Goal: Task Accomplishment & Management: Manage account settings

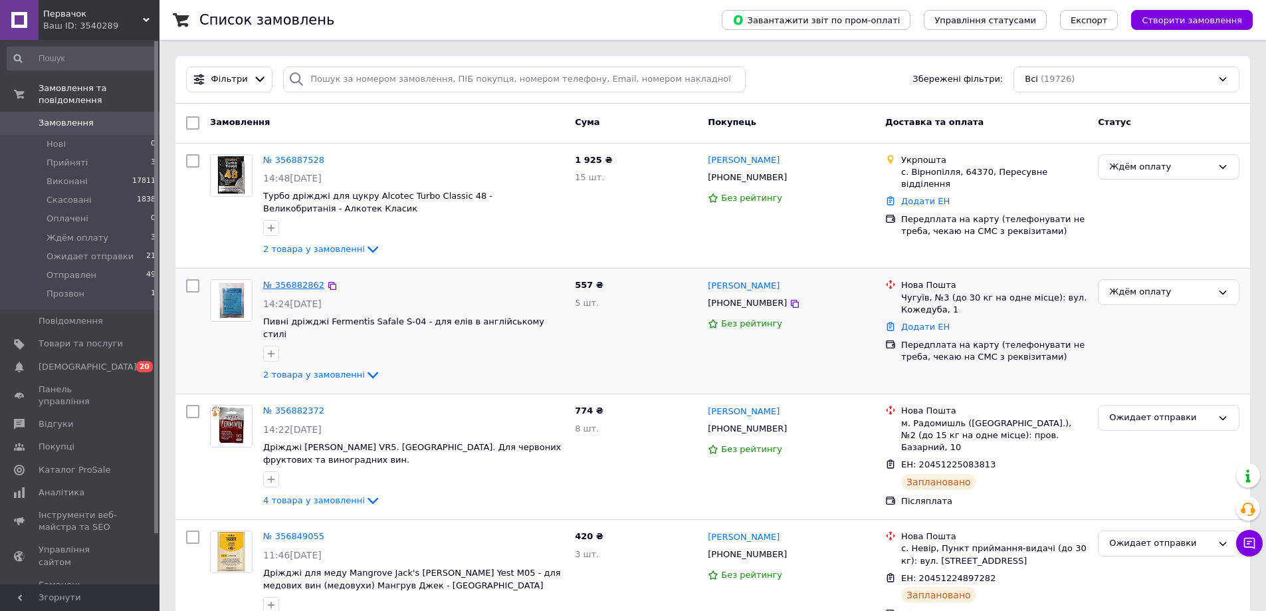
click at [292, 282] on link "№ 356882862" at bounding box center [293, 285] width 61 height 10
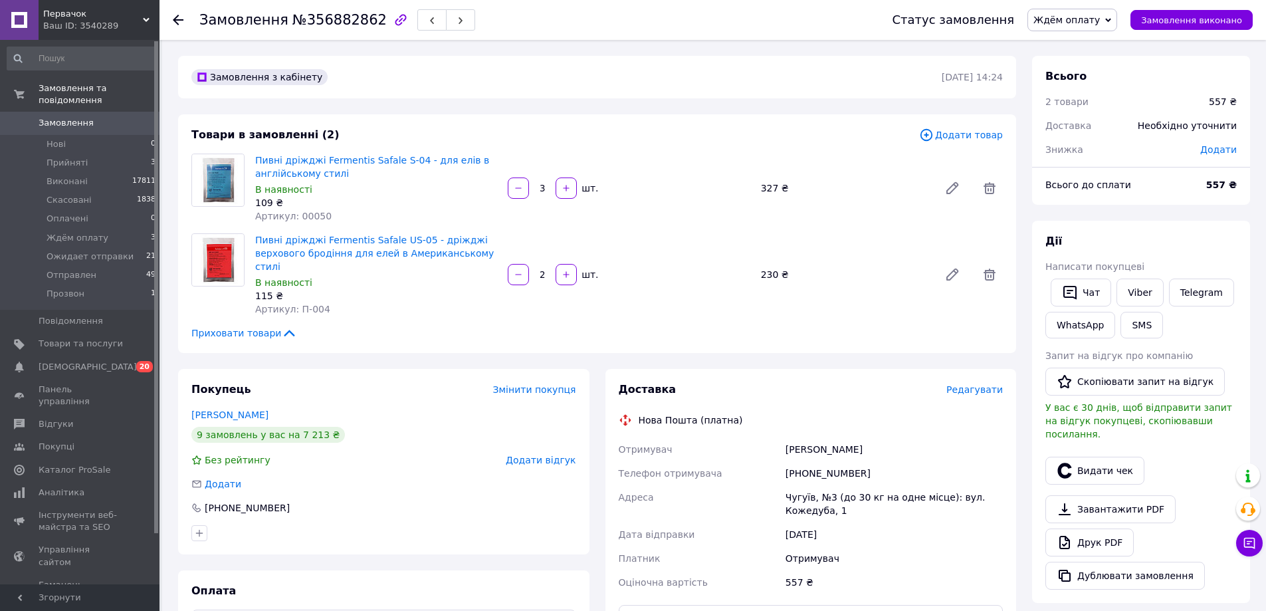
click at [1074, 22] on span "Ждём оплату" at bounding box center [1067, 20] width 66 height 11
click at [1074, 40] on li "Прийнято" at bounding box center [1078, 47] width 100 height 20
click at [1100, 16] on span "Прийнято" at bounding box center [1076, 20] width 48 height 11
click at [1103, 128] on li "Ожидает отправки" at bounding box center [1097, 126] width 100 height 20
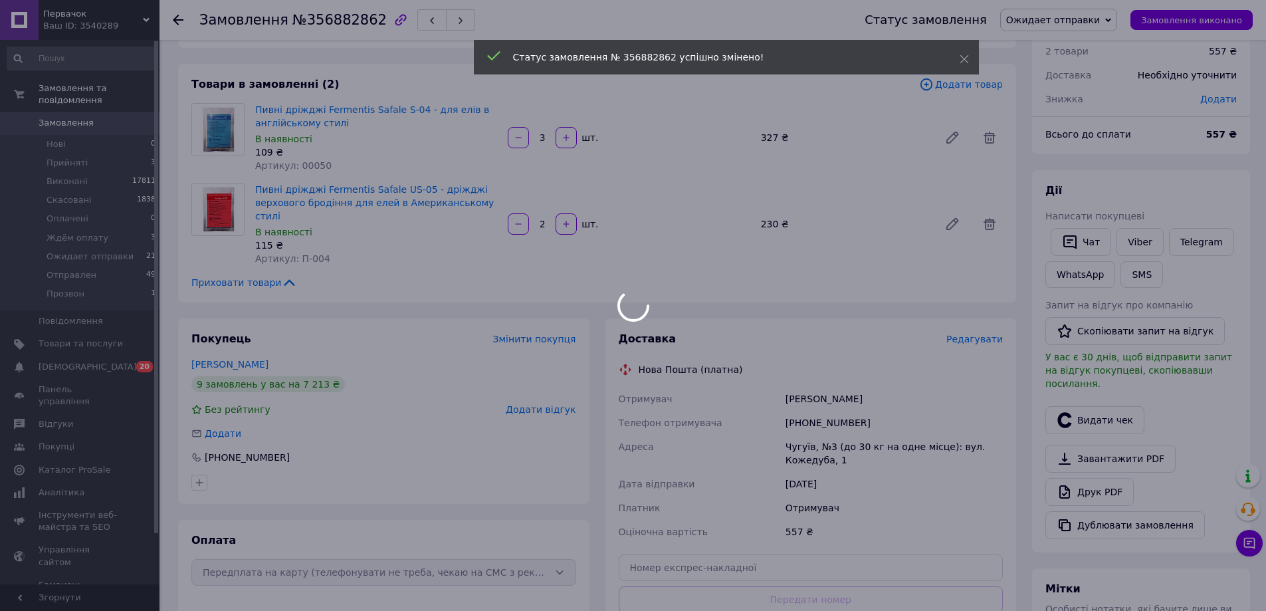
scroll to position [133, 0]
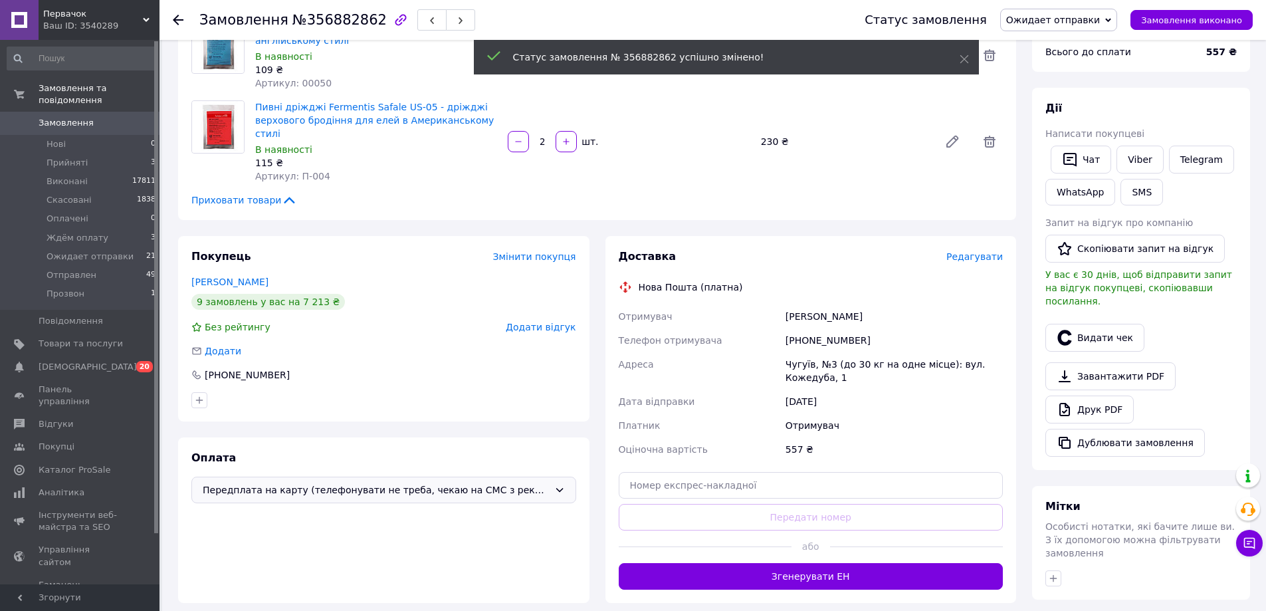
click at [330, 483] on span "Передплата на карту (телефонувати не треба, чекаю на СМС з реквізитами)" at bounding box center [376, 490] width 346 height 15
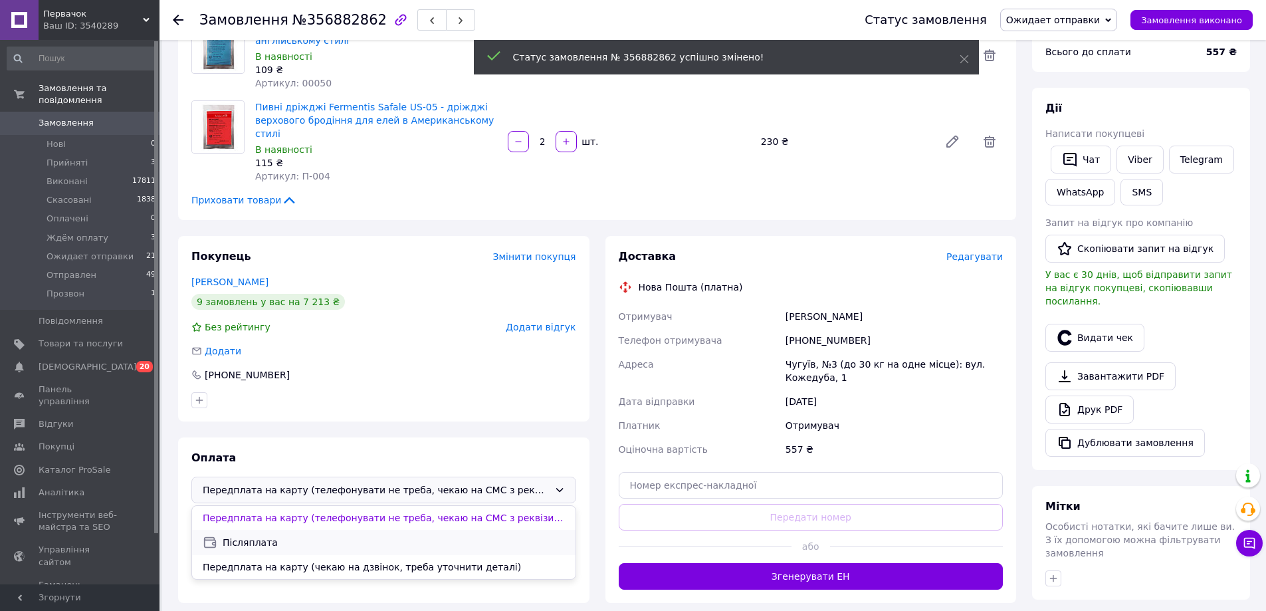
click at [273, 536] on span "Післяплата" at bounding box center [394, 542] width 342 height 13
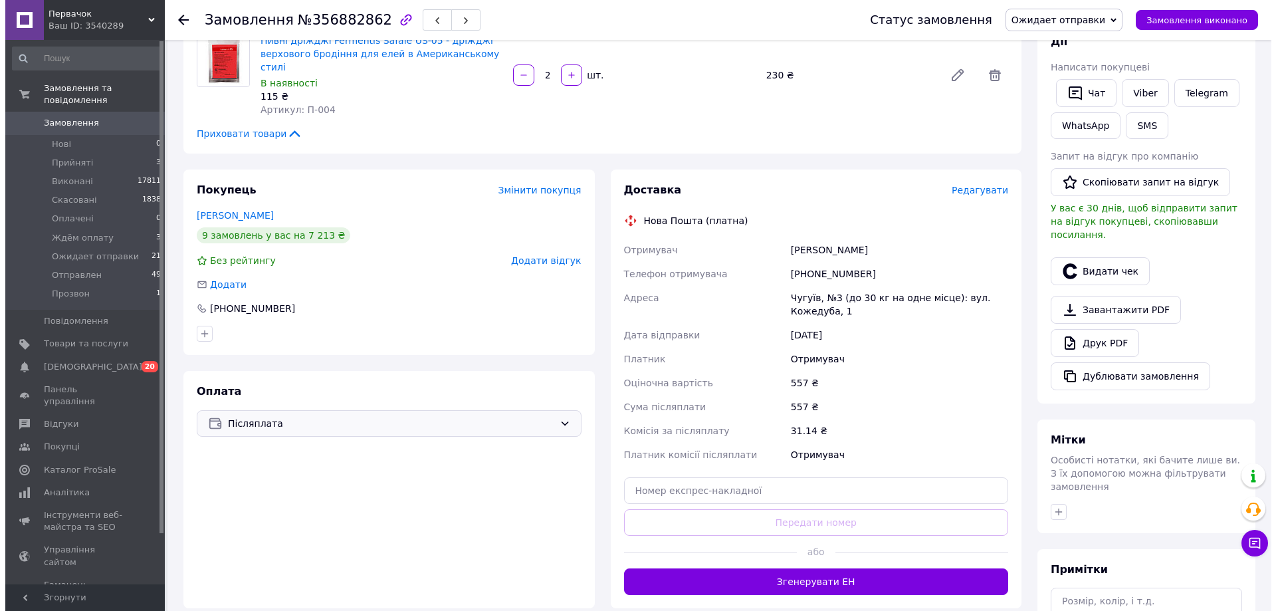
scroll to position [332, 0]
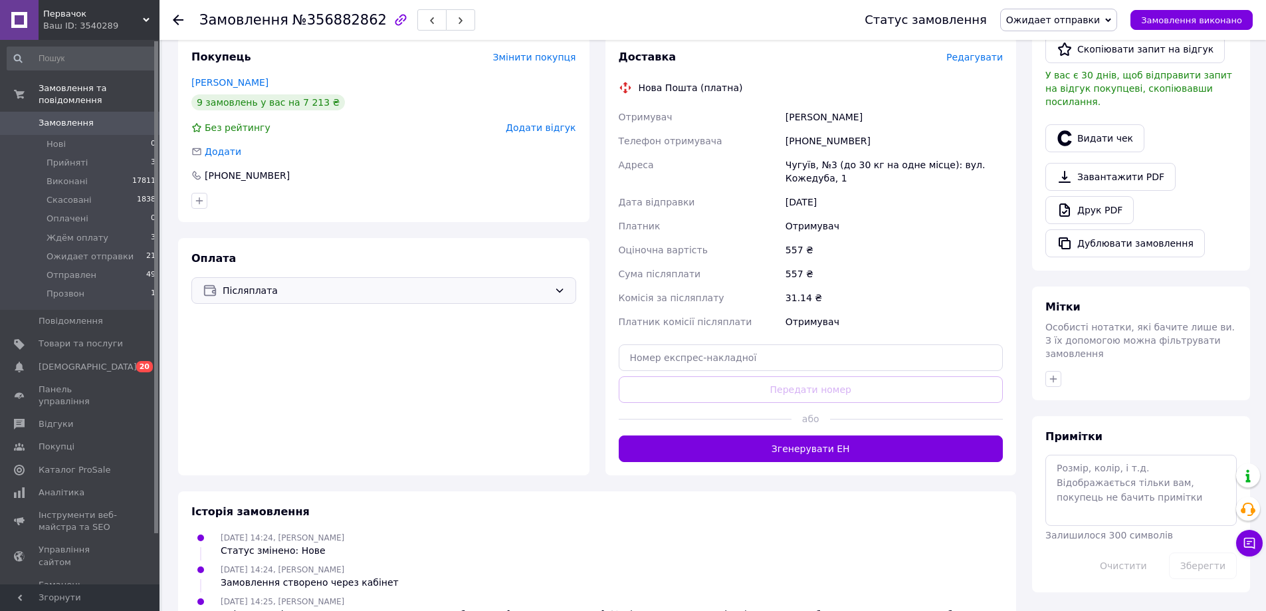
click at [985, 52] on span "Редагувати" at bounding box center [975, 57] width 57 height 11
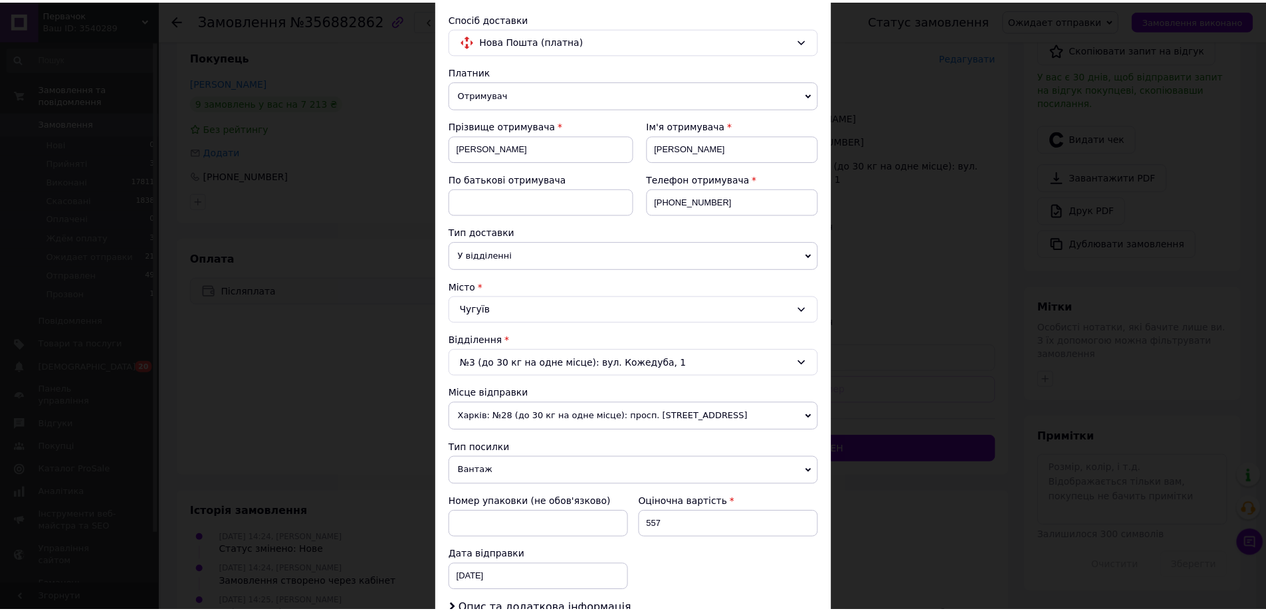
scroll to position [399, 0]
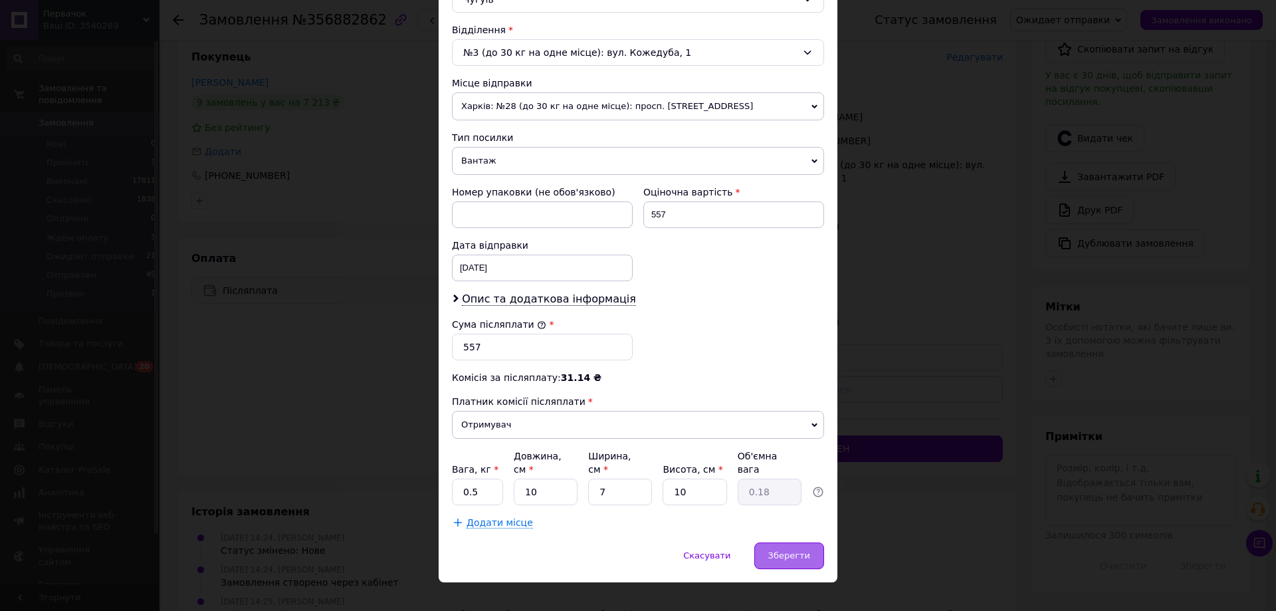
click at [782, 542] on div "Зберегти" at bounding box center [790, 555] width 70 height 27
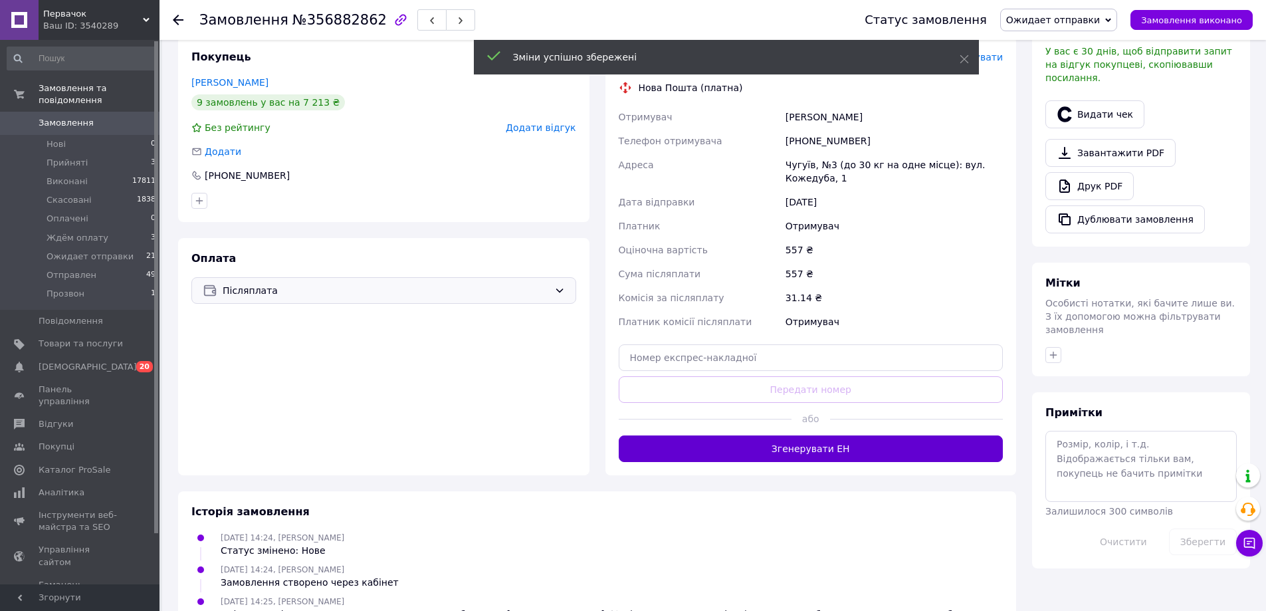
click at [846, 437] on button "Згенерувати ЕН" at bounding box center [811, 448] width 385 height 27
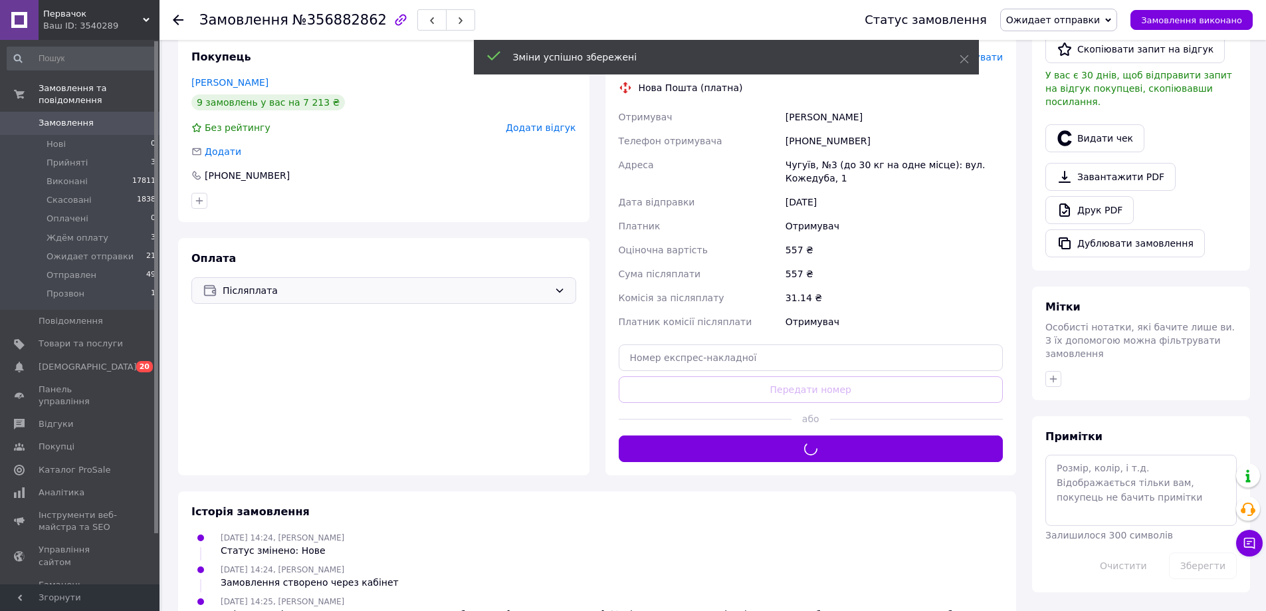
scroll to position [133, 0]
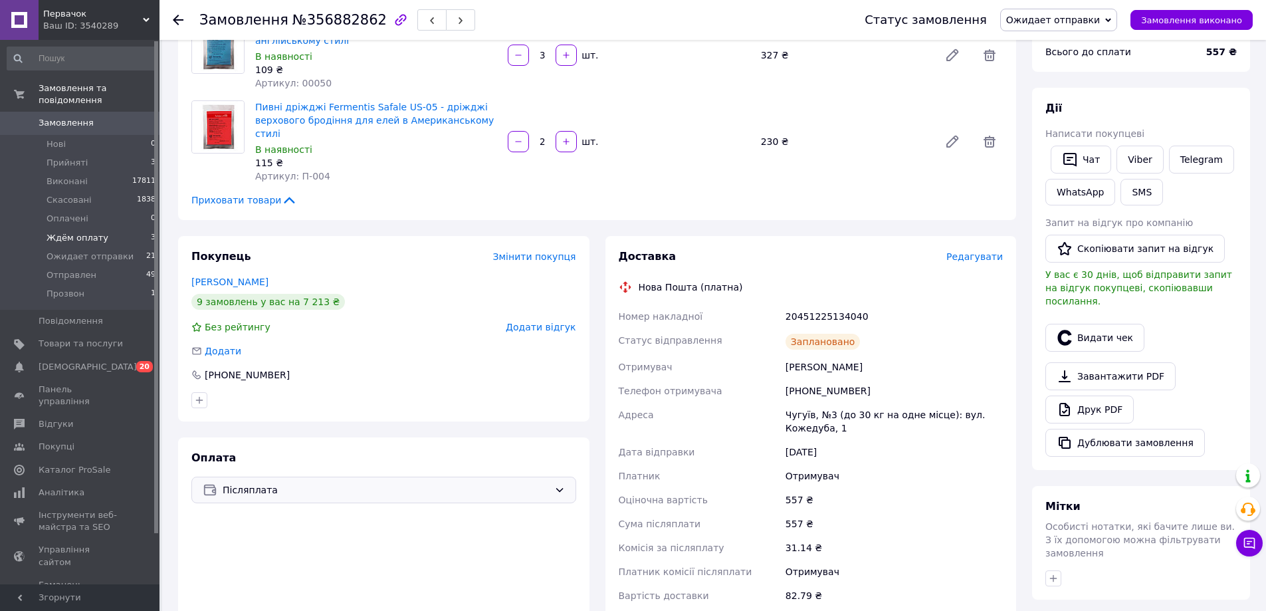
click at [72, 232] on span "Ждём оплату" at bounding box center [78, 238] width 62 height 12
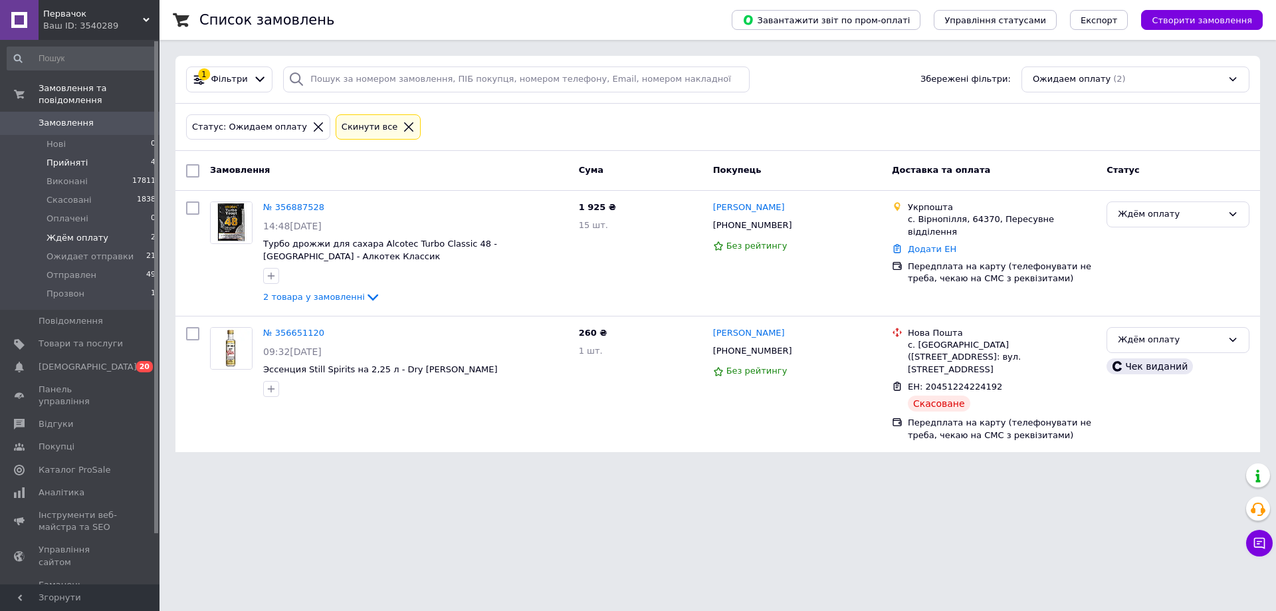
click at [57, 157] on span "Прийняті" at bounding box center [67, 163] width 41 height 12
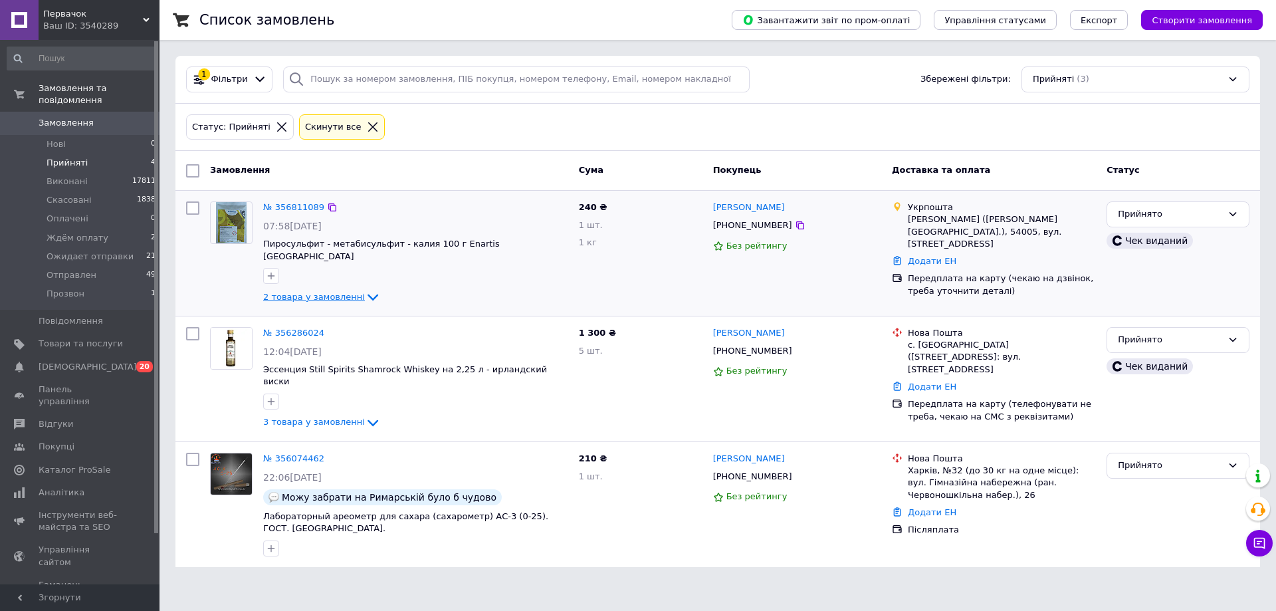
click at [346, 292] on span "2 товара у замовленні" at bounding box center [314, 297] width 102 height 10
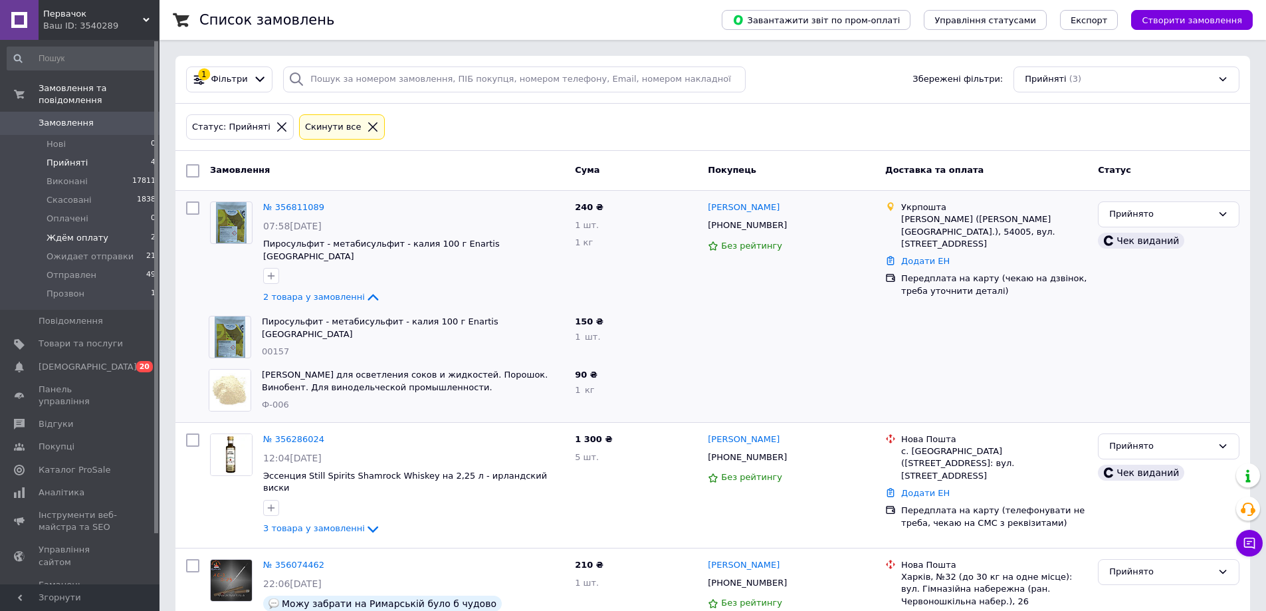
click at [68, 229] on li "Ждём оплату 2" at bounding box center [82, 238] width 164 height 19
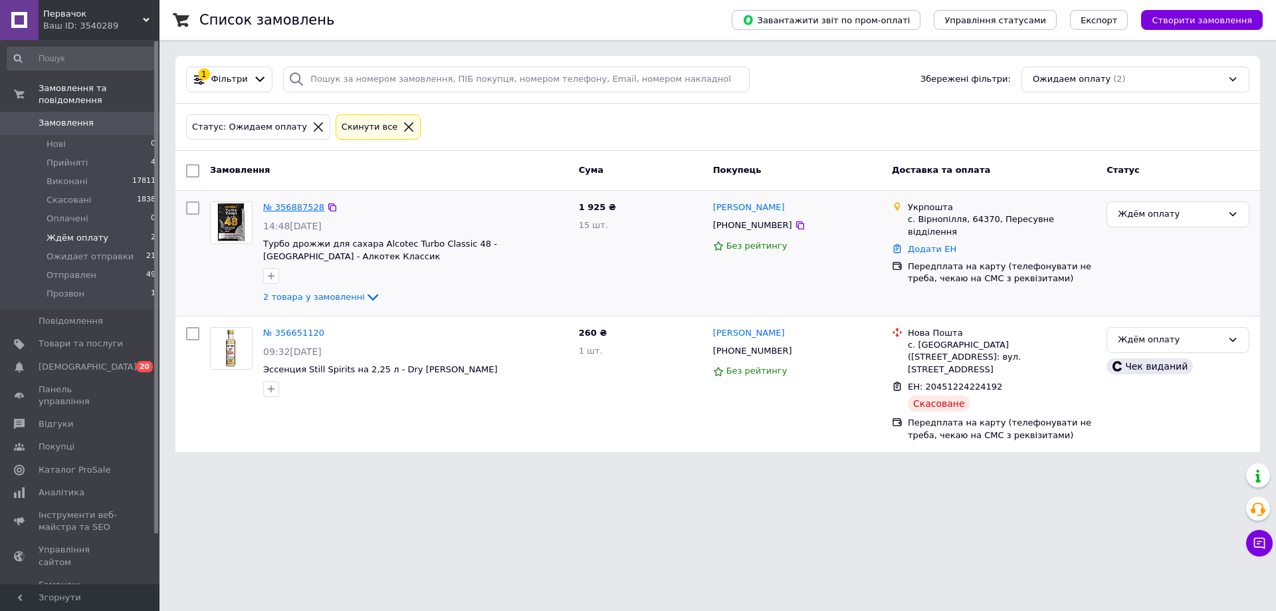
click at [290, 205] on link "№ 356887528" at bounding box center [293, 207] width 61 height 10
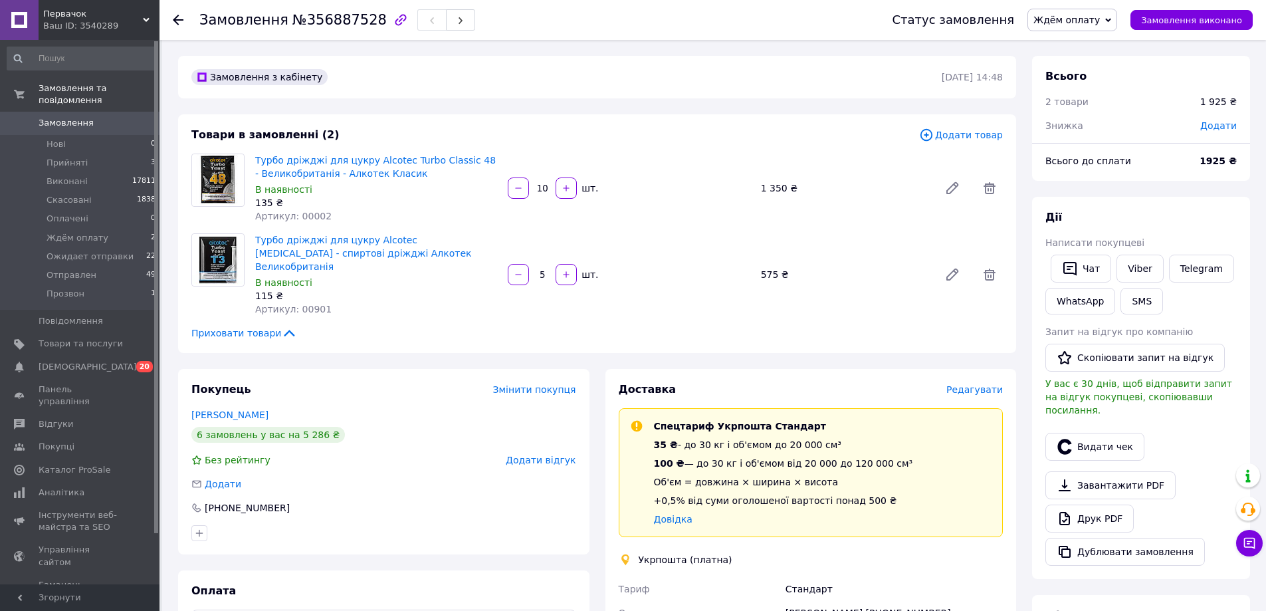
click at [1084, 19] on span "Ждём оплату" at bounding box center [1067, 20] width 66 height 11
click at [1079, 45] on li "Прийнято" at bounding box center [1078, 47] width 100 height 20
click at [1104, 433] on button "Видати чек" at bounding box center [1095, 447] width 99 height 28
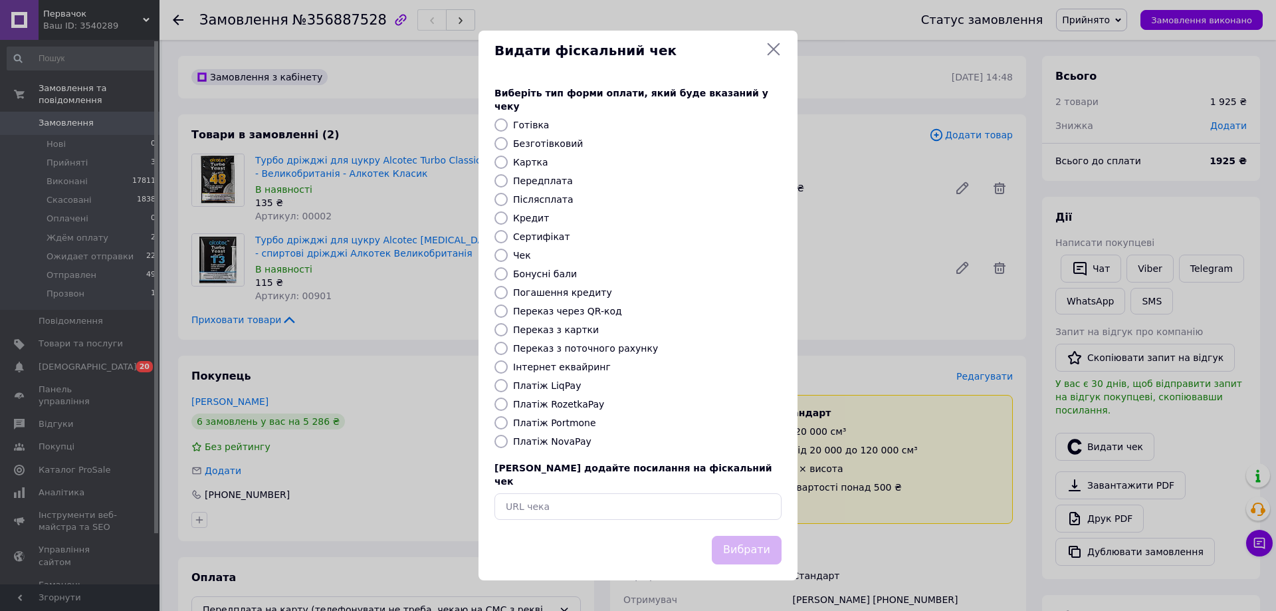
click at [537, 142] on label "Безготівковий" at bounding box center [548, 143] width 70 height 11
click at [508, 142] on input "Безготівковий" at bounding box center [501, 143] width 13 height 13
radio input "true"
click at [745, 537] on button "Вибрати" at bounding box center [747, 550] width 70 height 29
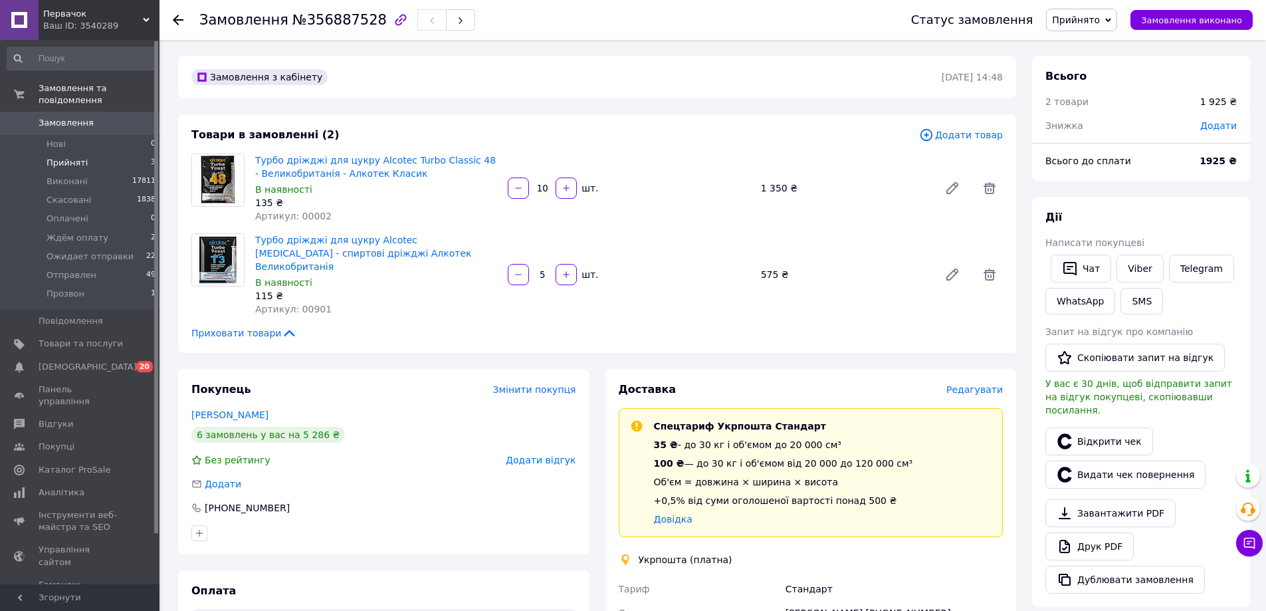
click at [51, 157] on span "Прийняті" at bounding box center [67, 163] width 41 height 12
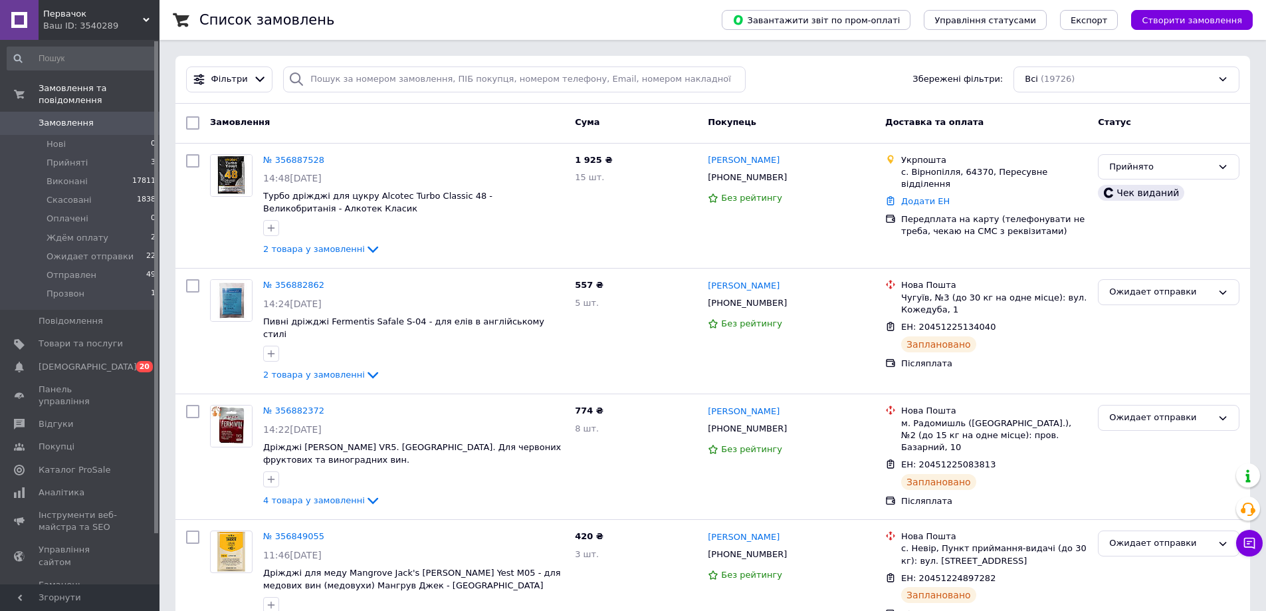
click at [128, 17] on span "Первачок" at bounding box center [93, 14] width 100 height 12
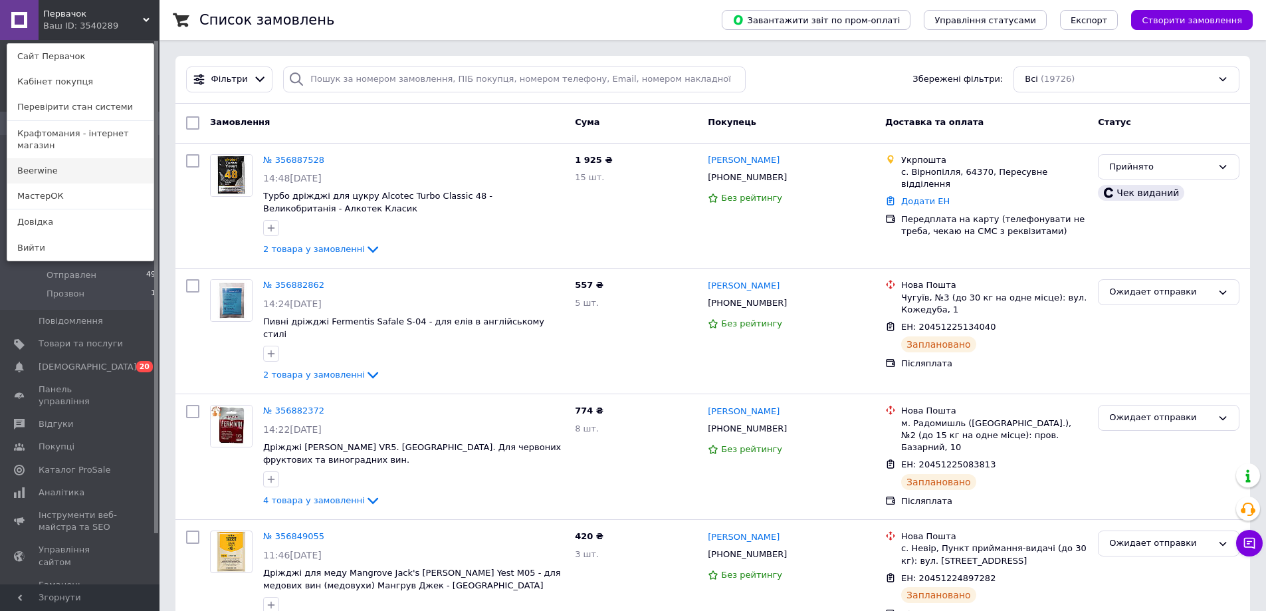
click at [67, 158] on link "Beerwine" at bounding box center [80, 170] width 146 height 25
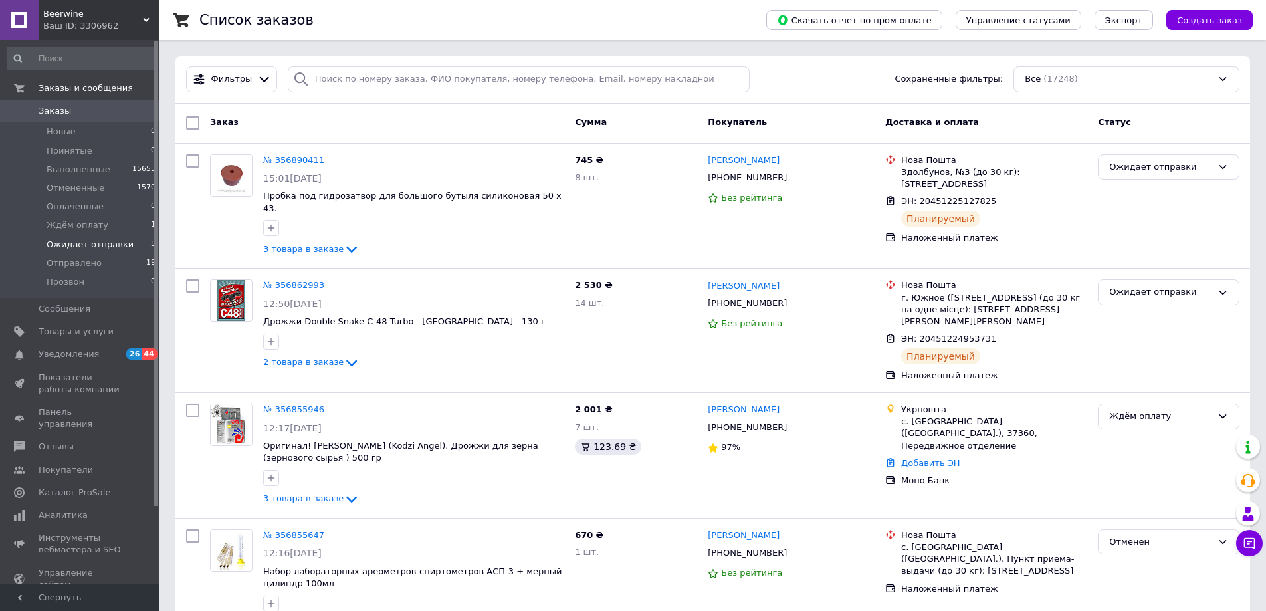
click at [93, 241] on span "Ожидает отправки" at bounding box center [90, 245] width 87 height 12
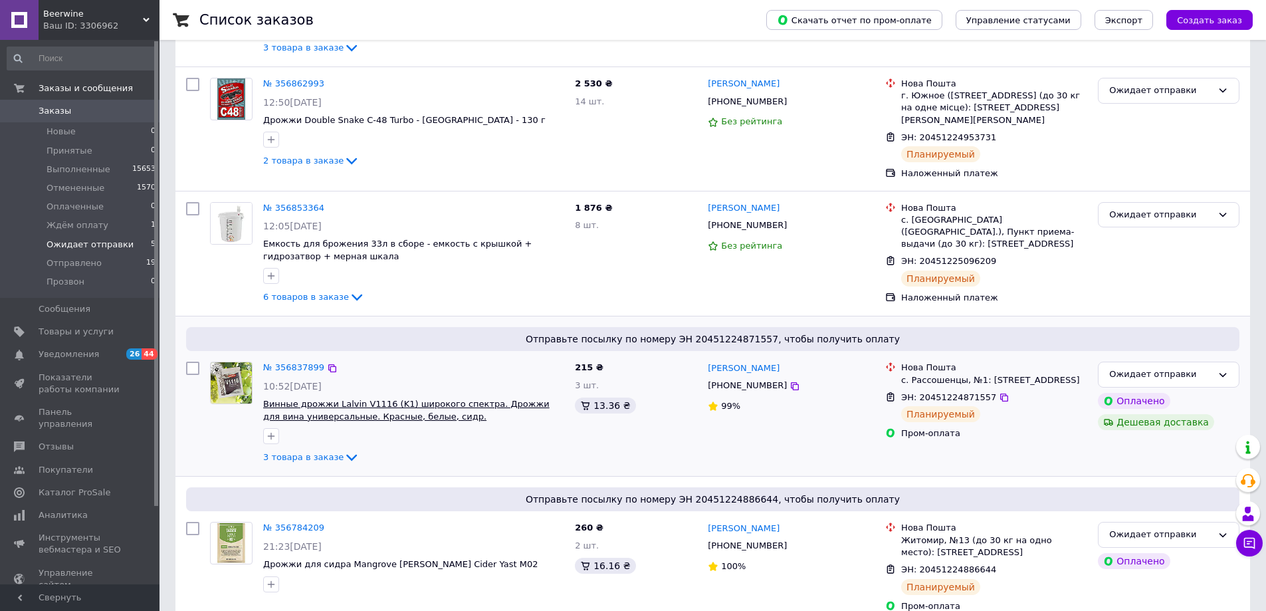
scroll to position [253, 0]
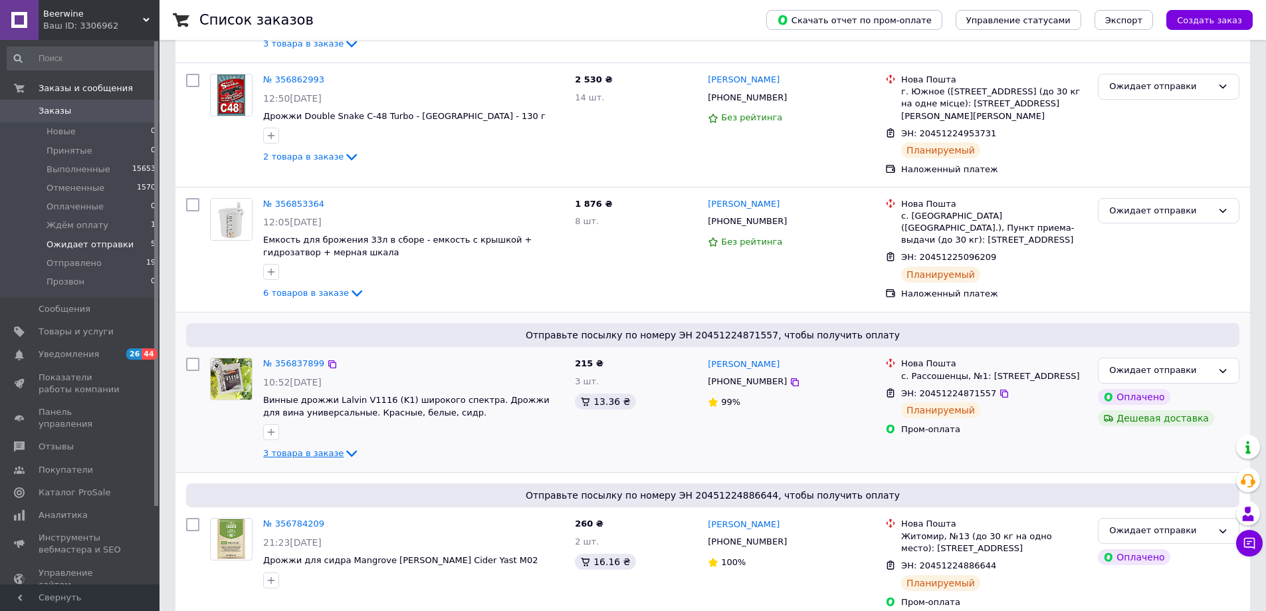
click at [330, 448] on link "3 товара в заказе" at bounding box center [311, 453] width 96 height 10
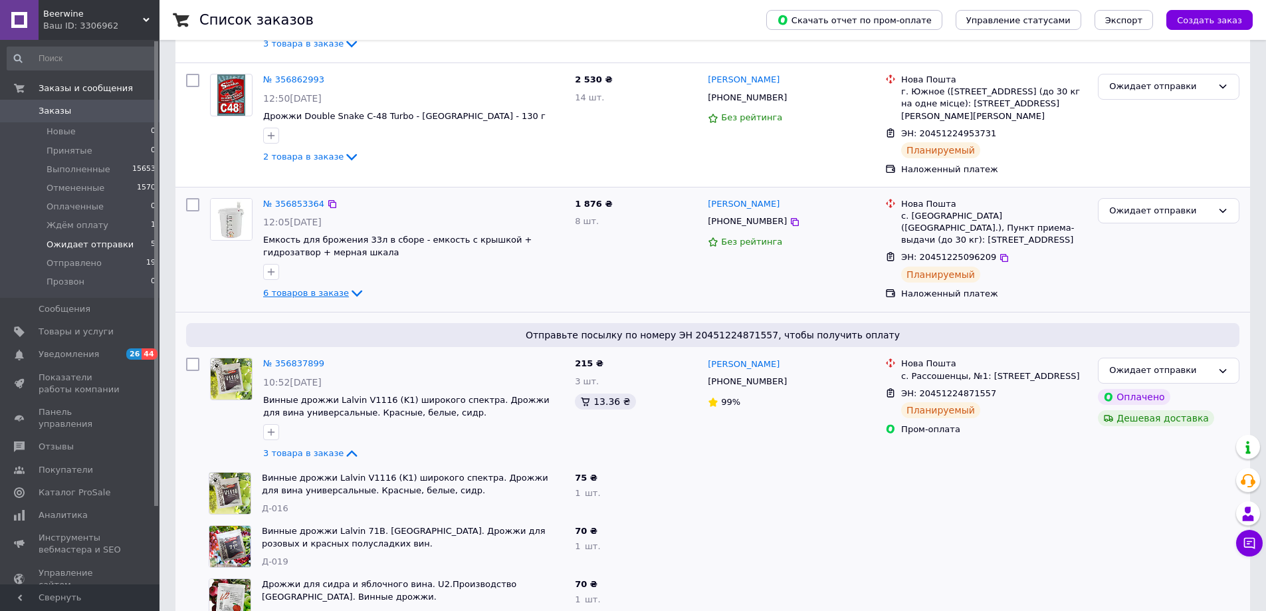
click at [336, 288] on span "6 товаров в заказе" at bounding box center [306, 293] width 86 height 10
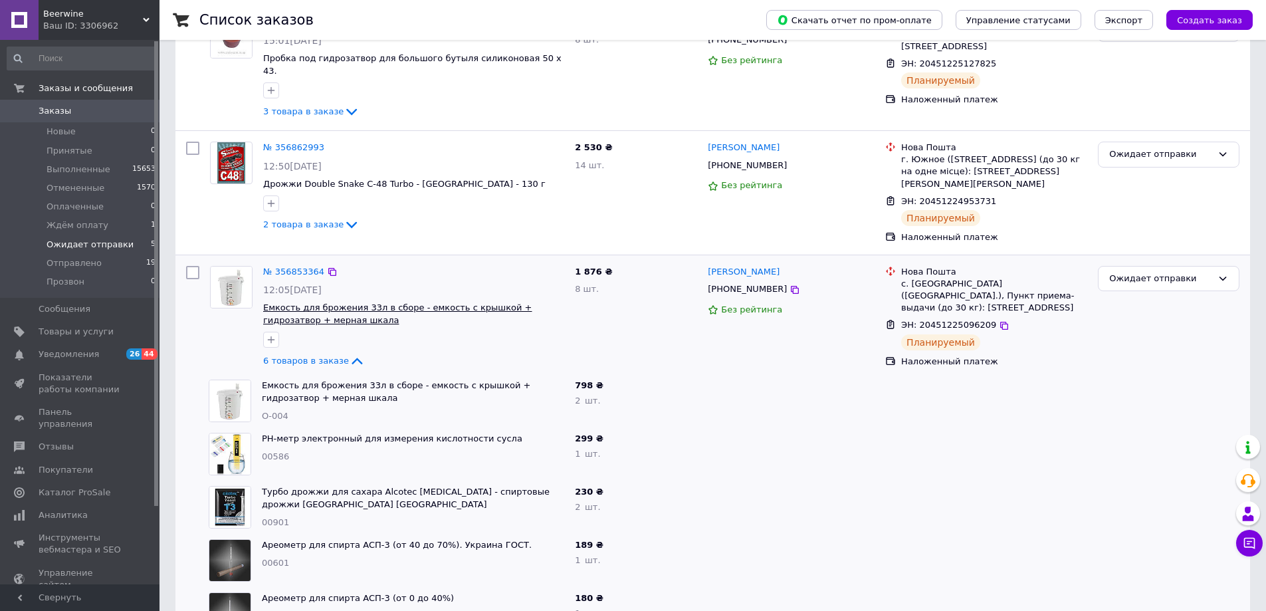
scroll to position [120, 0]
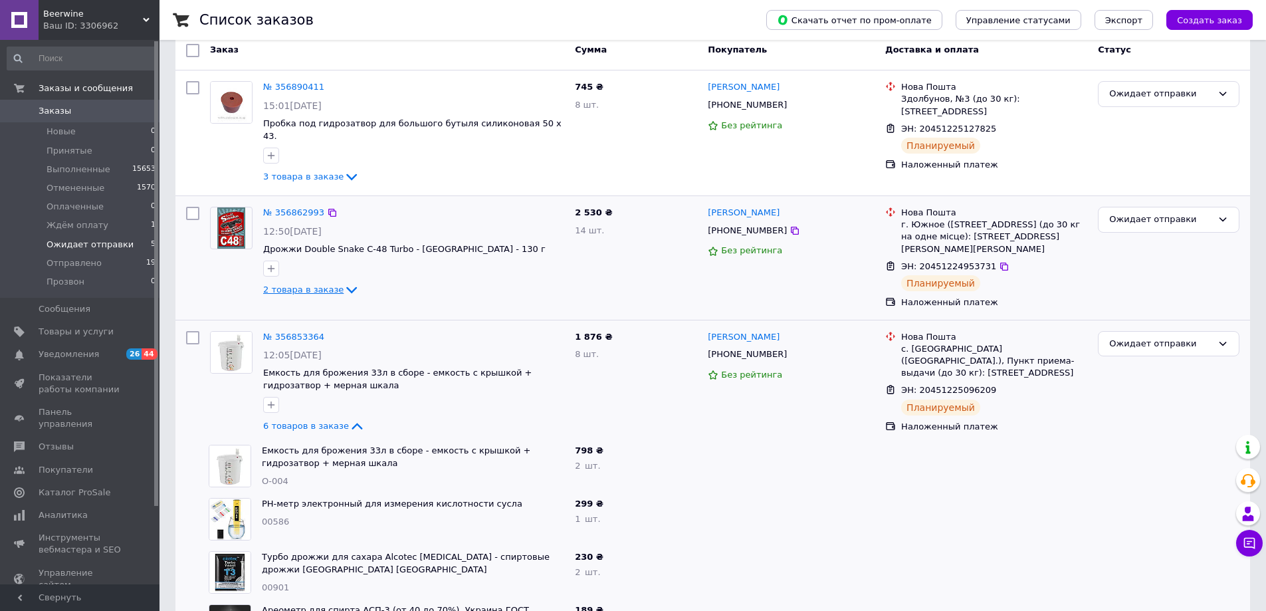
click at [318, 285] on span "2 товара в заказе" at bounding box center [303, 290] width 80 height 10
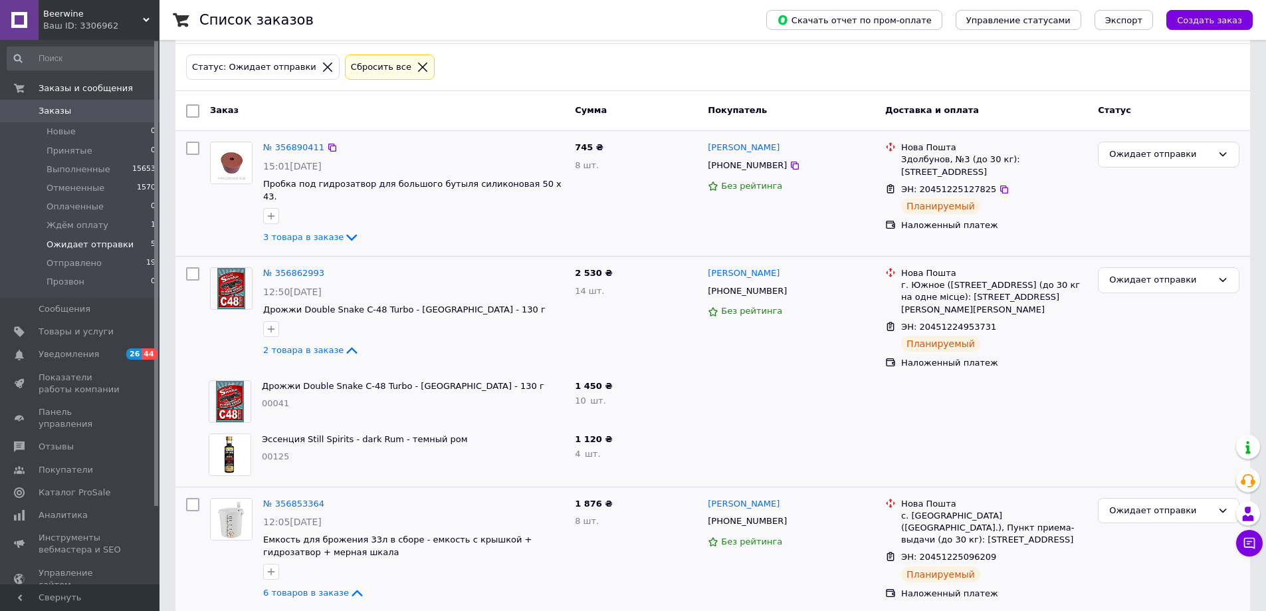
scroll to position [0, 0]
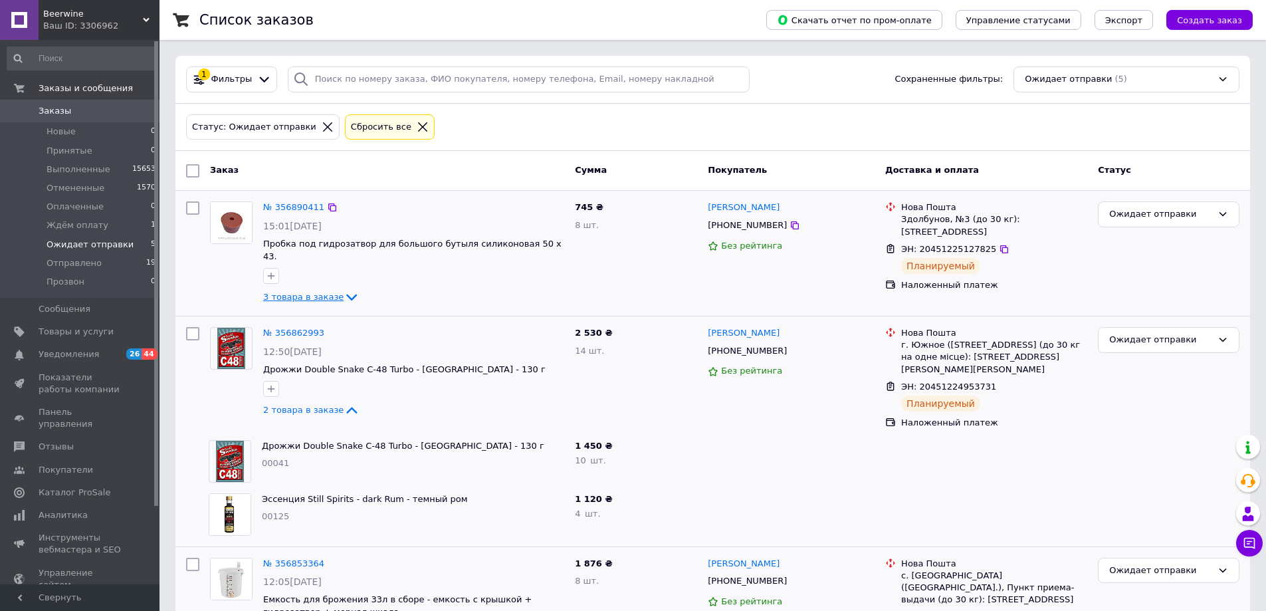
drag, startPoint x: 322, startPoint y: 291, endPoint x: 320, endPoint y: 284, distance: 6.9
click at [322, 291] on div "3 товара в заказе" at bounding box center [413, 297] width 301 height 16
click at [320, 292] on span "3 товара в заказе" at bounding box center [303, 297] width 80 height 10
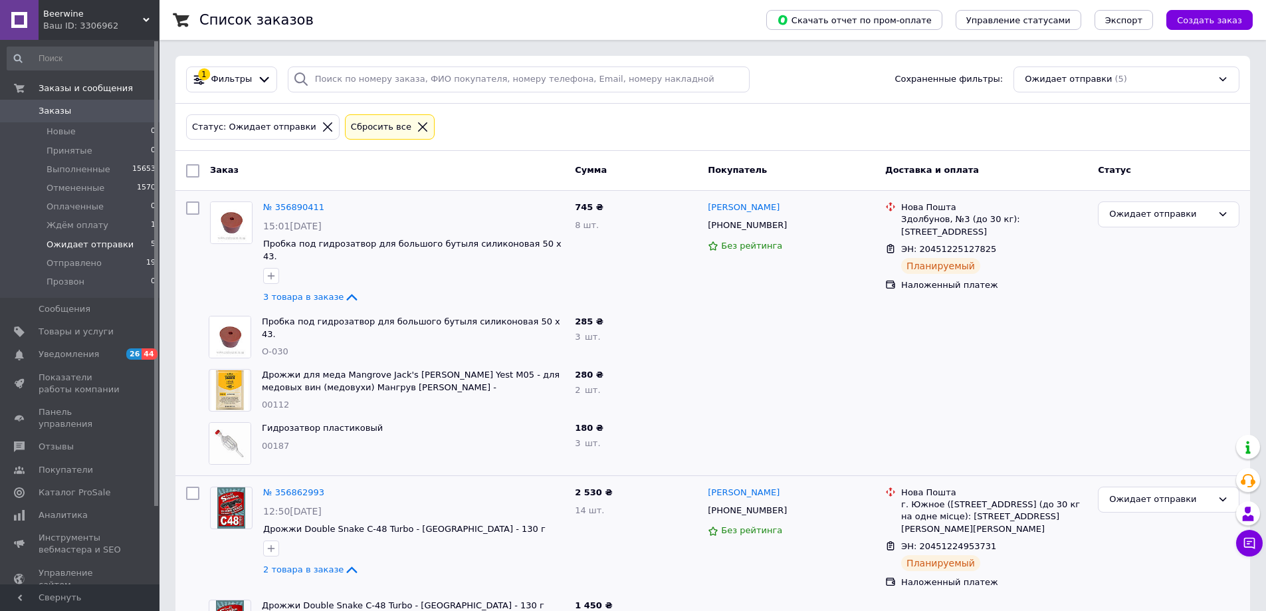
click at [142, 9] on span "Beerwine" at bounding box center [93, 14] width 100 height 12
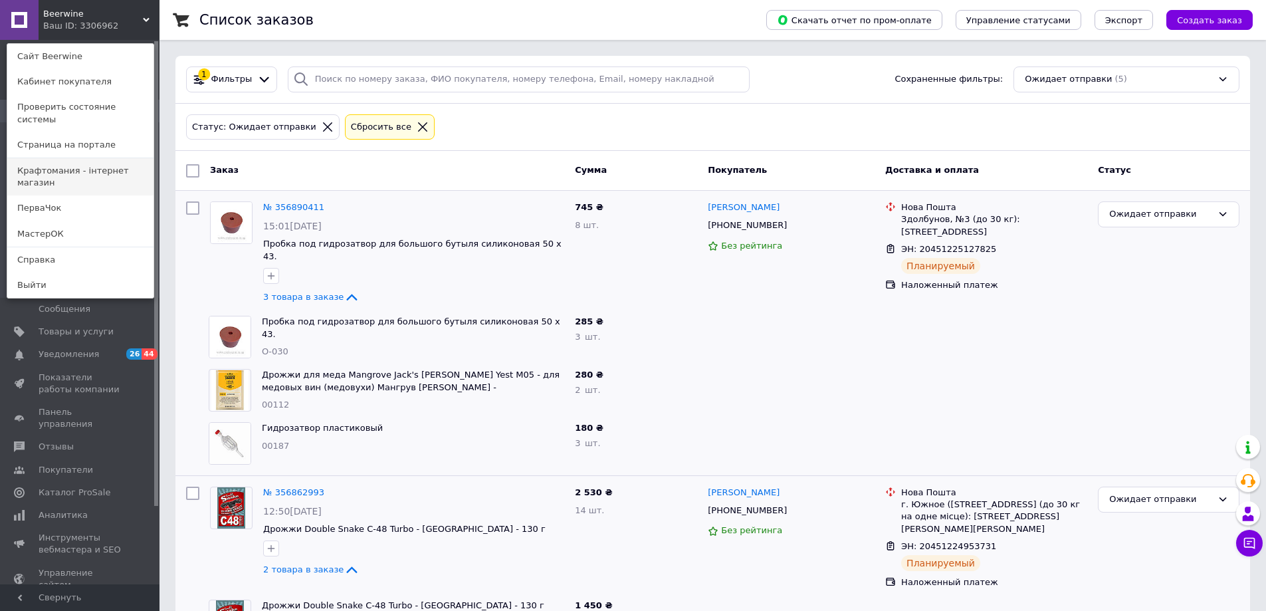
click at [102, 159] on link "Крафтомания - інтернет магазин" at bounding box center [80, 176] width 146 height 37
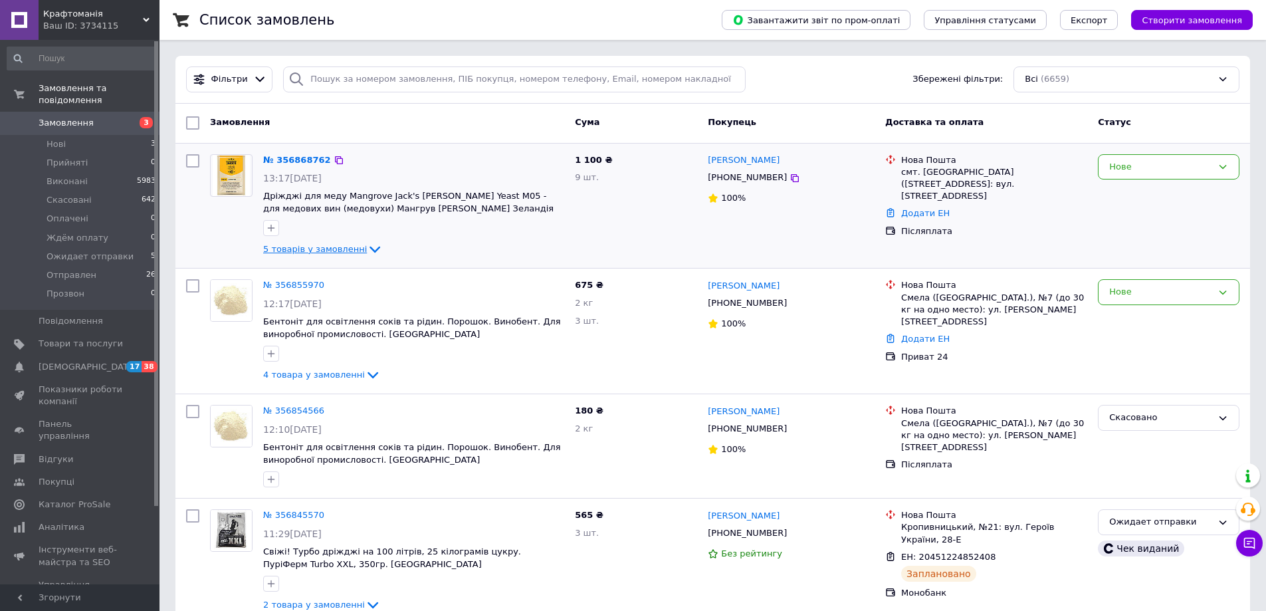
click at [352, 249] on span "5 товарів у замовленні" at bounding box center [315, 249] width 104 height 10
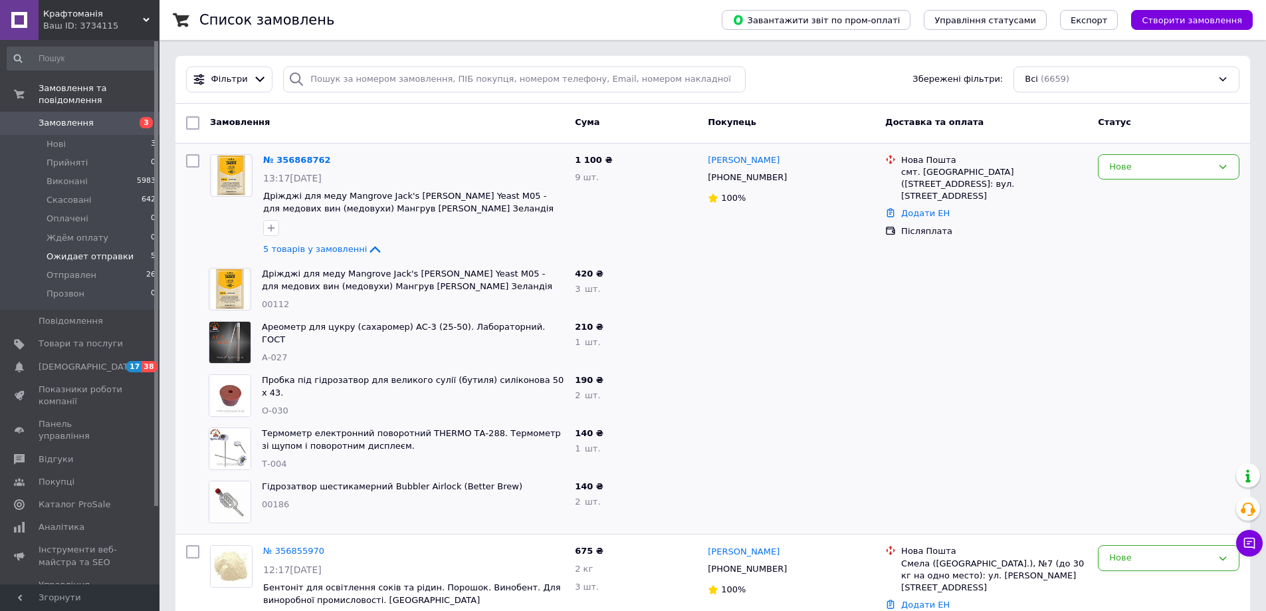
click at [88, 251] on span "Ожидает отправки" at bounding box center [90, 257] width 87 height 12
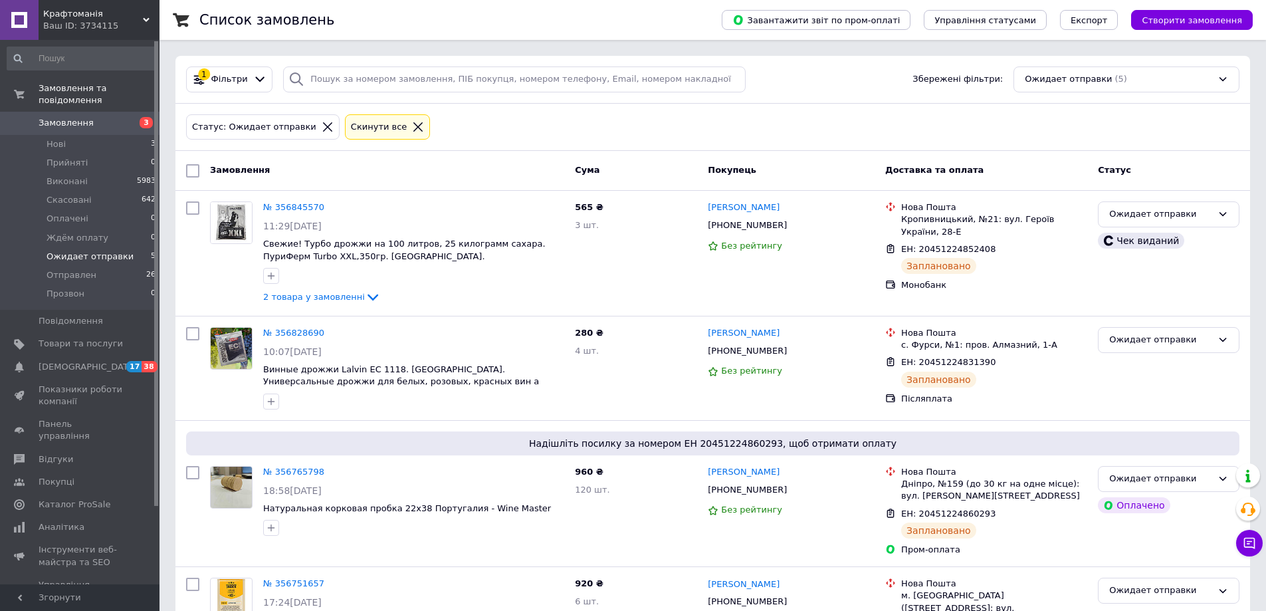
scroll to position [209, 0]
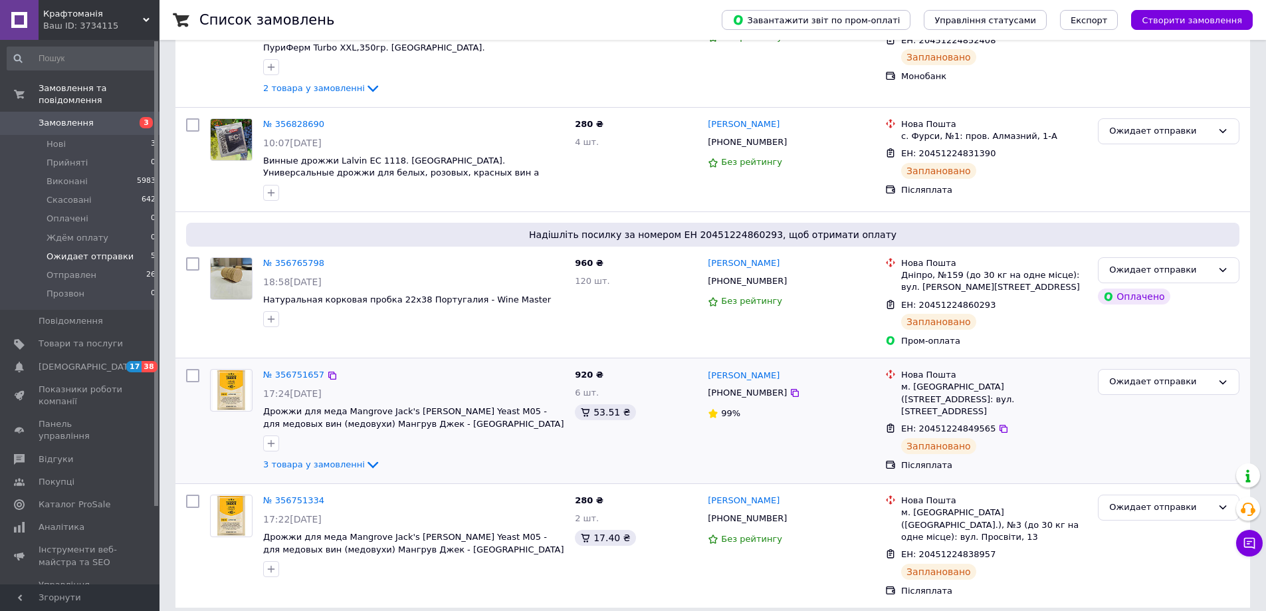
drag, startPoint x: 308, startPoint y: 464, endPoint x: 322, endPoint y: 449, distance: 20.2
click at [308, 464] on span "3 товара у замовленні" at bounding box center [314, 464] width 102 height 10
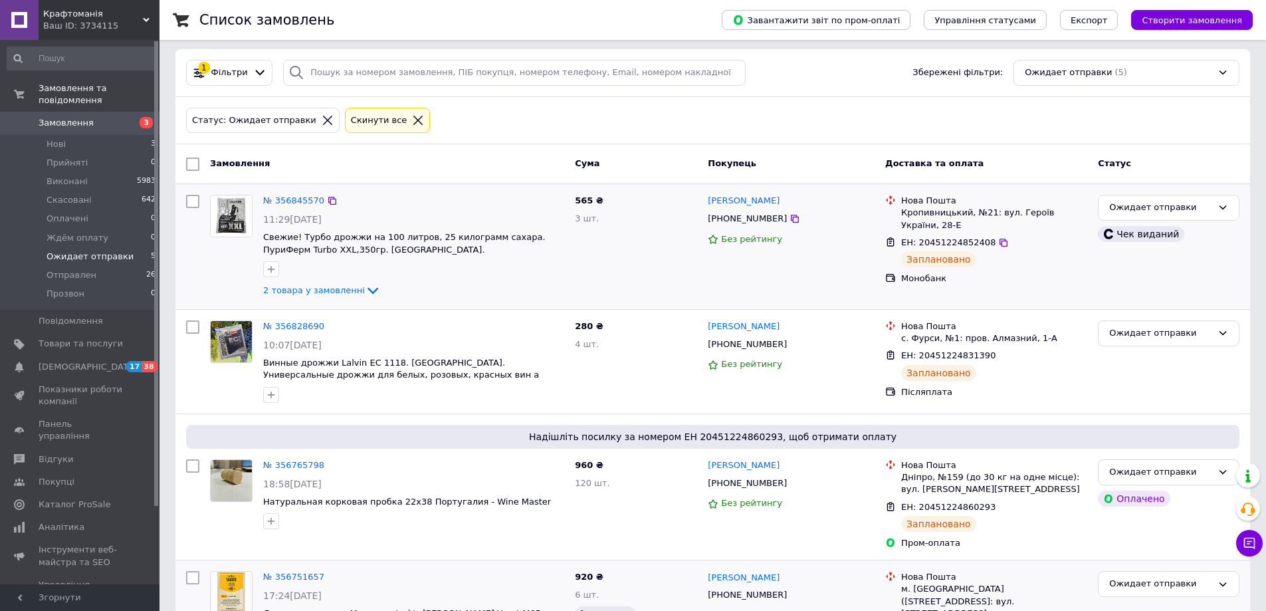
scroll to position [0, 0]
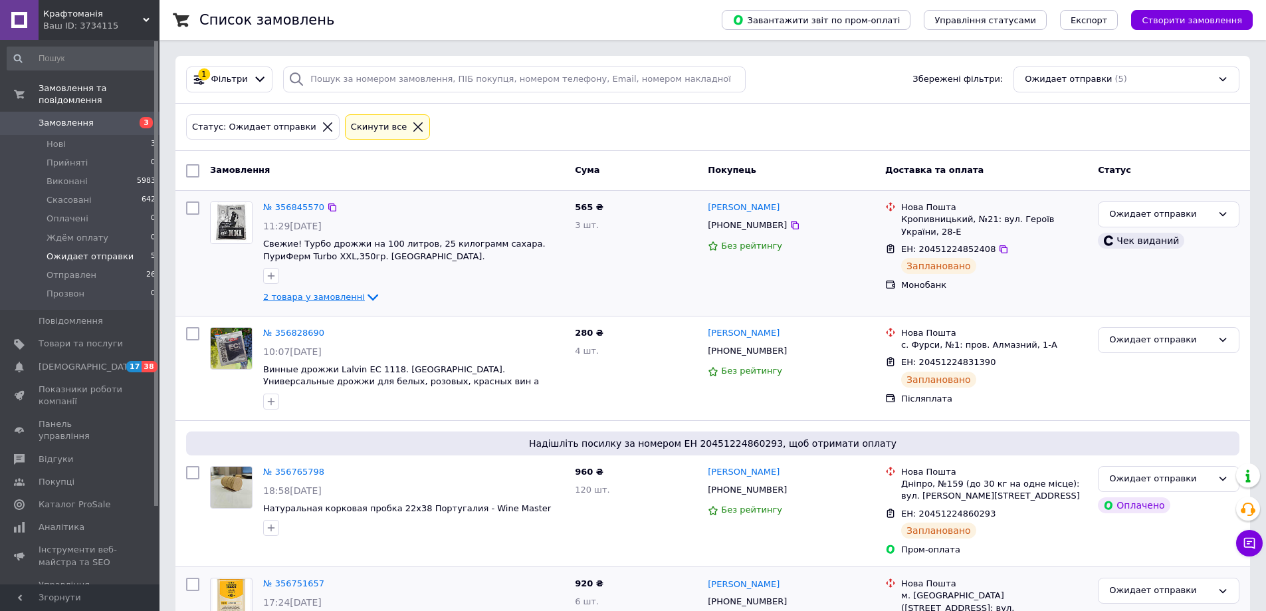
click at [318, 292] on span "2 товара у замовленні" at bounding box center [314, 297] width 102 height 10
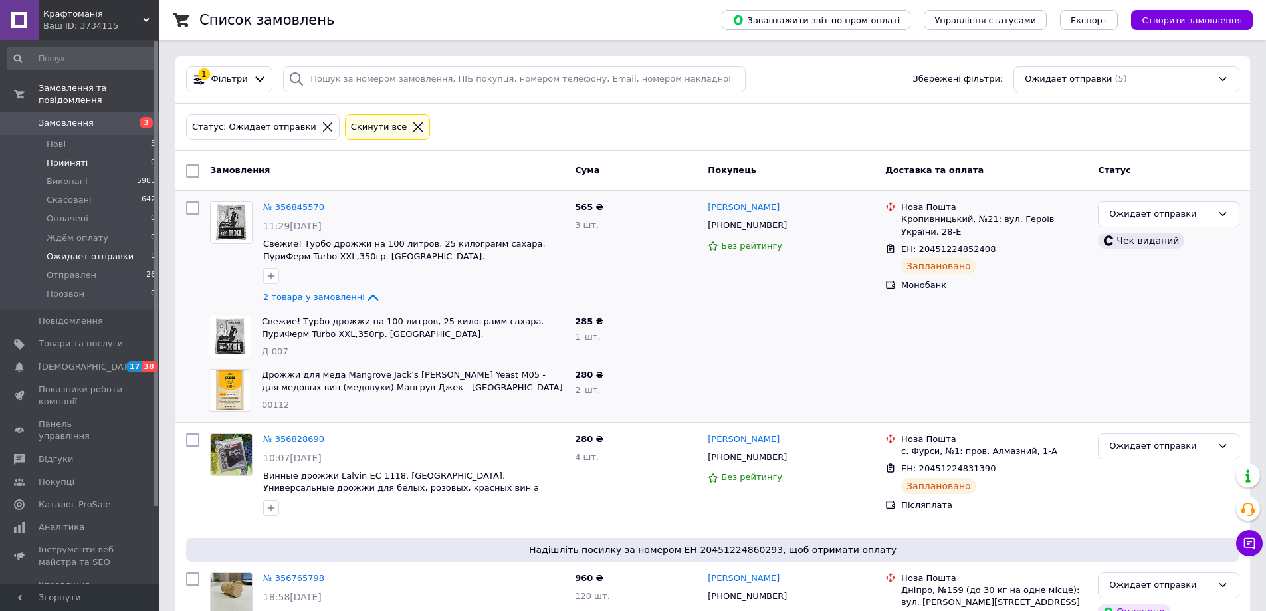
click at [53, 157] on span "Прийняті" at bounding box center [67, 163] width 41 height 12
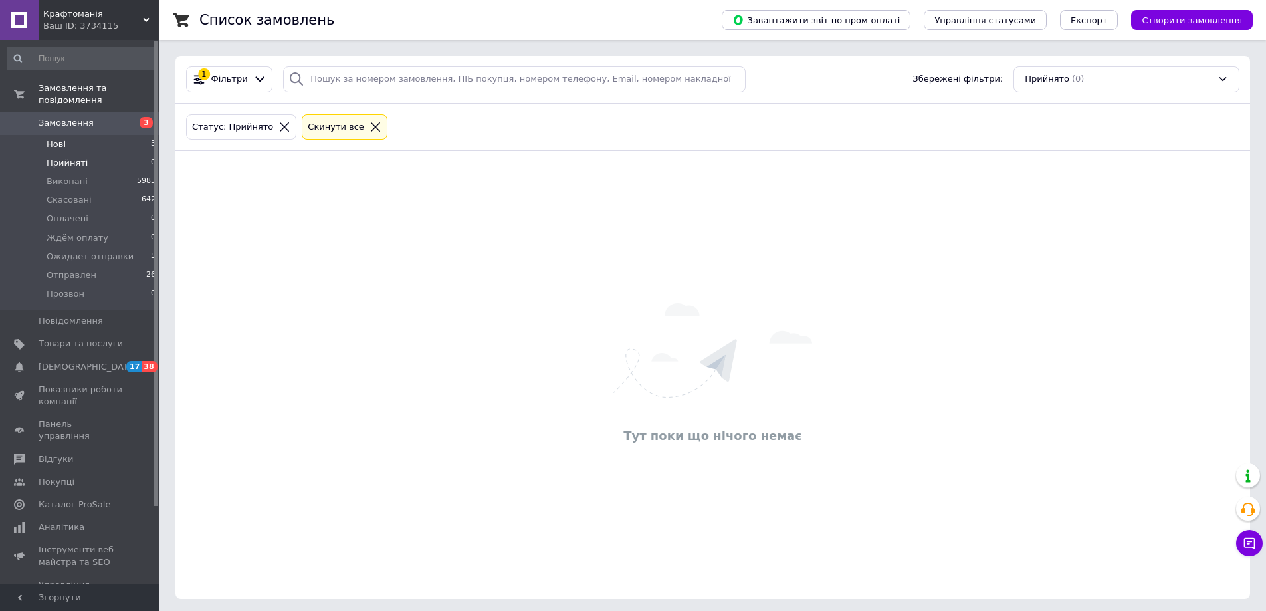
click at [58, 138] on span "Нові" at bounding box center [56, 144] width 19 height 12
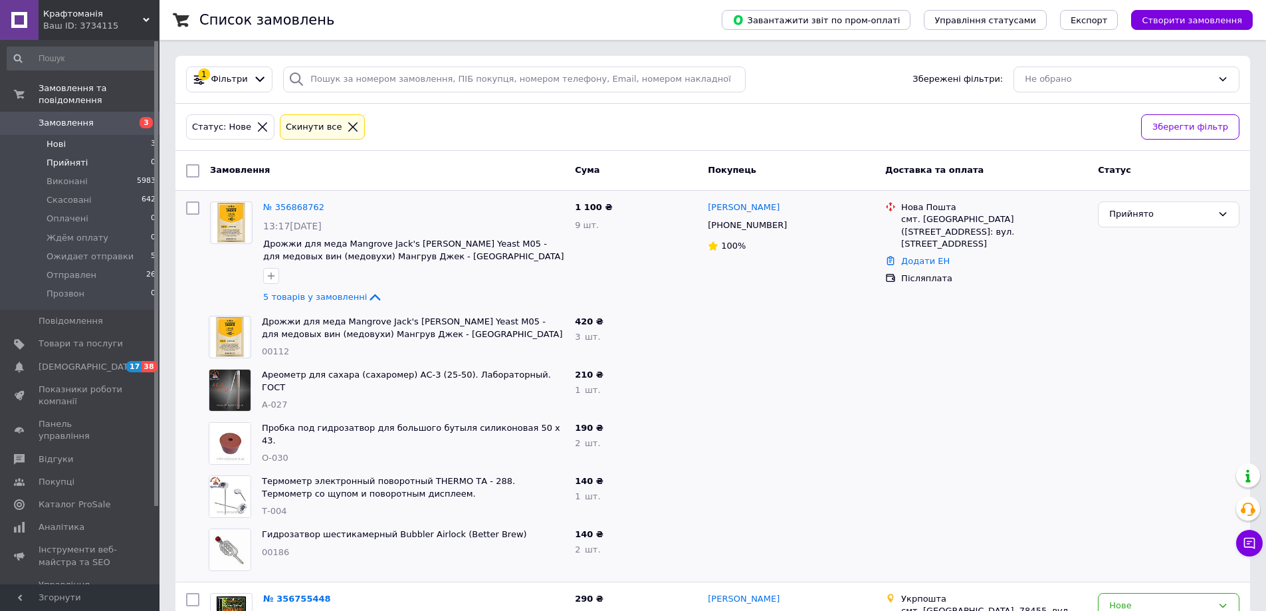
click at [66, 157] on span "Прийняті" at bounding box center [67, 163] width 41 height 12
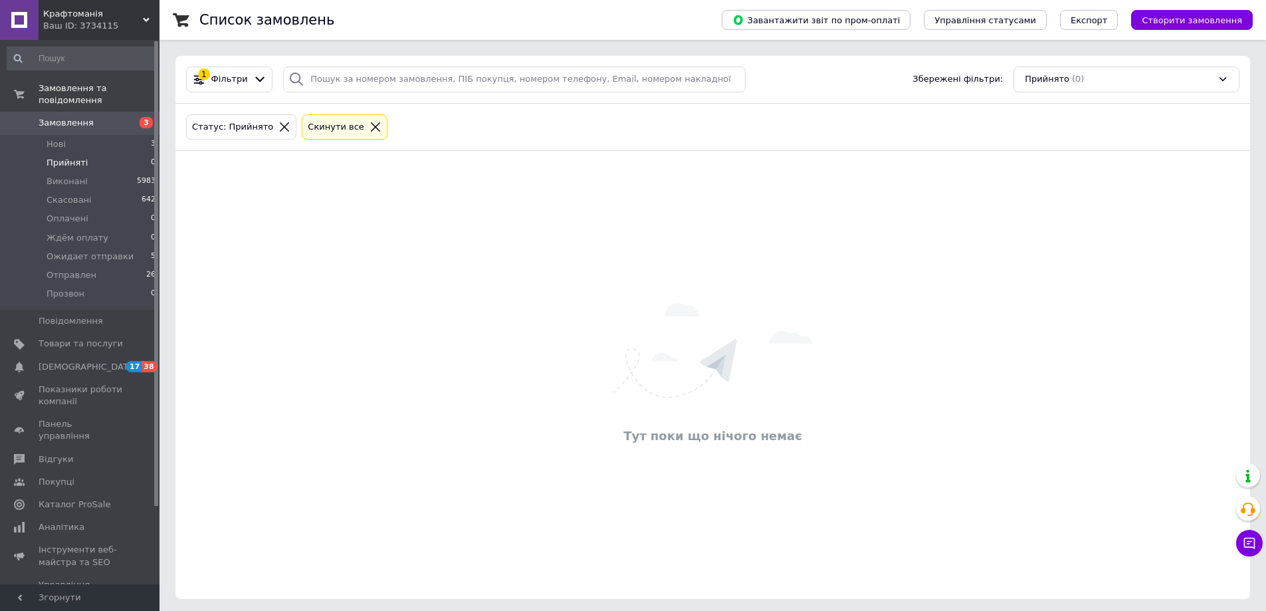
click at [279, 127] on icon at bounding box center [285, 127] width 12 height 12
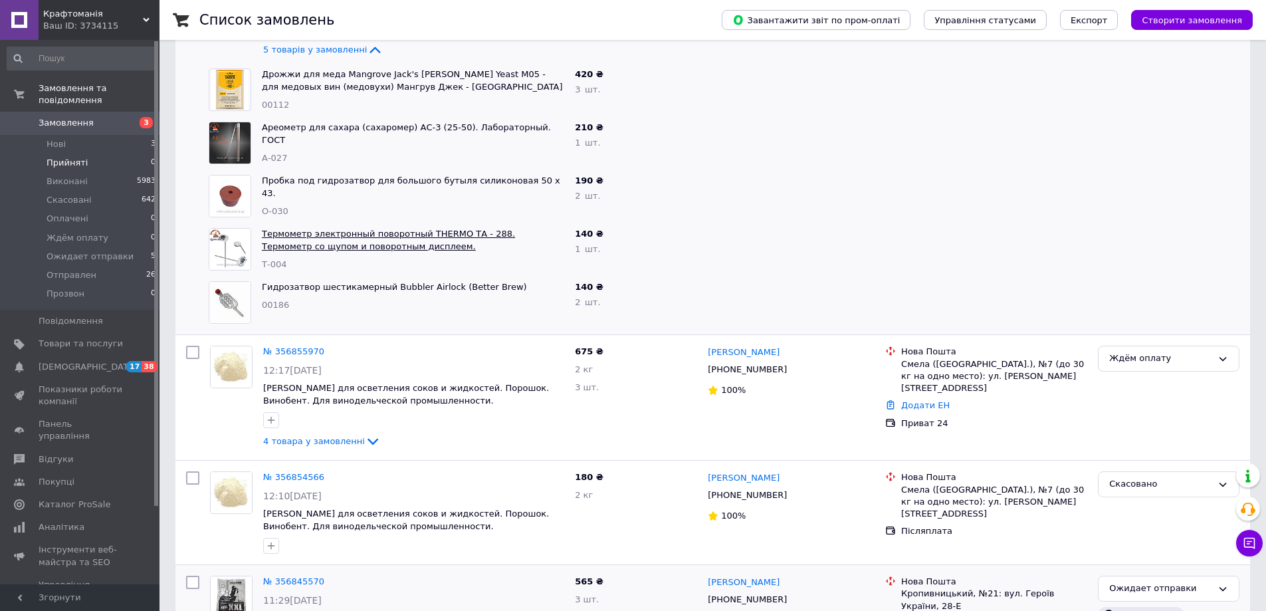
scroll to position [332, 0]
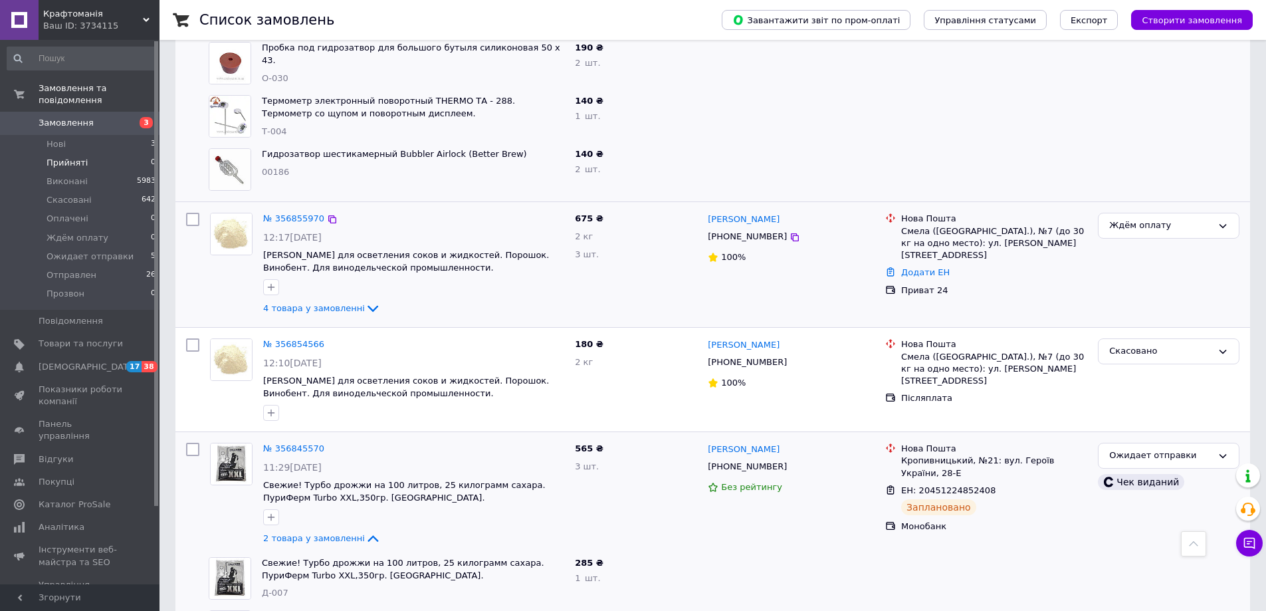
drag, startPoint x: 340, startPoint y: 310, endPoint x: 554, endPoint y: 217, distance: 233.4
click at [340, 310] on span "4 товара у замовленні" at bounding box center [314, 308] width 102 height 10
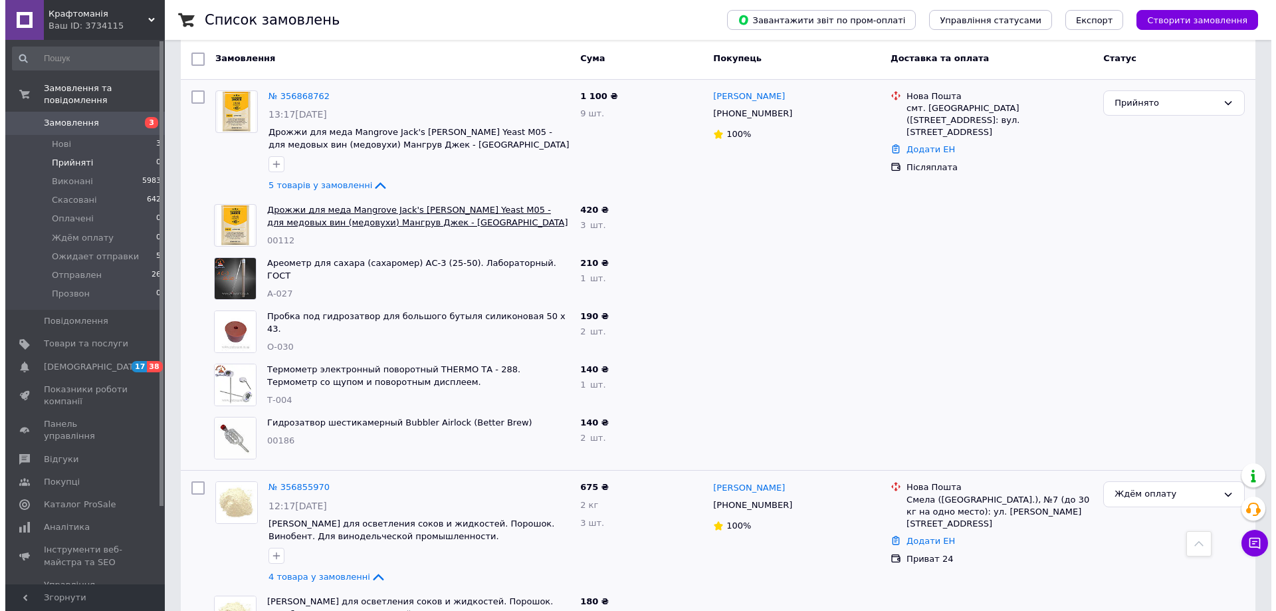
scroll to position [0, 0]
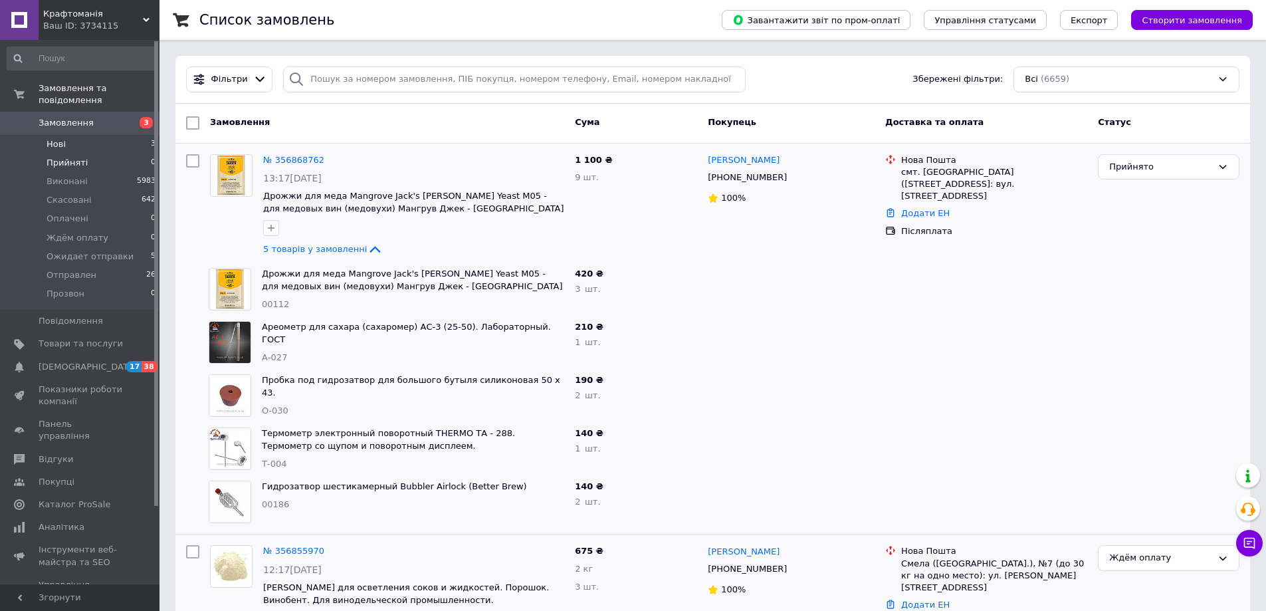
click at [59, 138] on span "Нові" at bounding box center [56, 144] width 19 height 12
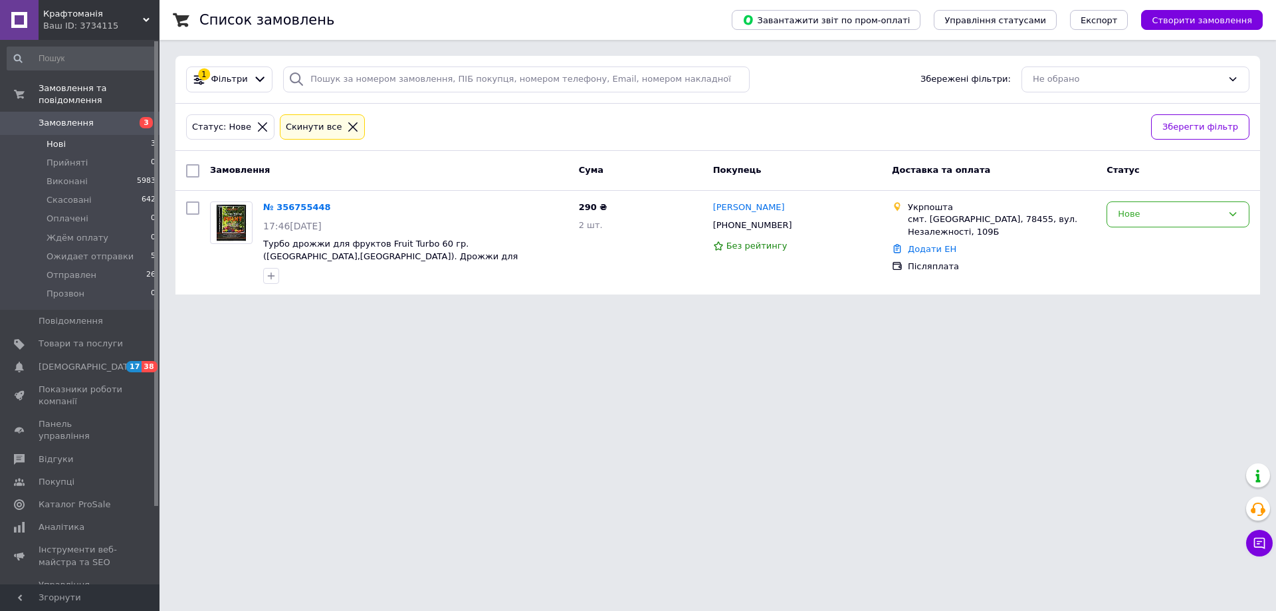
click at [124, 17] on span "Крафтоманія" at bounding box center [93, 14] width 100 height 12
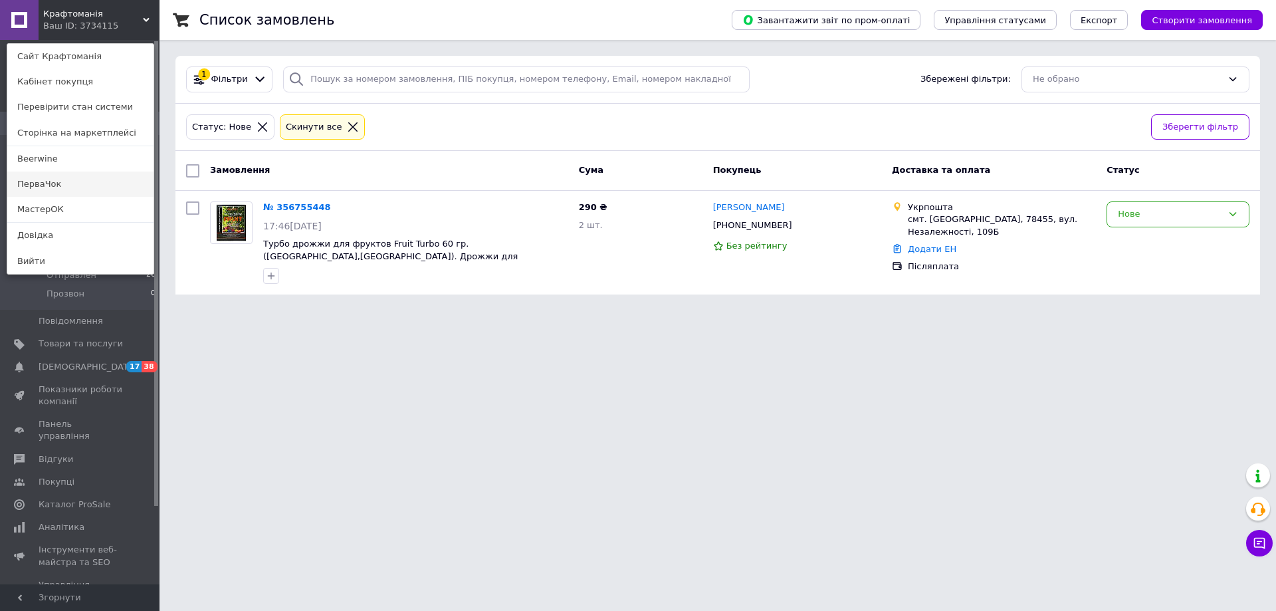
click at [70, 184] on link "ПерваЧок" at bounding box center [80, 184] width 146 height 25
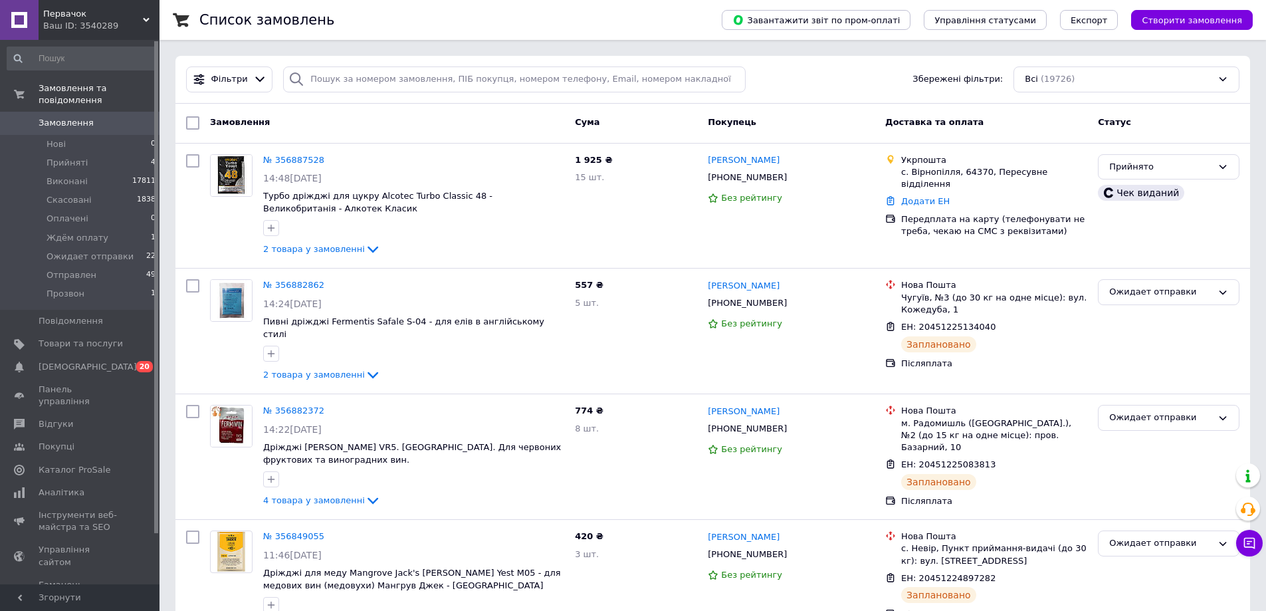
click at [283, 283] on link "№ 356882862" at bounding box center [293, 285] width 61 height 10
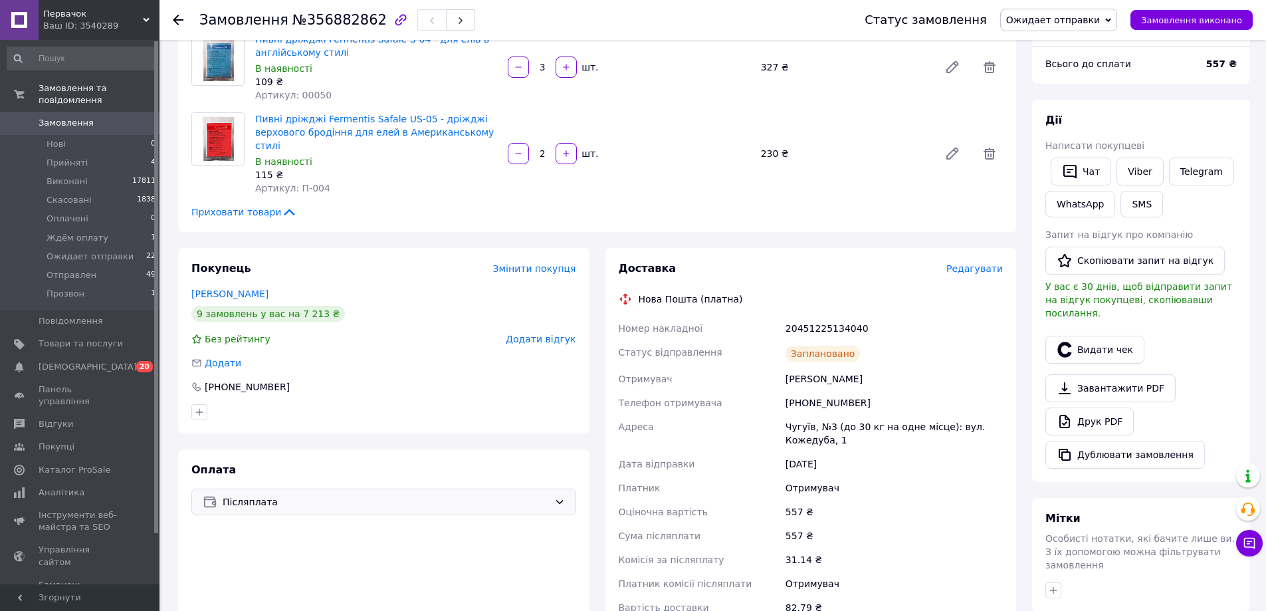
scroll to position [133, 0]
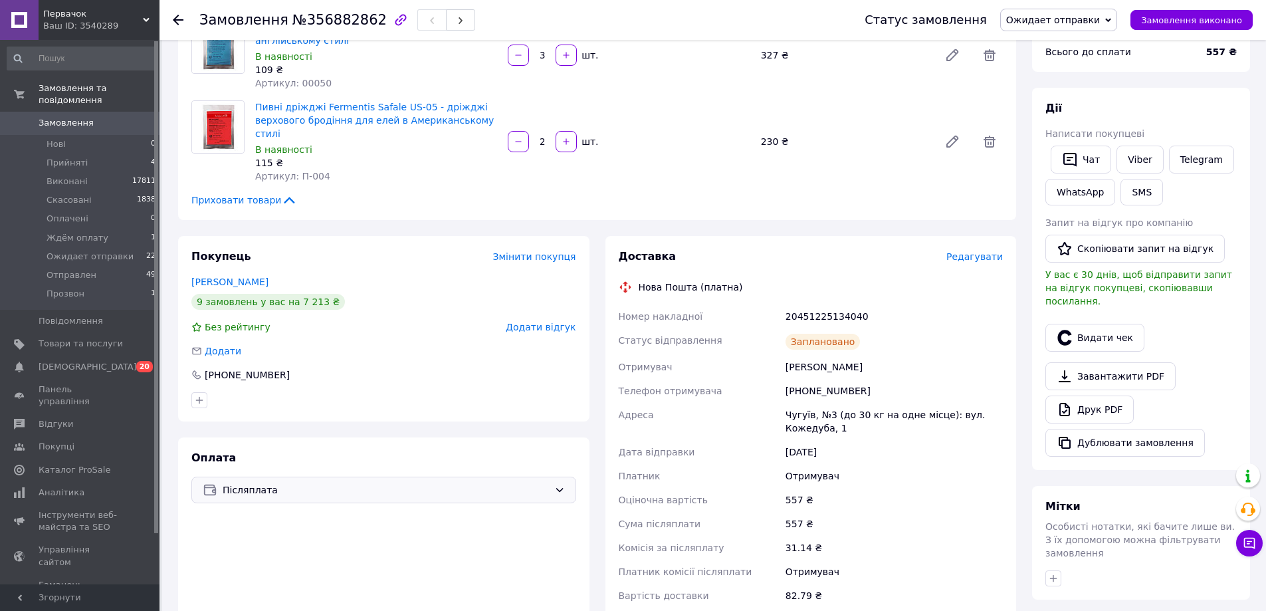
click at [252, 483] on span "Післяплата" at bounding box center [386, 490] width 326 height 15
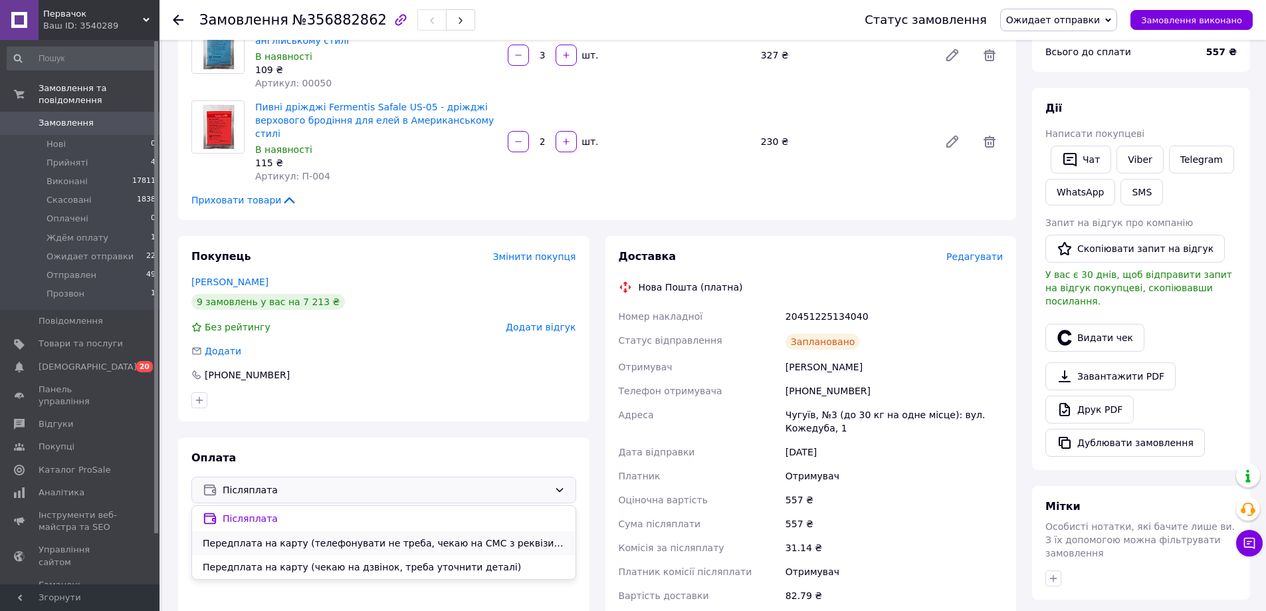
drag, startPoint x: 254, startPoint y: 530, endPoint x: 596, endPoint y: 489, distance: 344.1
click at [255, 536] on span "Передплата на карту (телефонувати не треба, чекаю на СМС з реквізитами)" at bounding box center [384, 542] width 362 height 13
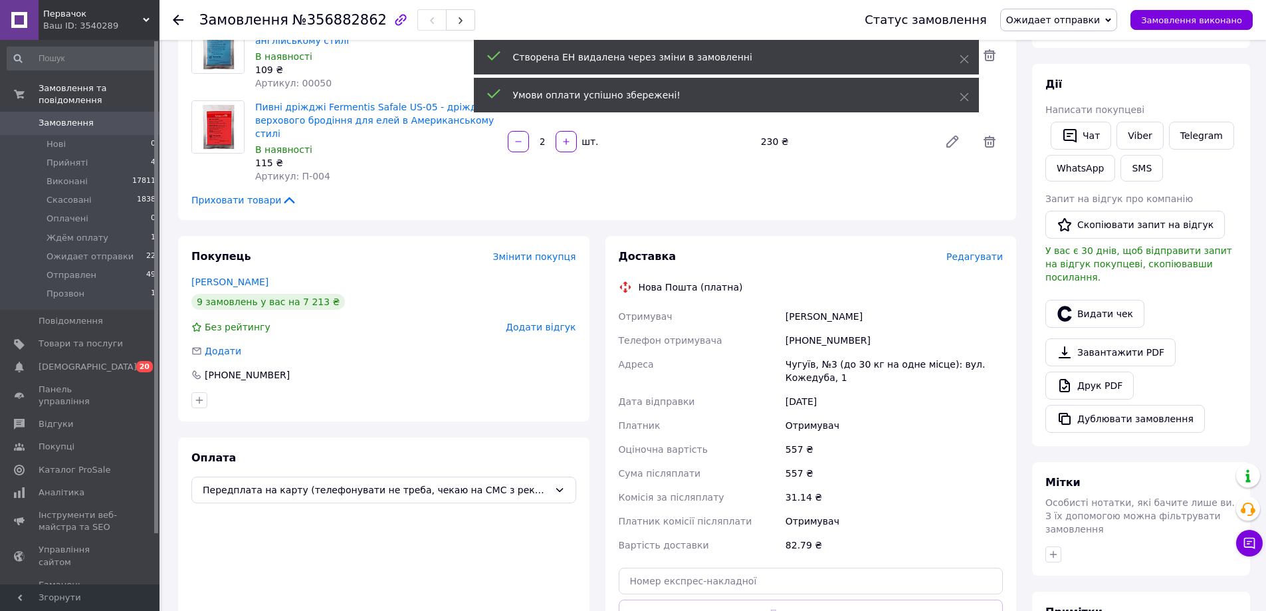
scroll to position [19, 0]
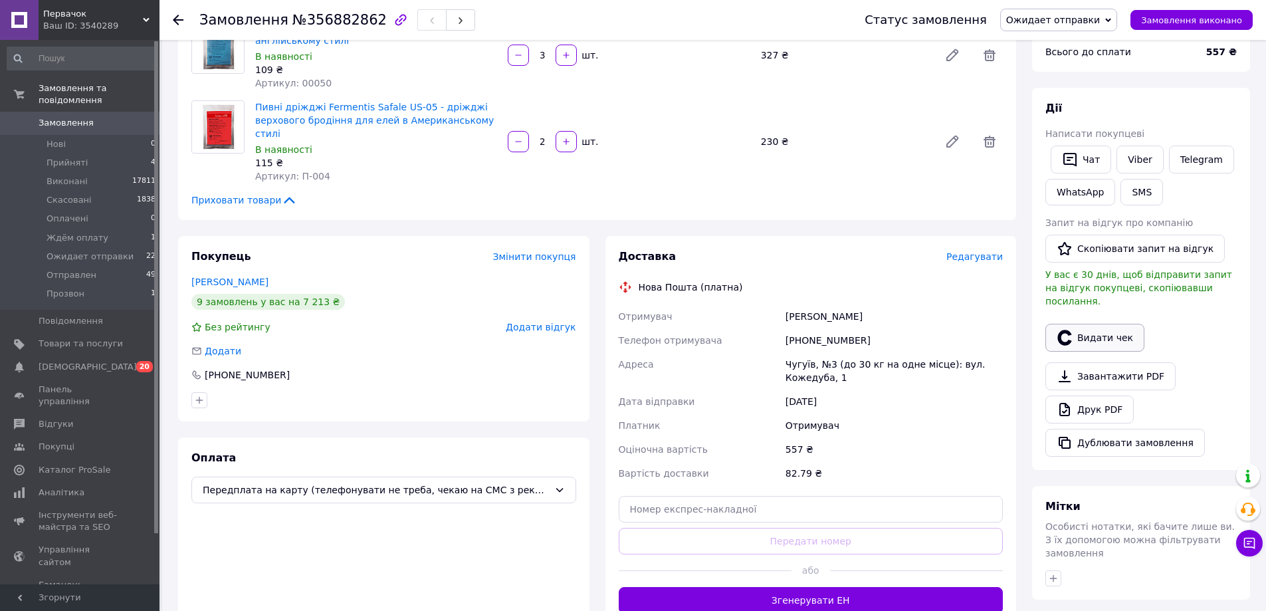
click at [1092, 324] on button "Видати чек" at bounding box center [1095, 338] width 99 height 28
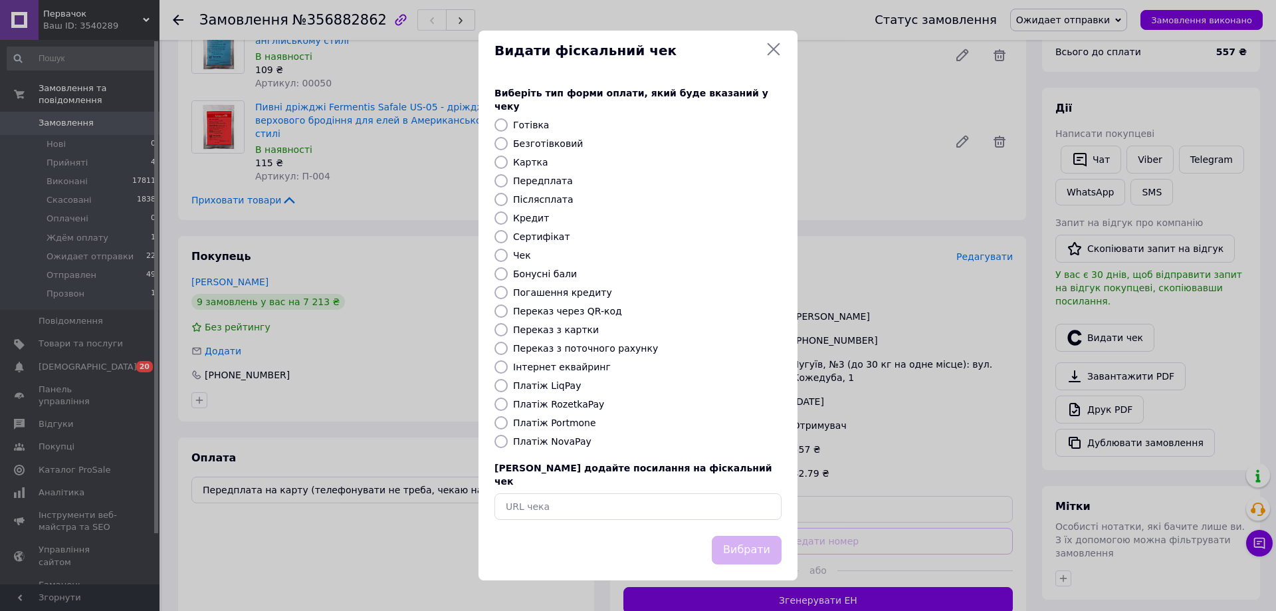
click at [535, 143] on label "Безготівковий" at bounding box center [548, 143] width 70 height 11
click at [508, 143] on input "Безготівковий" at bounding box center [501, 143] width 13 height 13
radio input "true"
click at [749, 536] on button "Вибрати" at bounding box center [747, 550] width 70 height 29
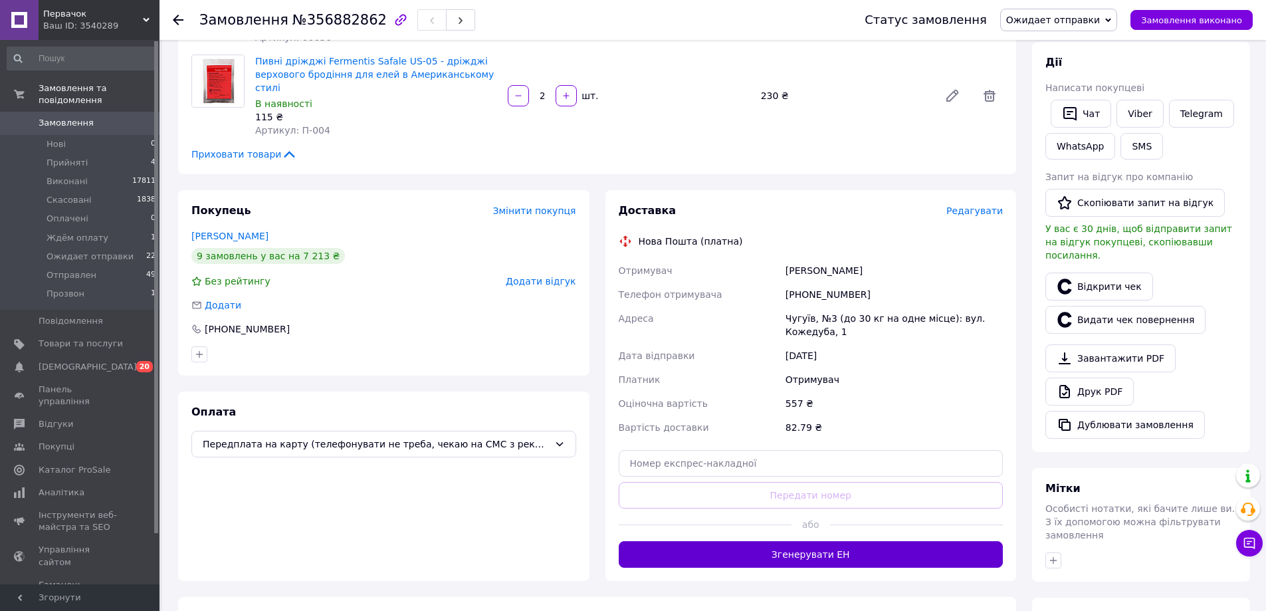
scroll to position [199, 0]
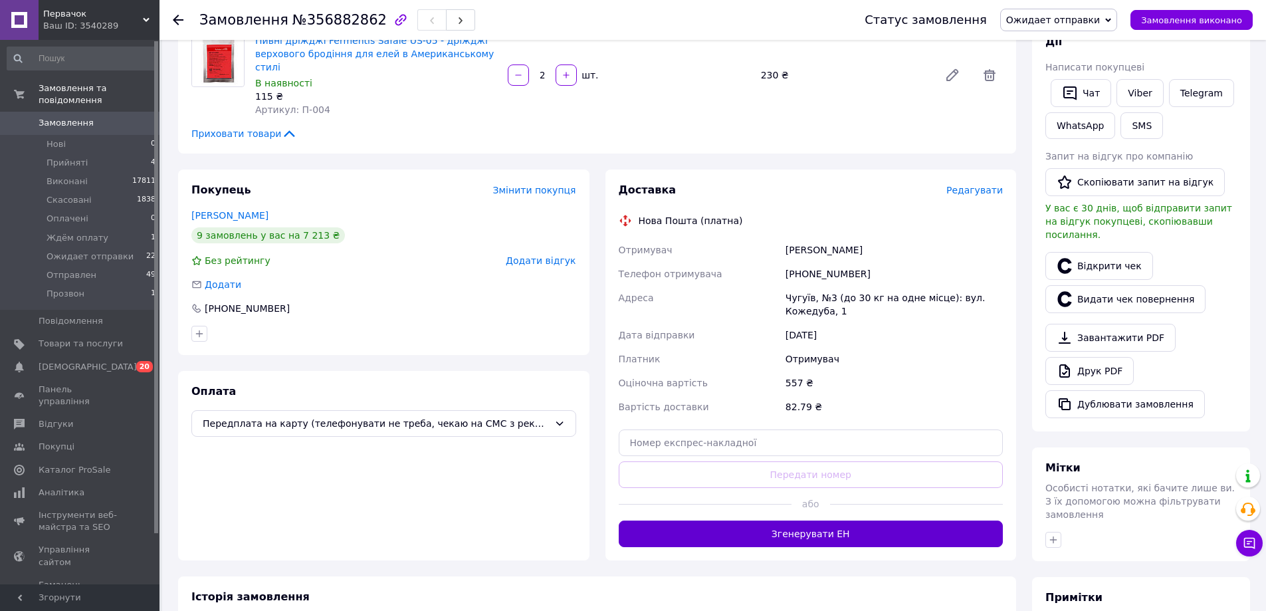
click at [845, 521] on button "Згенерувати ЕН" at bounding box center [811, 534] width 385 height 27
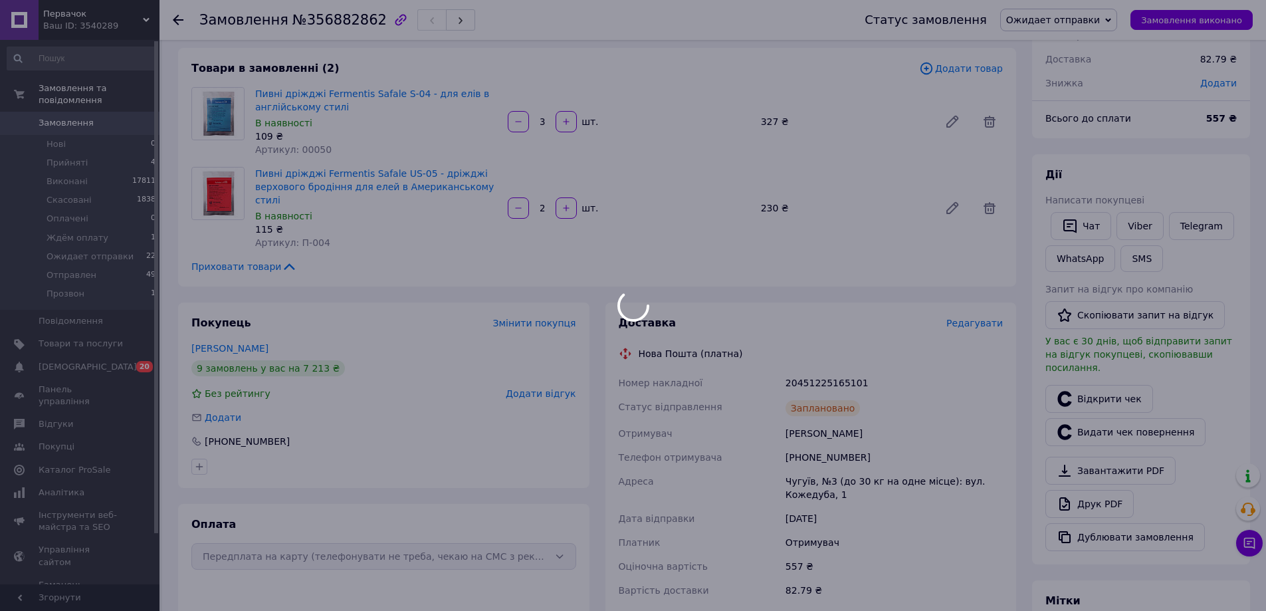
scroll to position [82, 0]
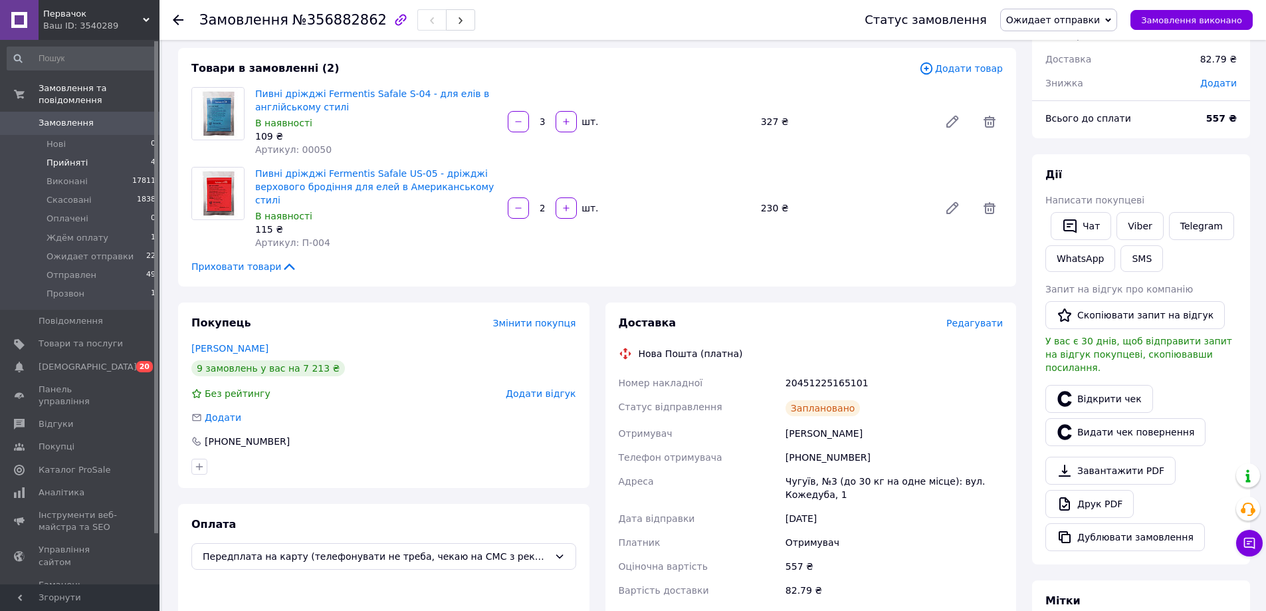
click at [65, 157] on span "Прийняті" at bounding box center [67, 163] width 41 height 12
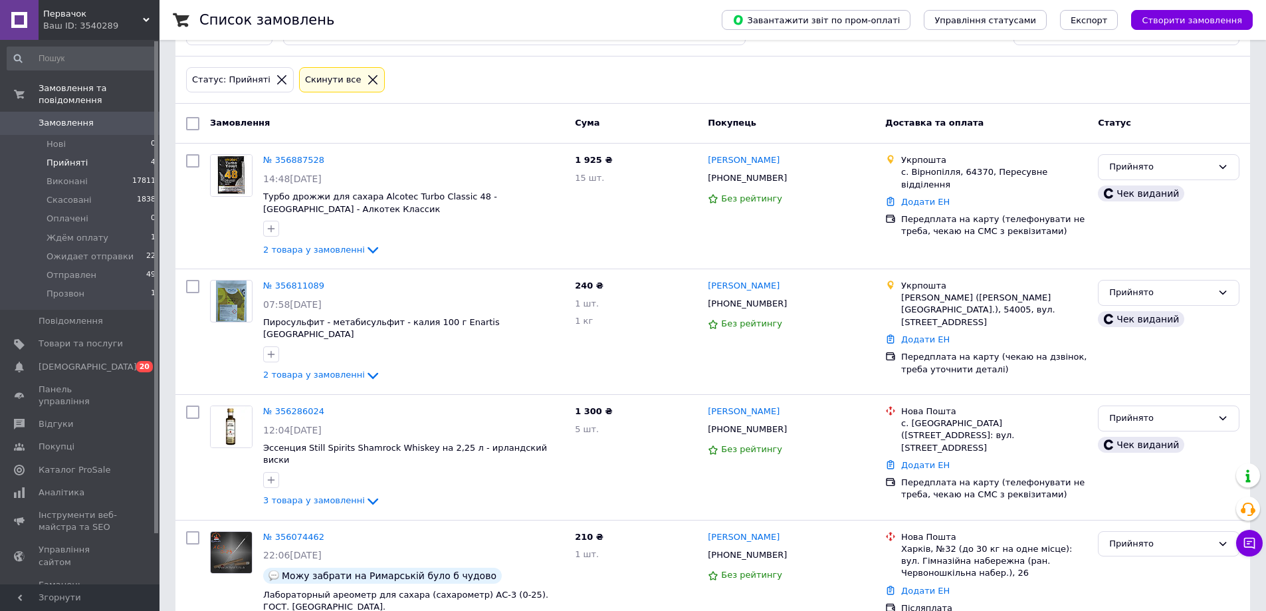
scroll to position [72, 0]
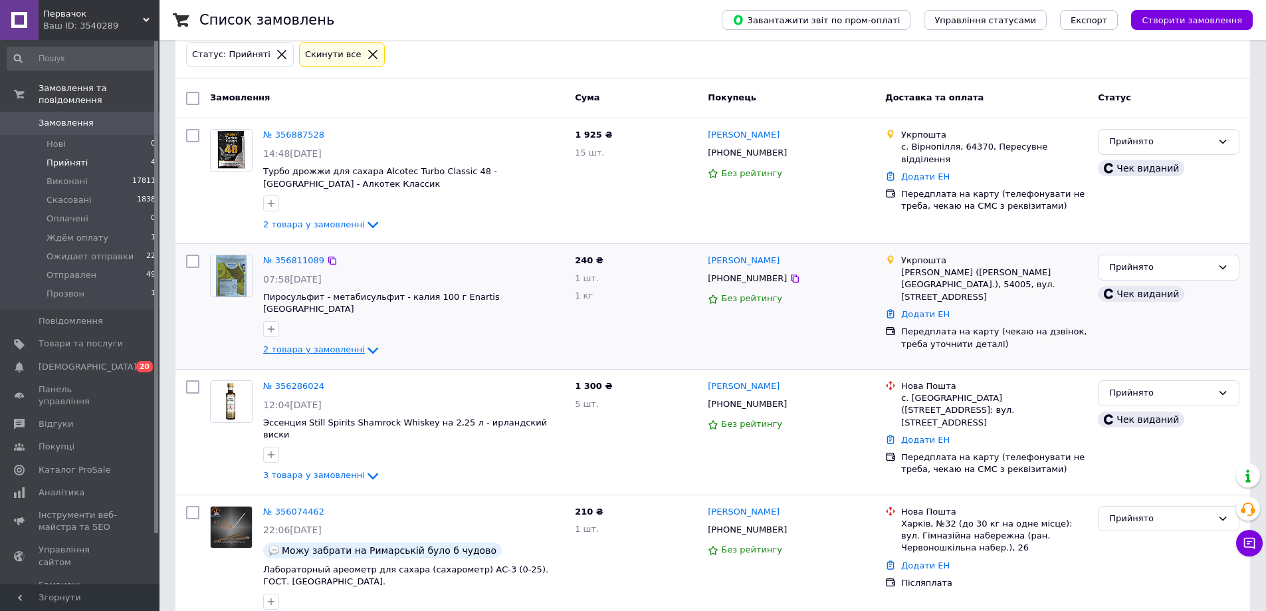
click at [342, 345] on span "2 товара у замовленні" at bounding box center [314, 350] width 102 height 10
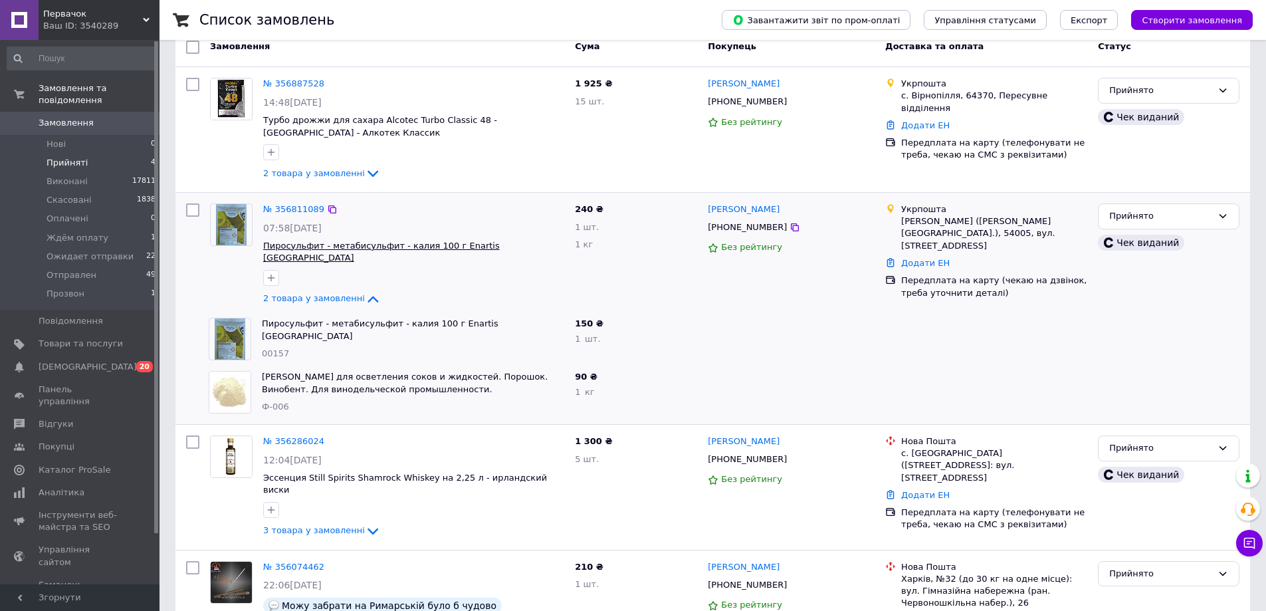
scroll to position [179, 0]
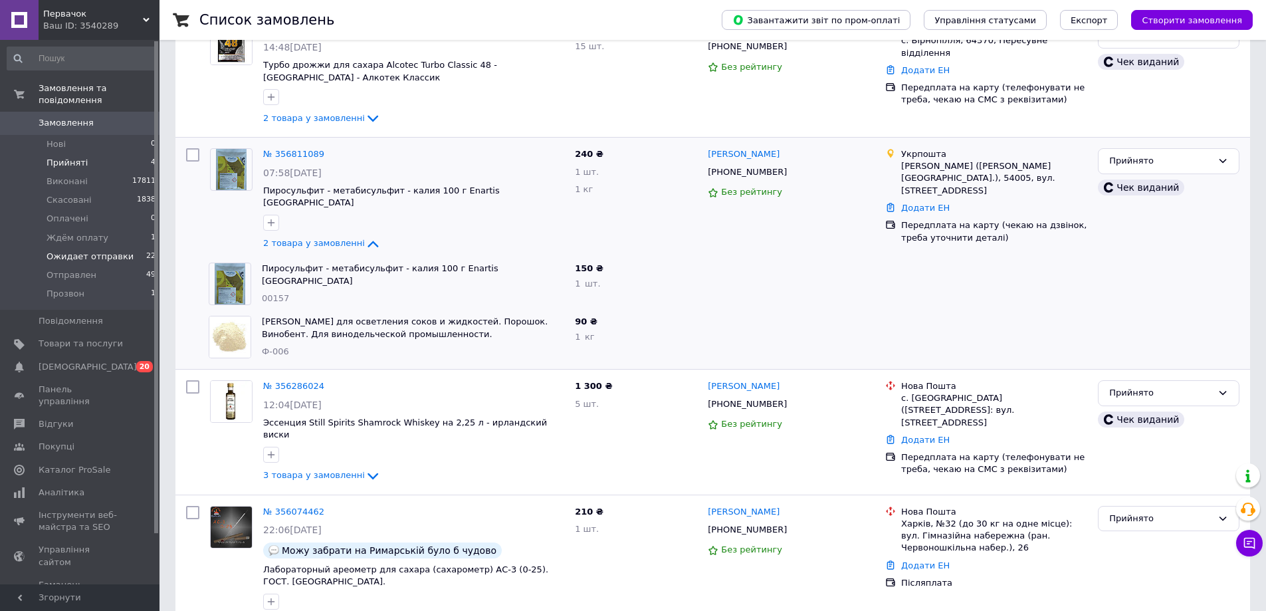
click at [80, 251] on span "Ожидает отправки" at bounding box center [90, 257] width 87 height 12
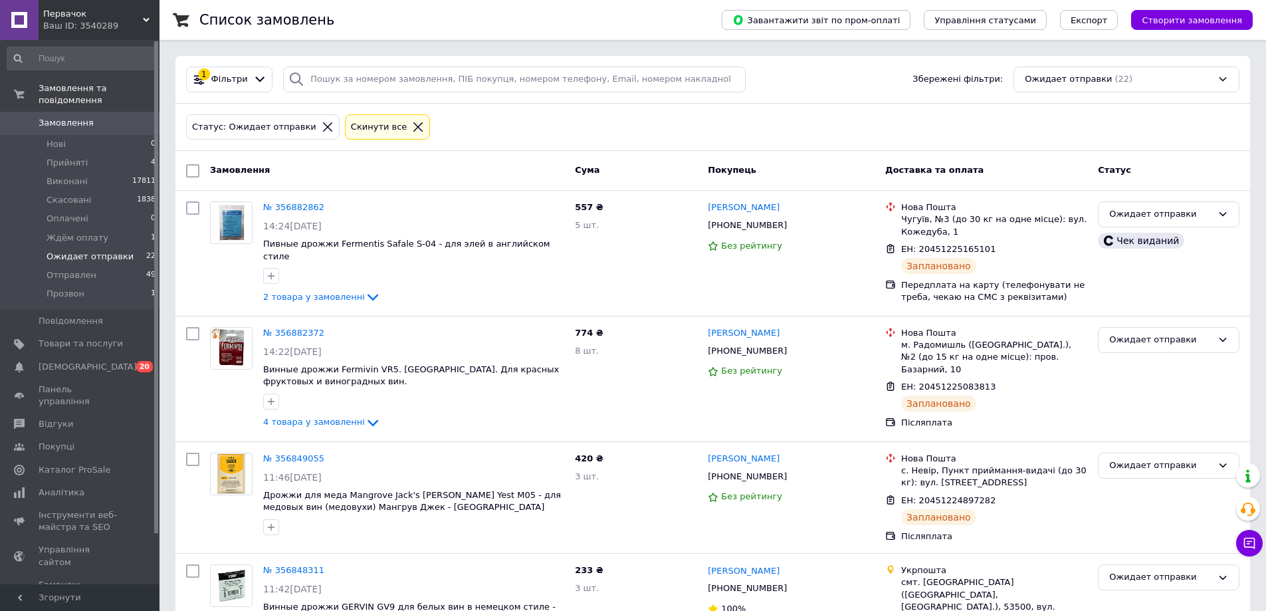
drag, startPoint x: 821, startPoint y: 358, endPoint x: 649, endPoint y: 19, distance: 379.7
click at [649, 19] on div "Список замовлень" at bounding box center [447, 20] width 496 height 40
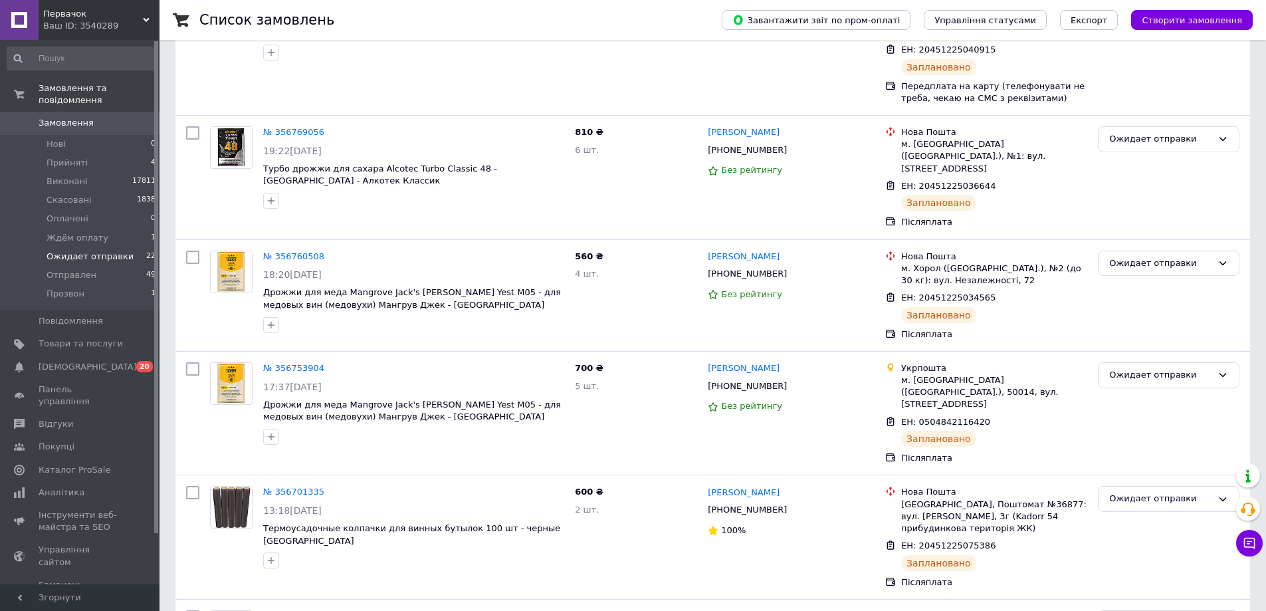
scroll to position [2299, 0]
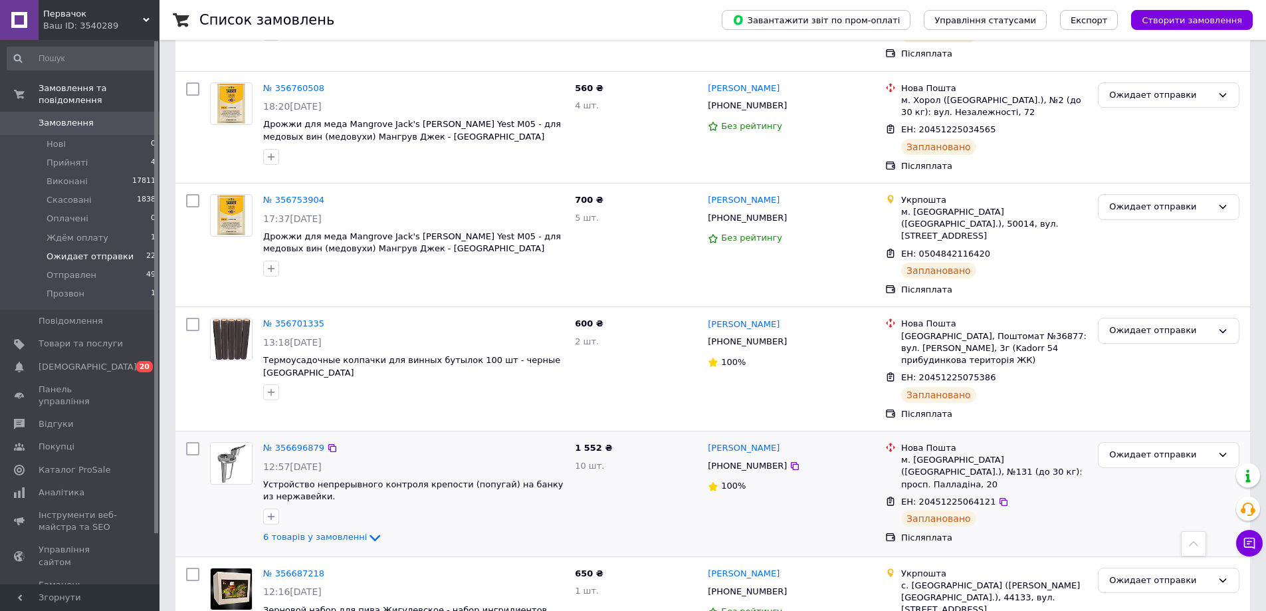
drag, startPoint x: 332, startPoint y: 424, endPoint x: 358, endPoint y: 409, distance: 29.2
click at [332, 532] on span "6 товарів у замовленні" at bounding box center [315, 537] width 104 height 10
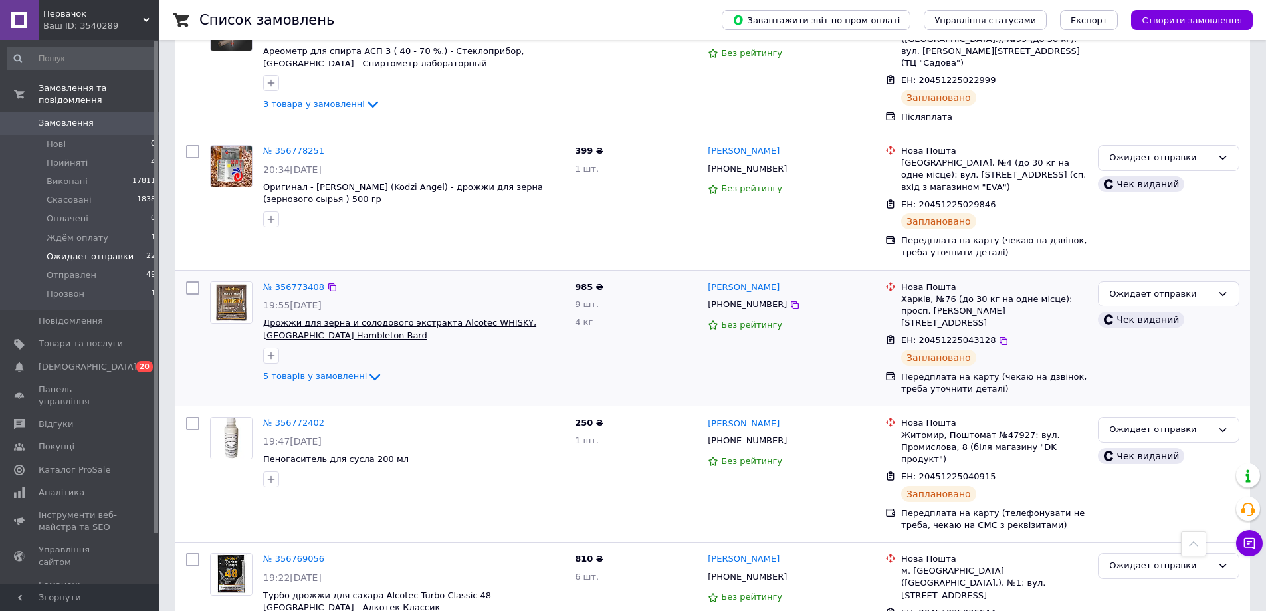
scroll to position [1700, 0]
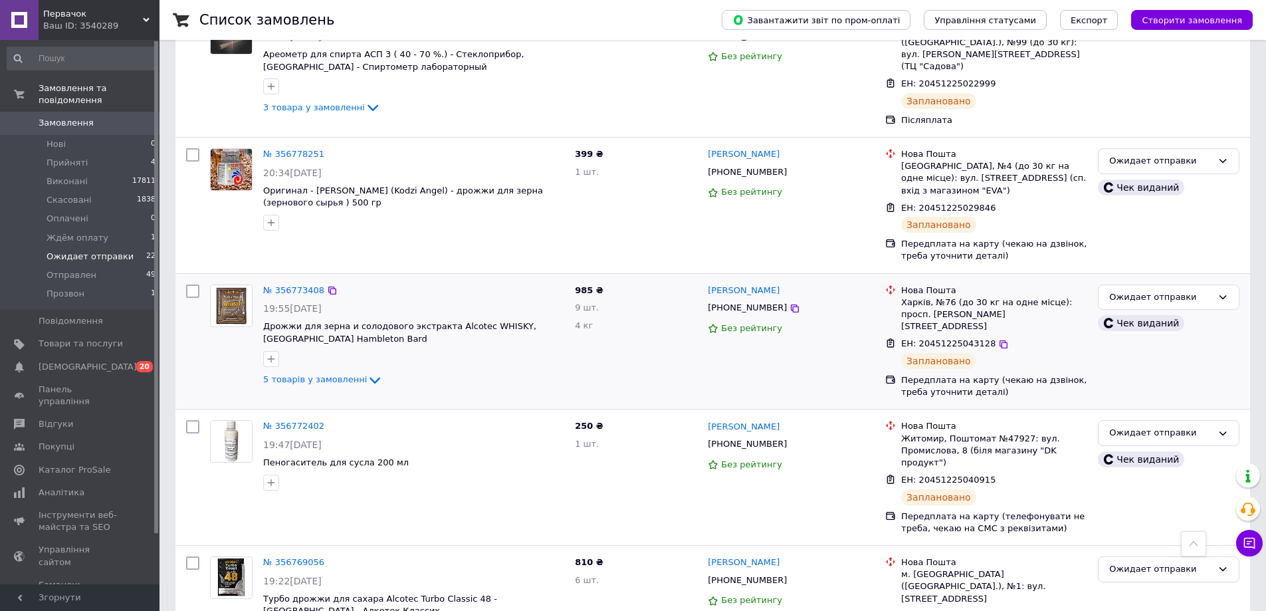
drag, startPoint x: 352, startPoint y: 314, endPoint x: 231, endPoint y: 302, distance: 121.5
click at [352, 374] on span "5 товарів у замовленні" at bounding box center [315, 379] width 104 height 10
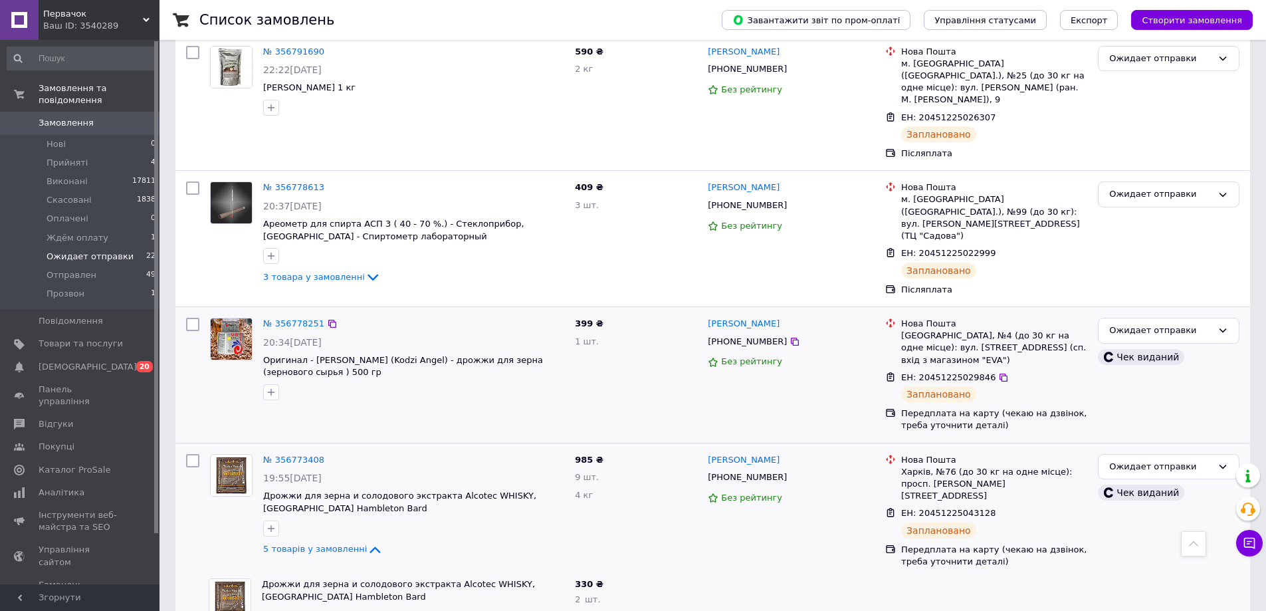
scroll to position [1501, 0]
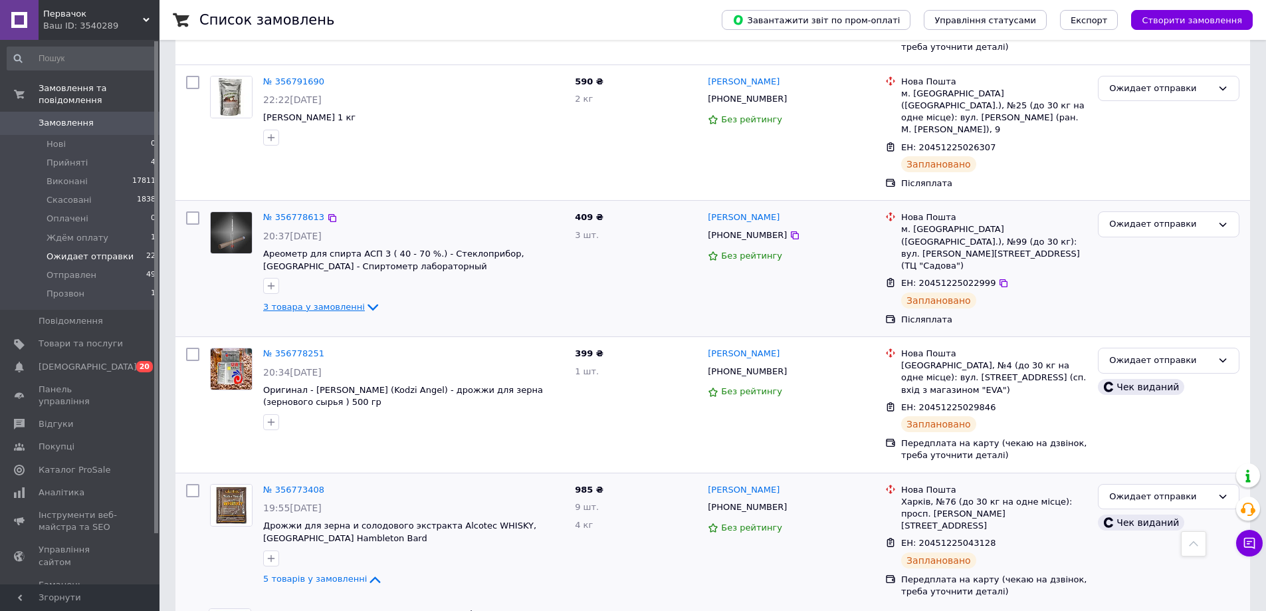
click at [365, 299] on icon at bounding box center [373, 307] width 16 height 16
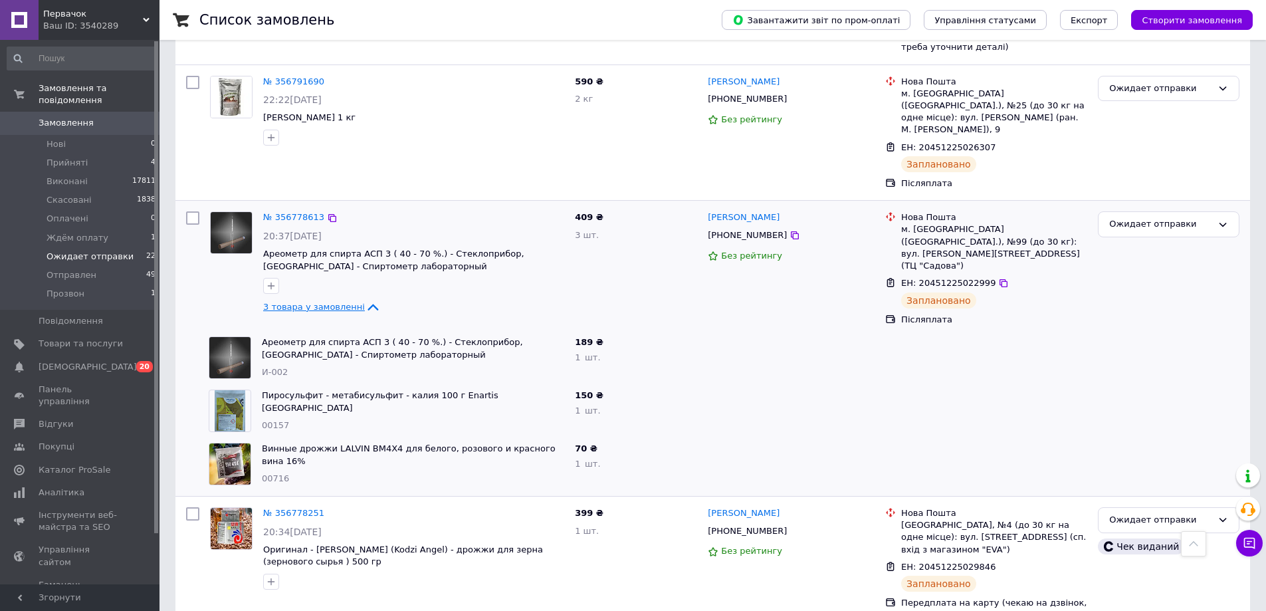
scroll to position [1235, 0]
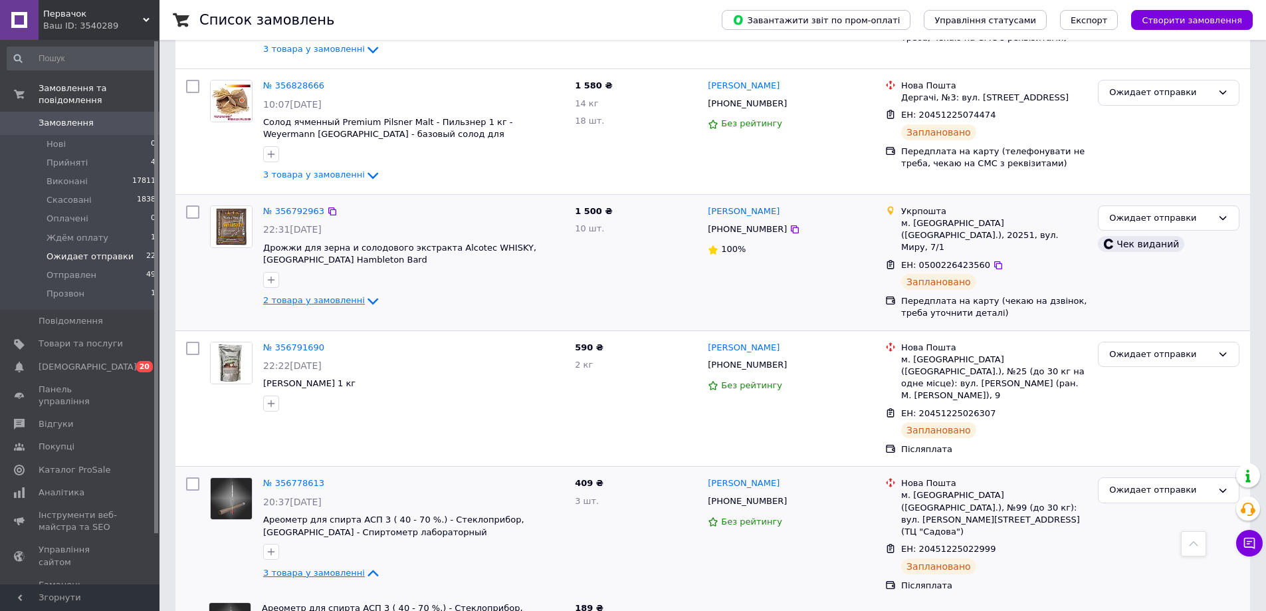
drag, startPoint x: 272, startPoint y: 273, endPoint x: 285, endPoint y: 275, distance: 13.4
click at [272, 295] on link "2 товара у замовленні" at bounding box center [322, 300] width 118 height 10
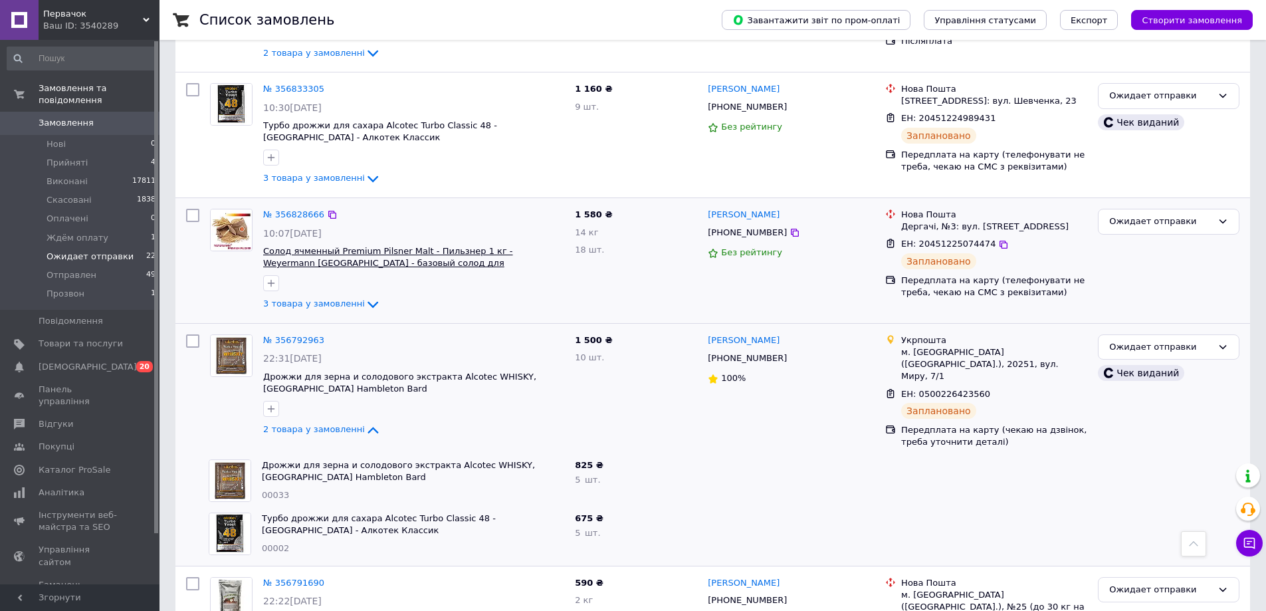
scroll to position [1102, 0]
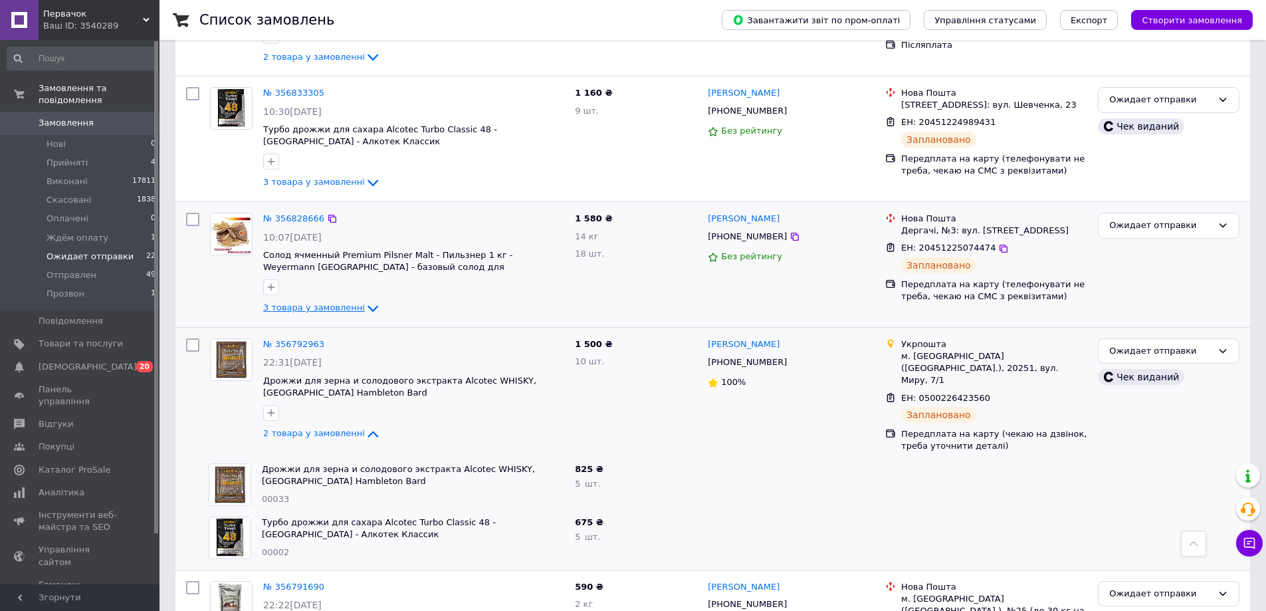
click at [329, 303] on span "3 товара у замовленні" at bounding box center [314, 308] width 102 height 10
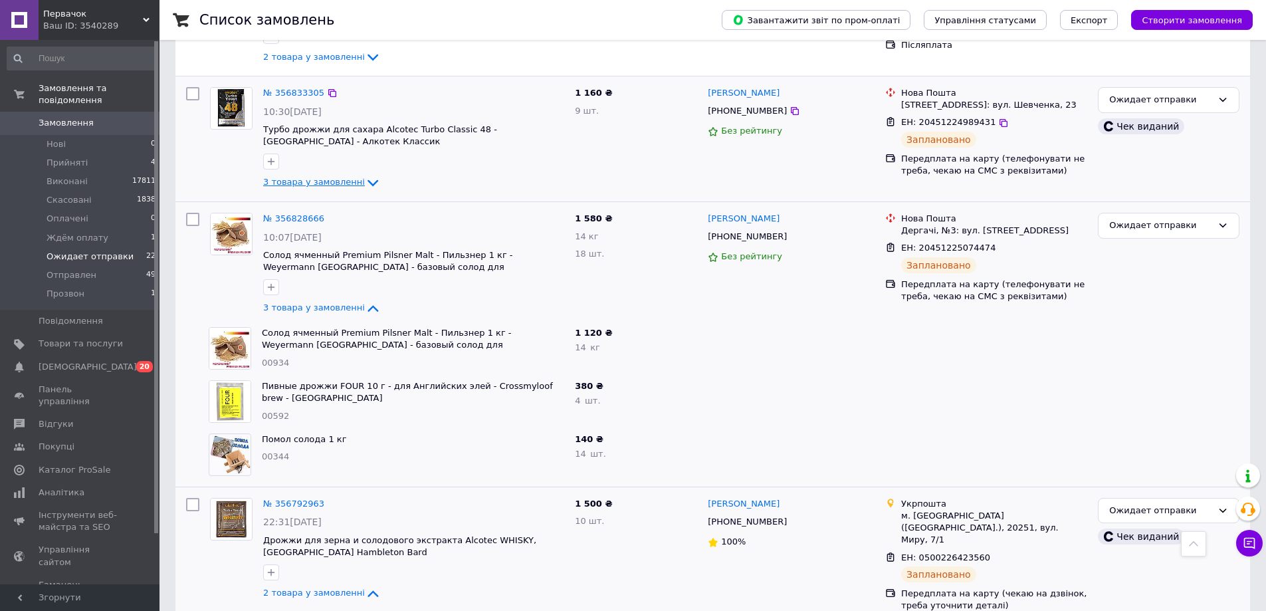
click at [346, 177] on span "3 товара у замовленні" at bounding box center [314, 182] width 102 height 10
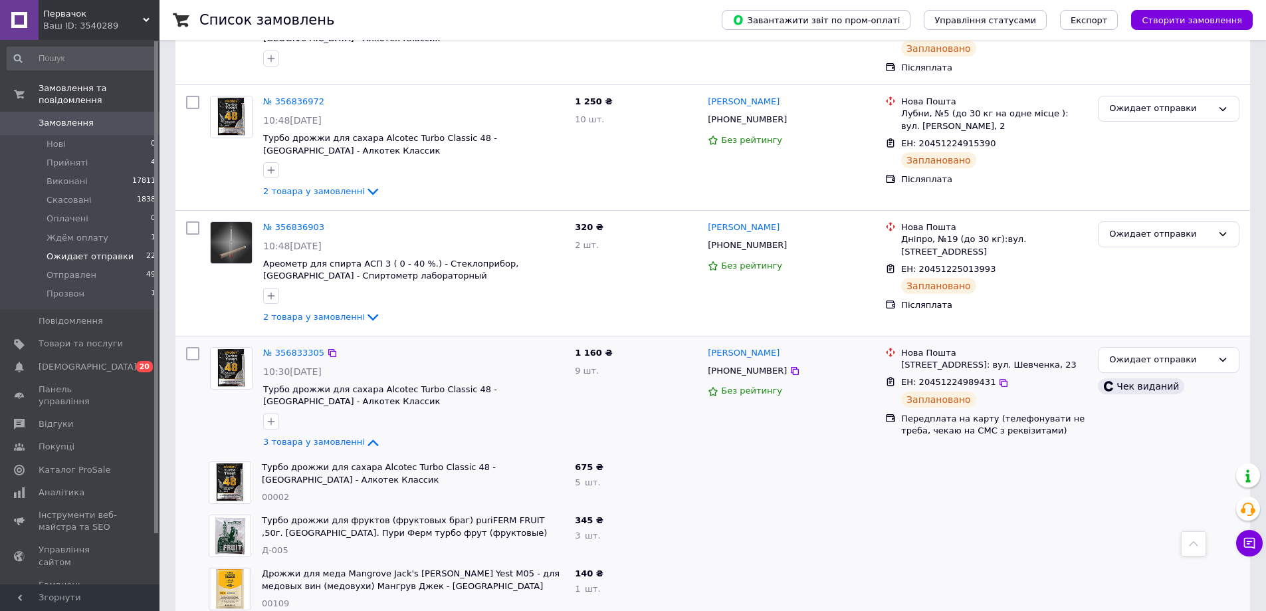
scroll to position [836, 0]
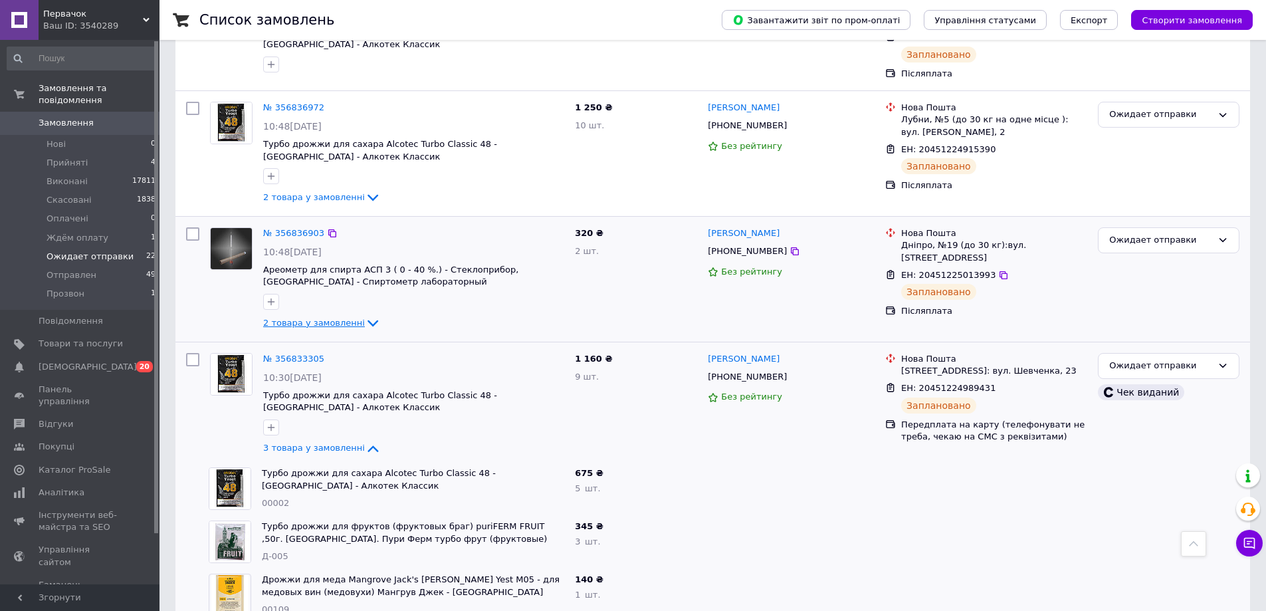
click at [365, 315] on icon at bounding box center [373, 323] width 16 height 16
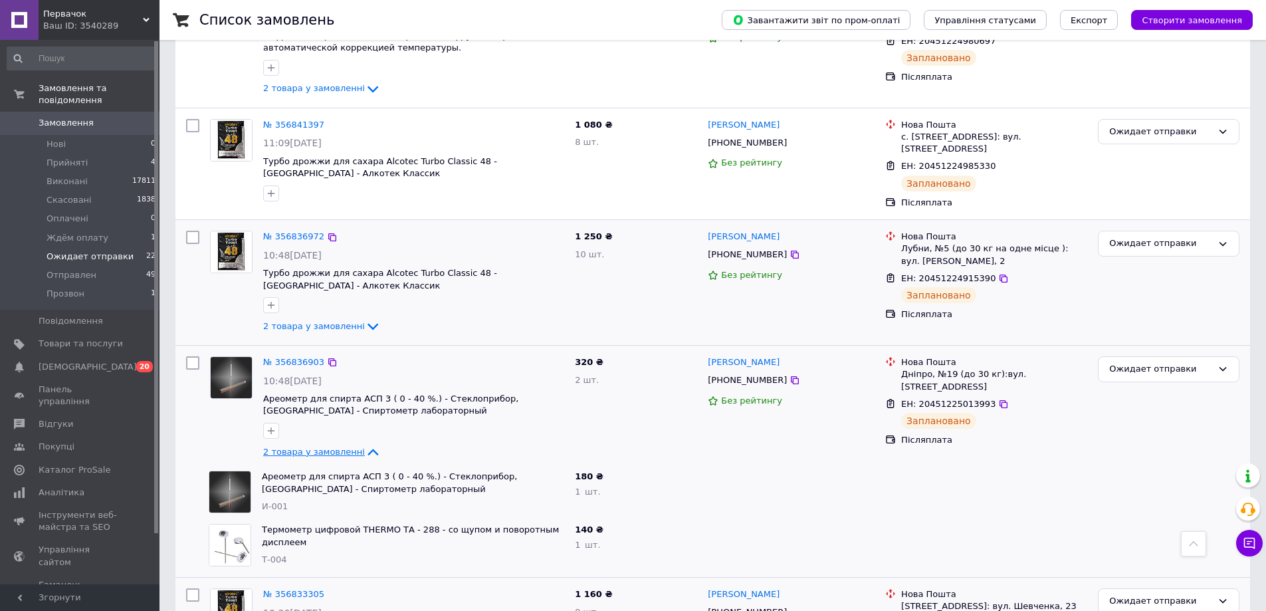
scroll to position [703, 0]
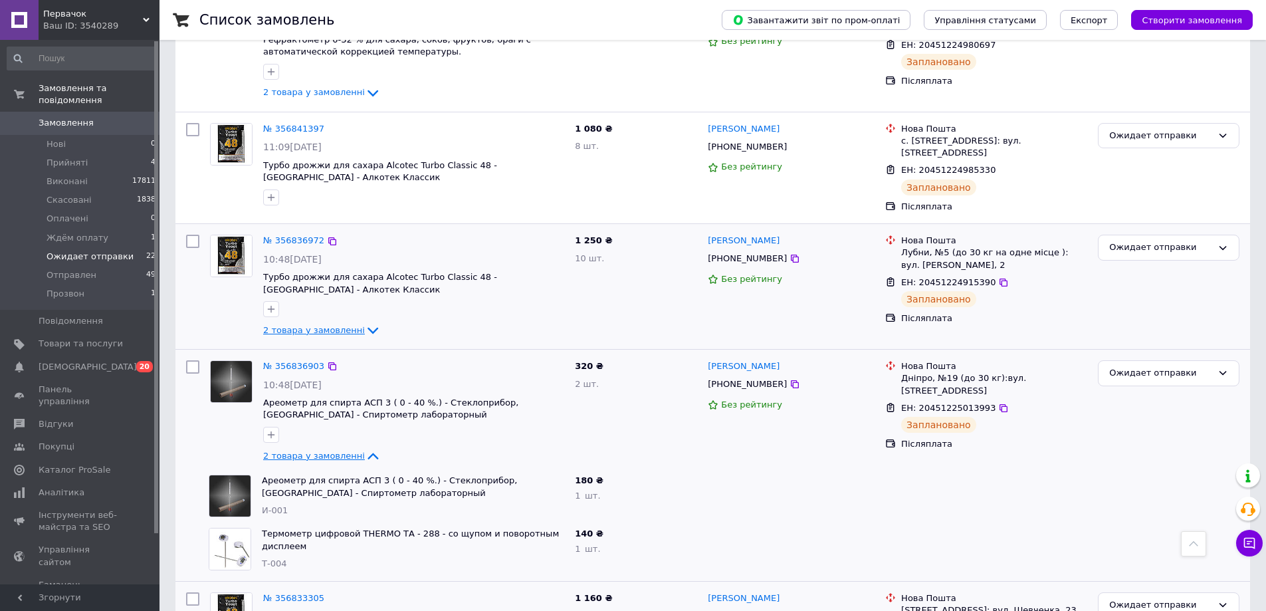
click at [332, 325] on span "2 товара у замовленні" at bounding box center [314, 330] width 102 height 10
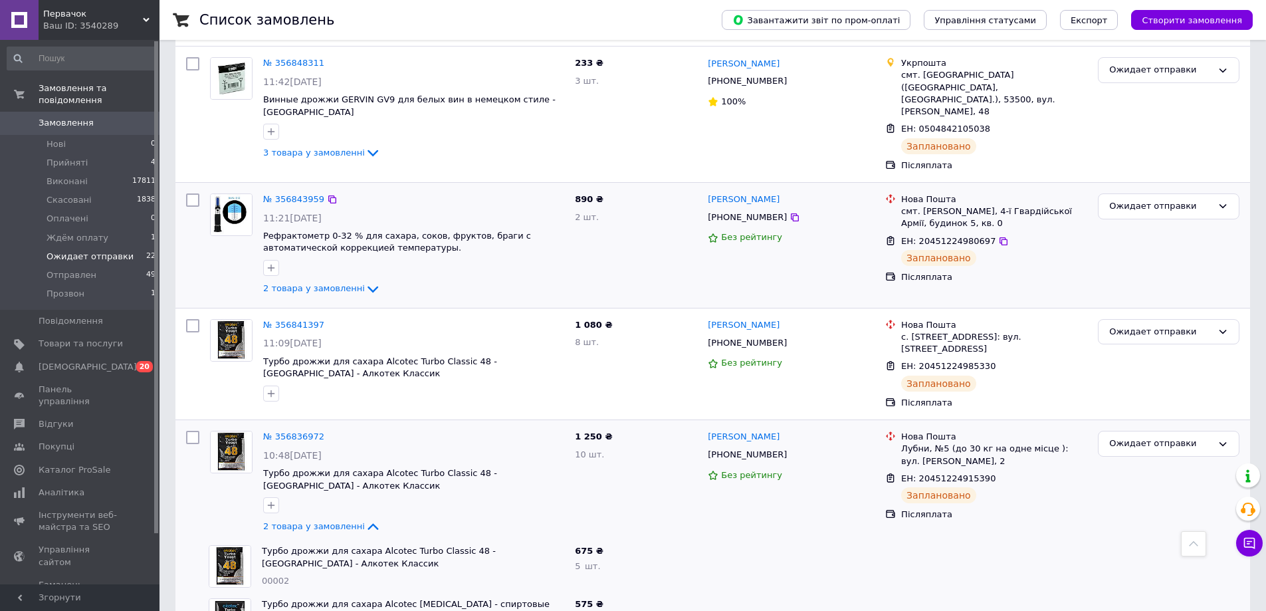
scroll to position [504, 0]
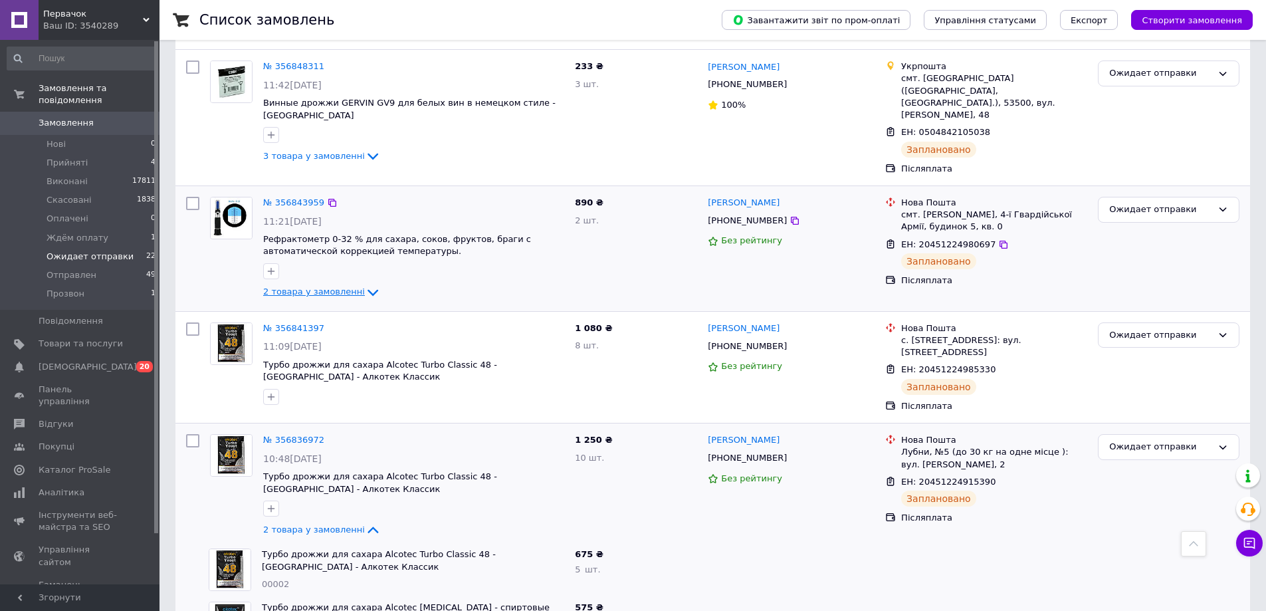
click at [324, 287] on span "2 товара у замовленні" at bounding box center [314, 292] width 102 height 10
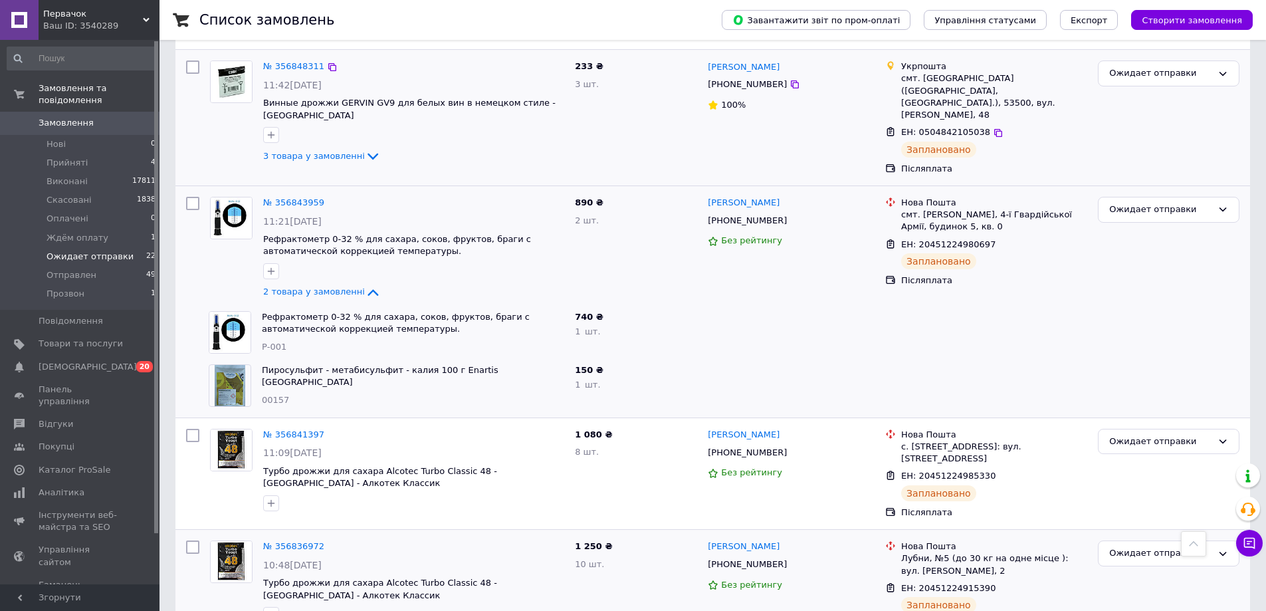
scroll to position [371, 0]
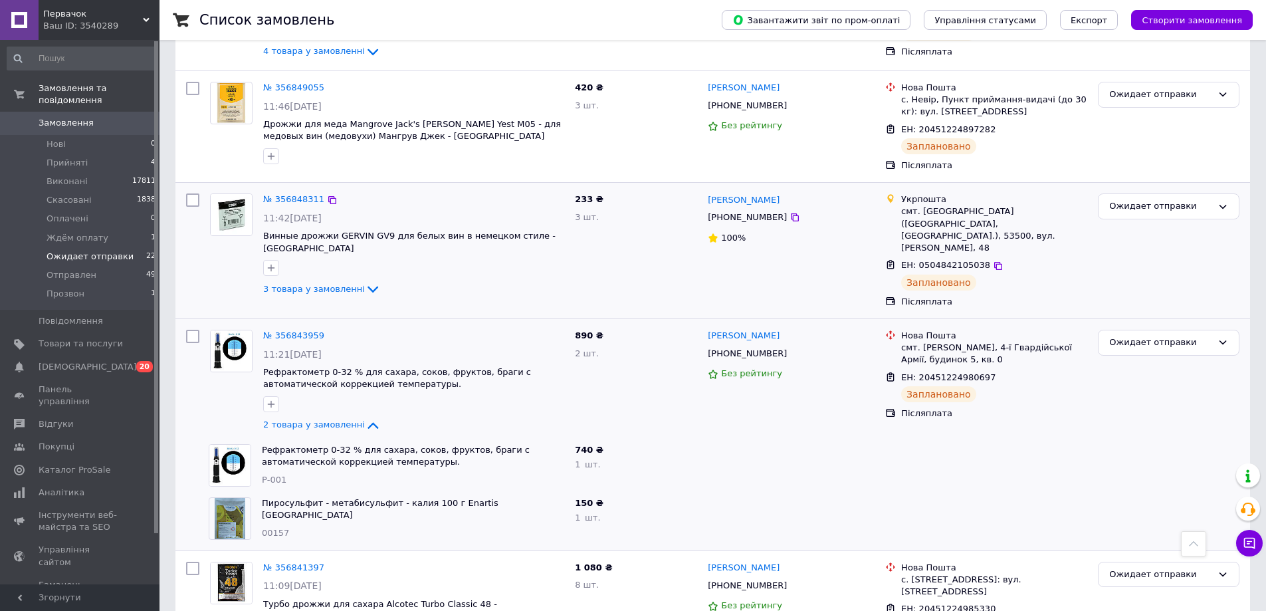
drag, startPoint x: 320, startPoint y: 291, endPoint x: 295, endPoint y: 279, distance: 27.1
click at [320, 291] on span "3 товара у замовленні" at bounding box center [314, 289] width 102 height 10
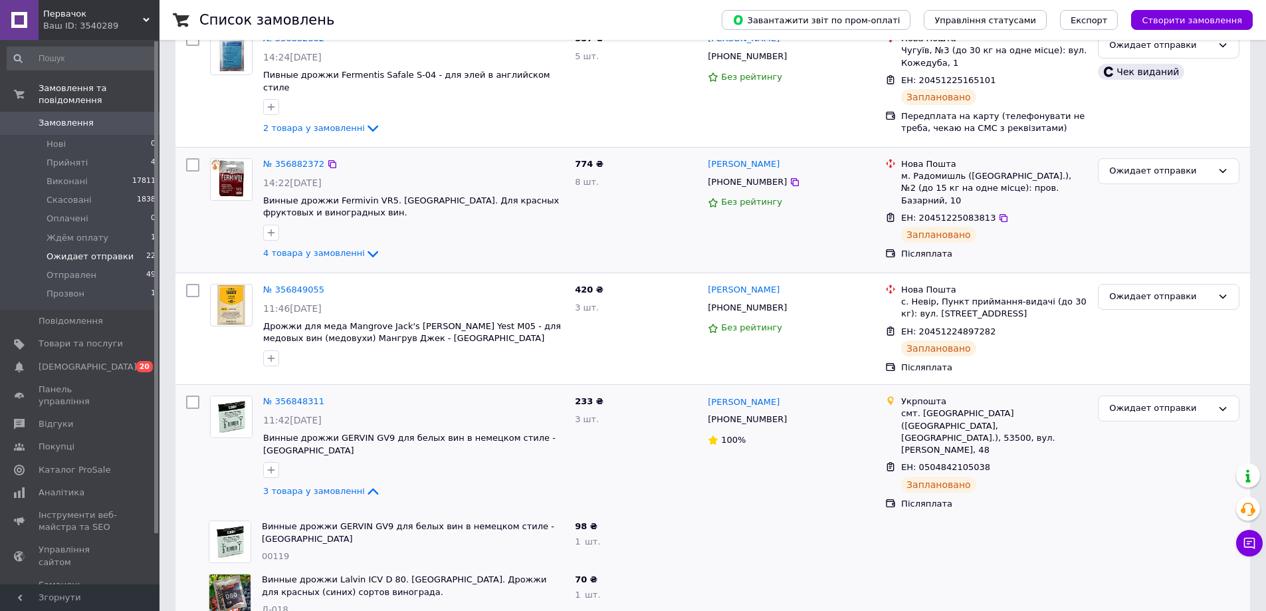
scroll to position [105, 0]
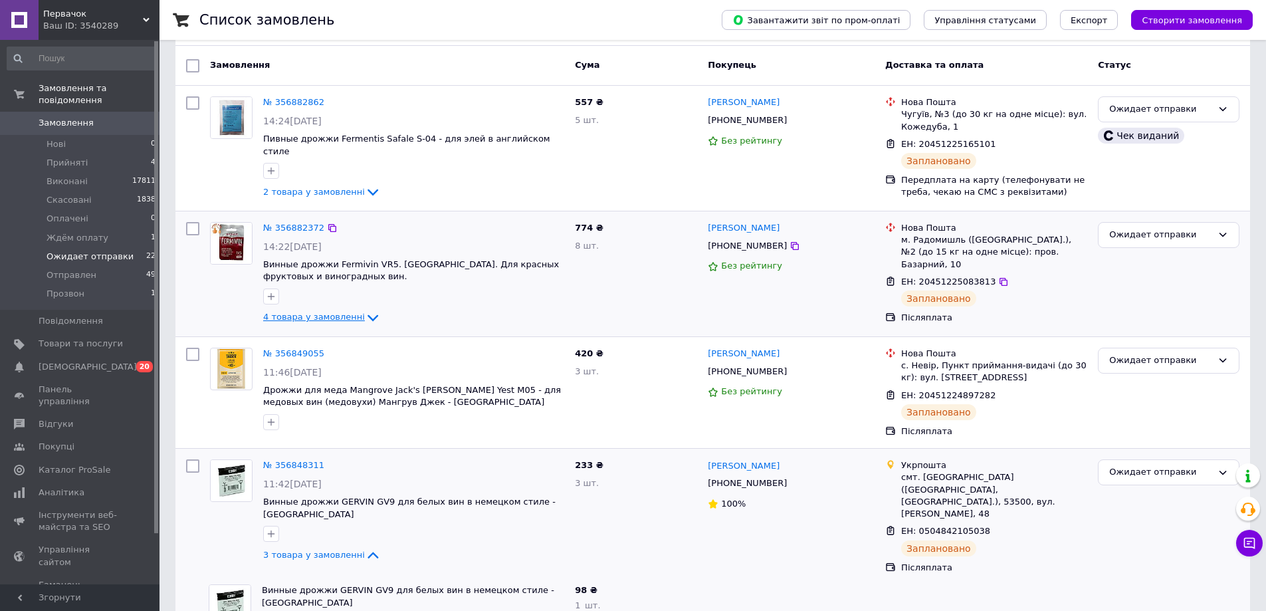
click at [365, 313] on icon at bounding box center [373, 318] width 16 height 16
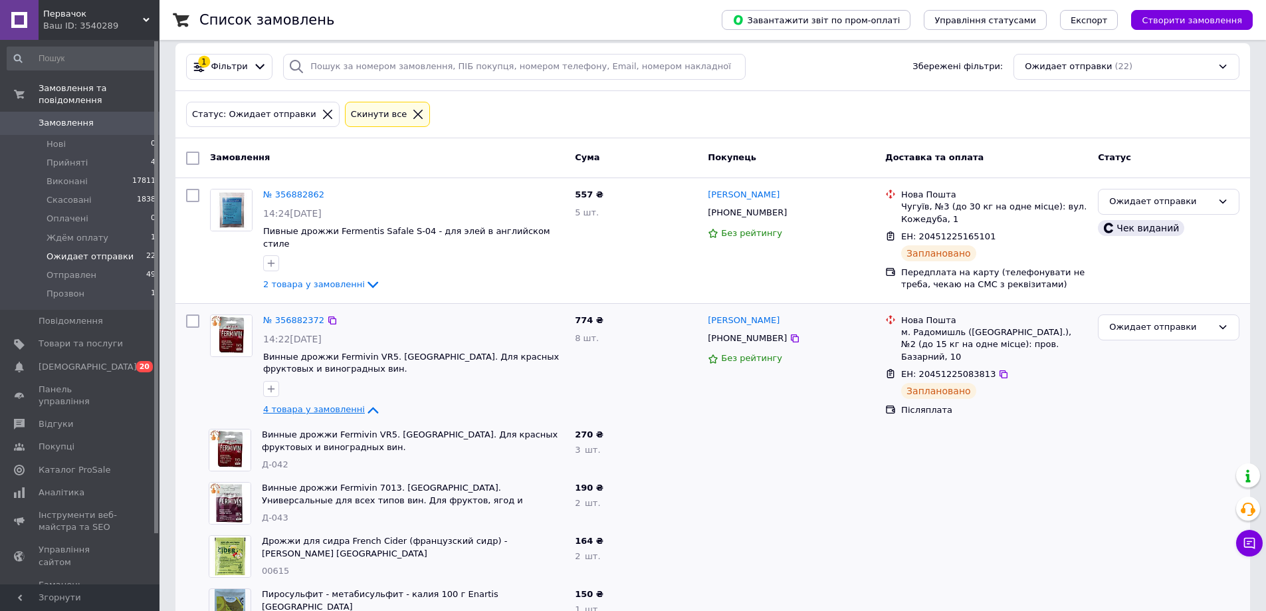
scroll to position [0, 0]
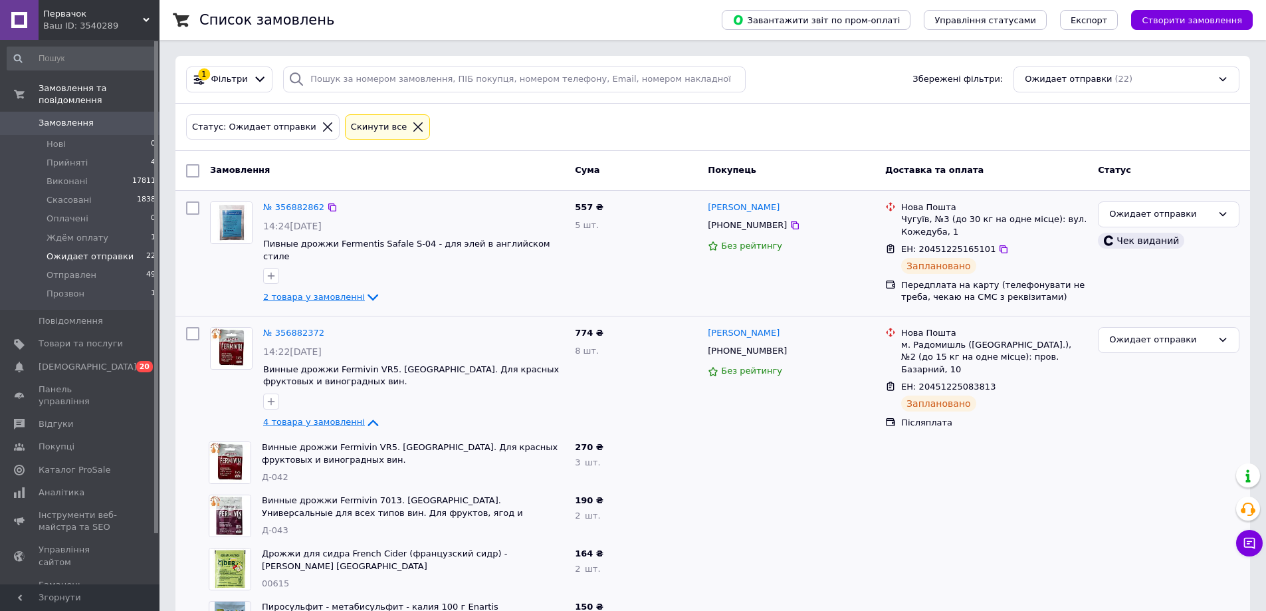
click at [344, 292] on span "2 товара у замовленні" at bounding box center [314, 297] width 102 height 10
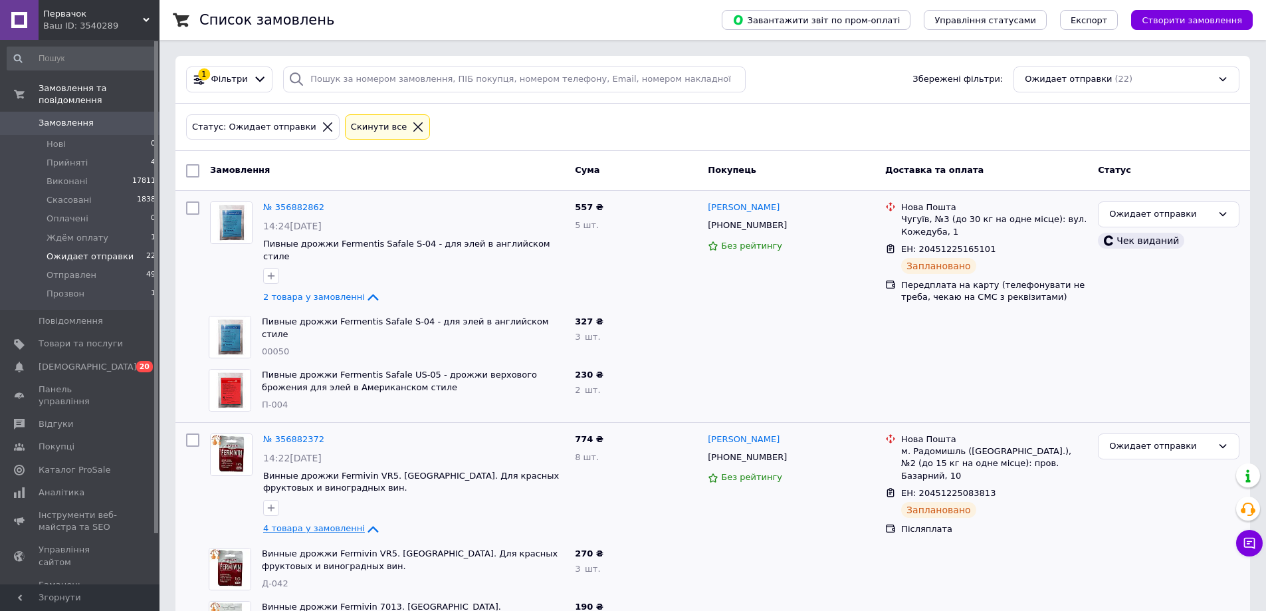
click at [139, 14] on span "Первачок" at bounding box center [93, 14] width 100 height 12
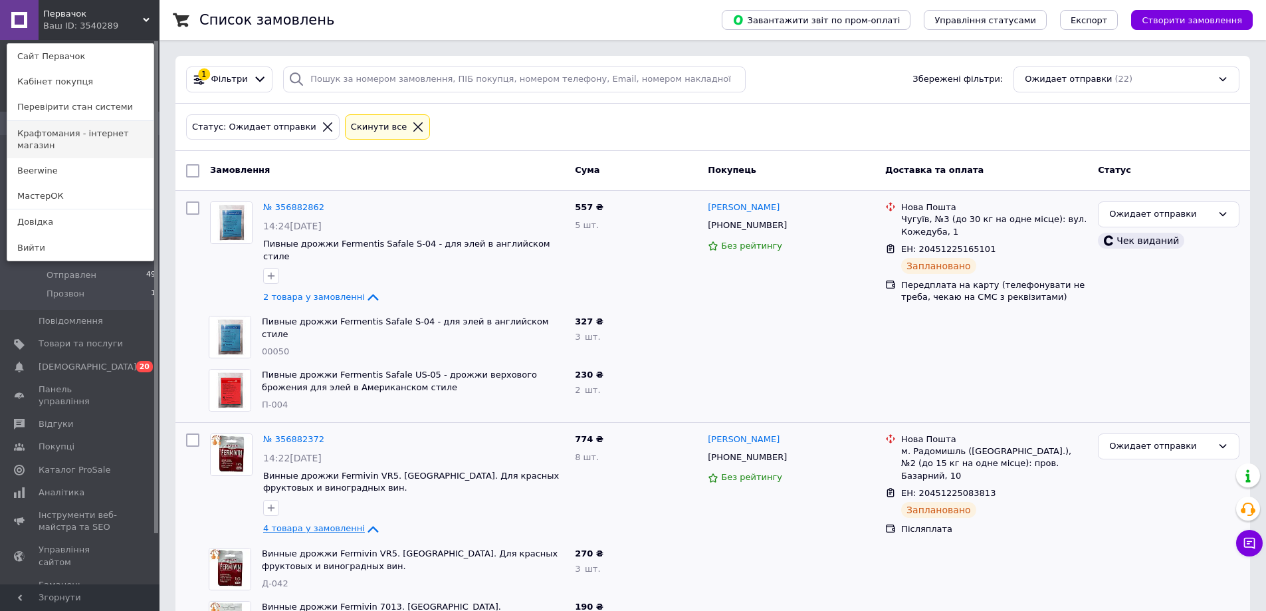
click at [90, 138] on link "Крафтомания - інтернет магазин" at bounding box center [80, 139] width 146 height 37
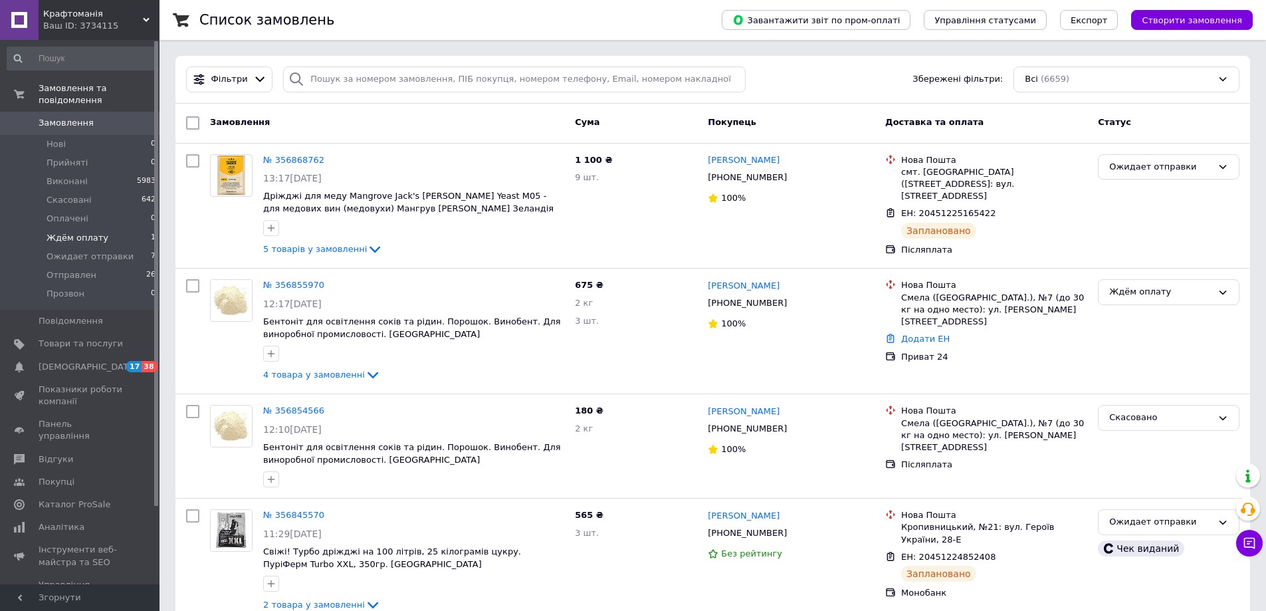
click at [74, 232] on span "Ждём оплату" at bounding box center [78, 238] width 62 height 12
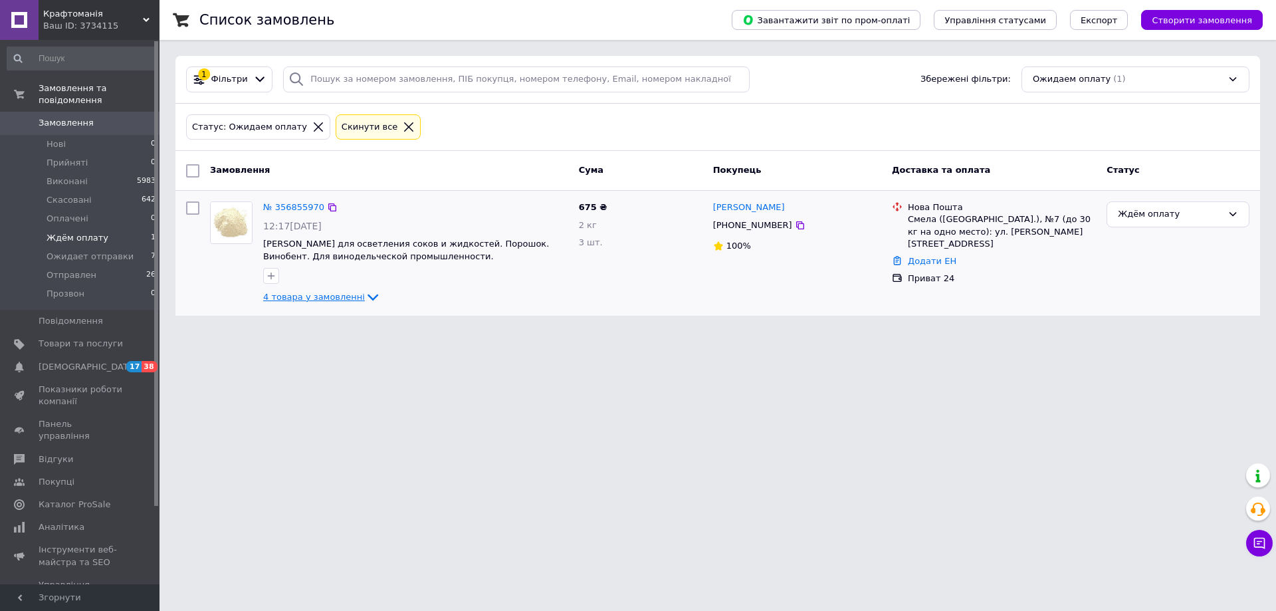
click at [311, 299] on span "4 товара у замовленні" at bounding box center [314, 297] width 102 height 10
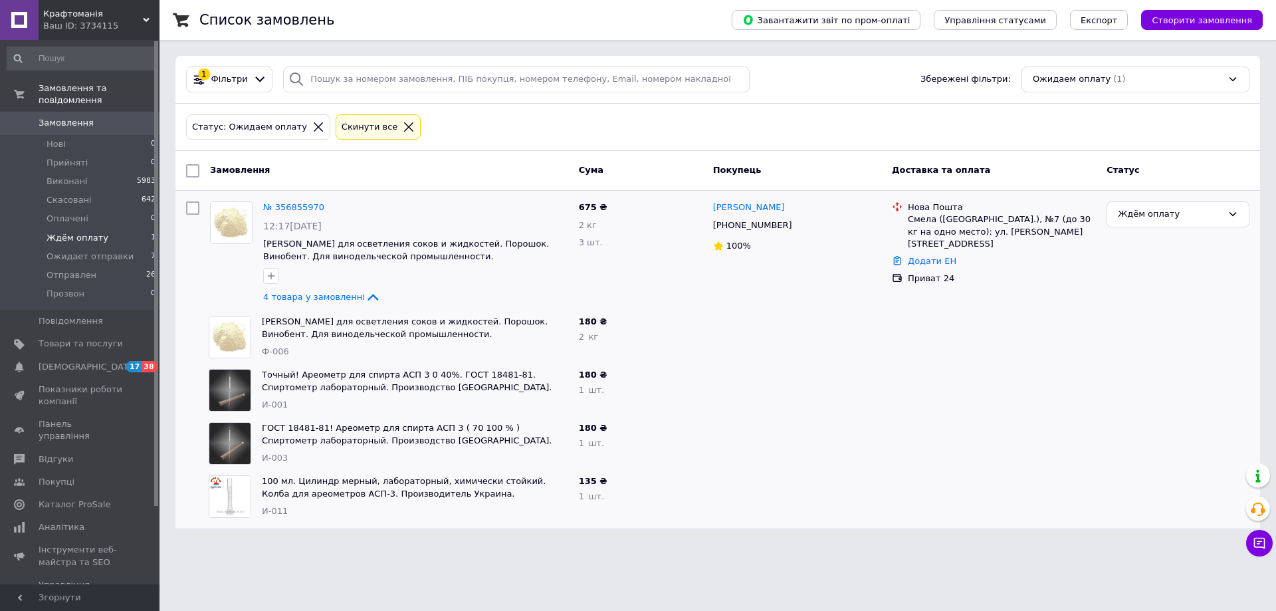
click at [128, 23] on div "Ваш ID: 3734115" at bounding box center [101, 26] width 116 height 12
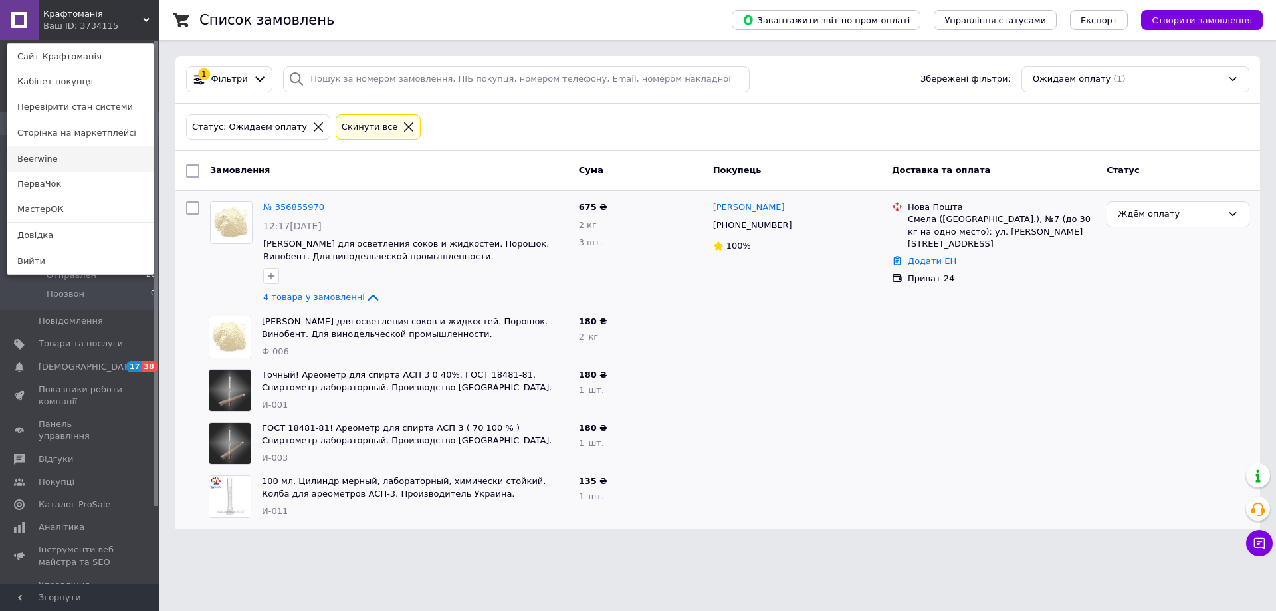
click at [65, 165] on link "Beerwine" at bounding box center [80, 158] width 146 height 25
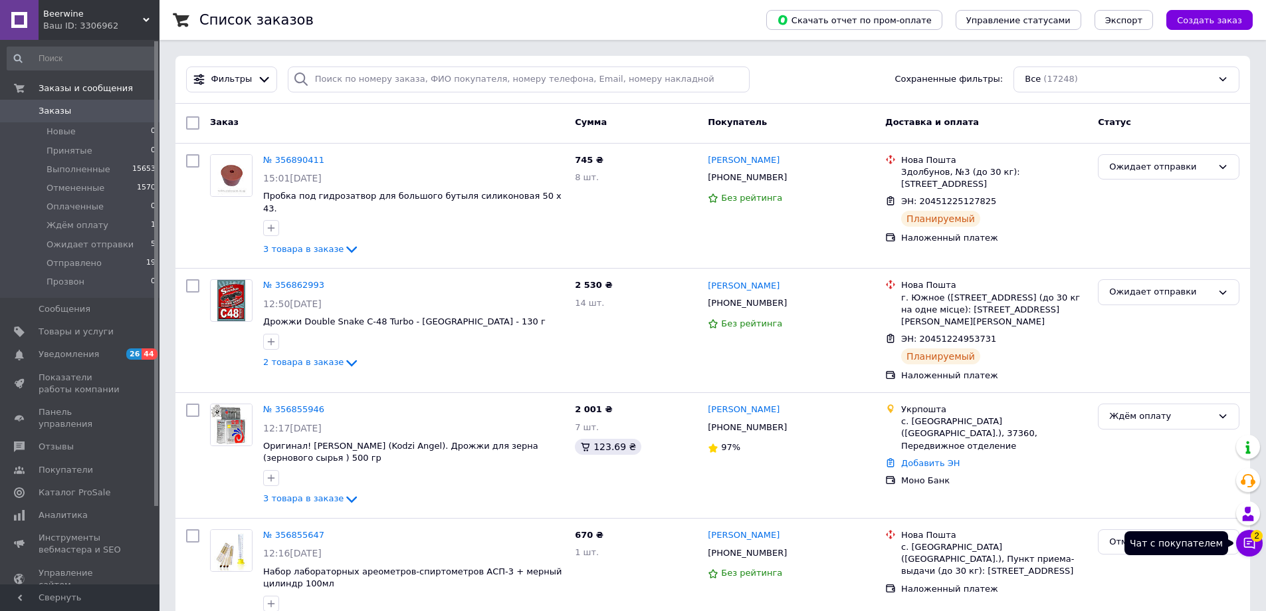
click at [1250, 540] on icon at bounding box center [1249, 542] width 13 height 13
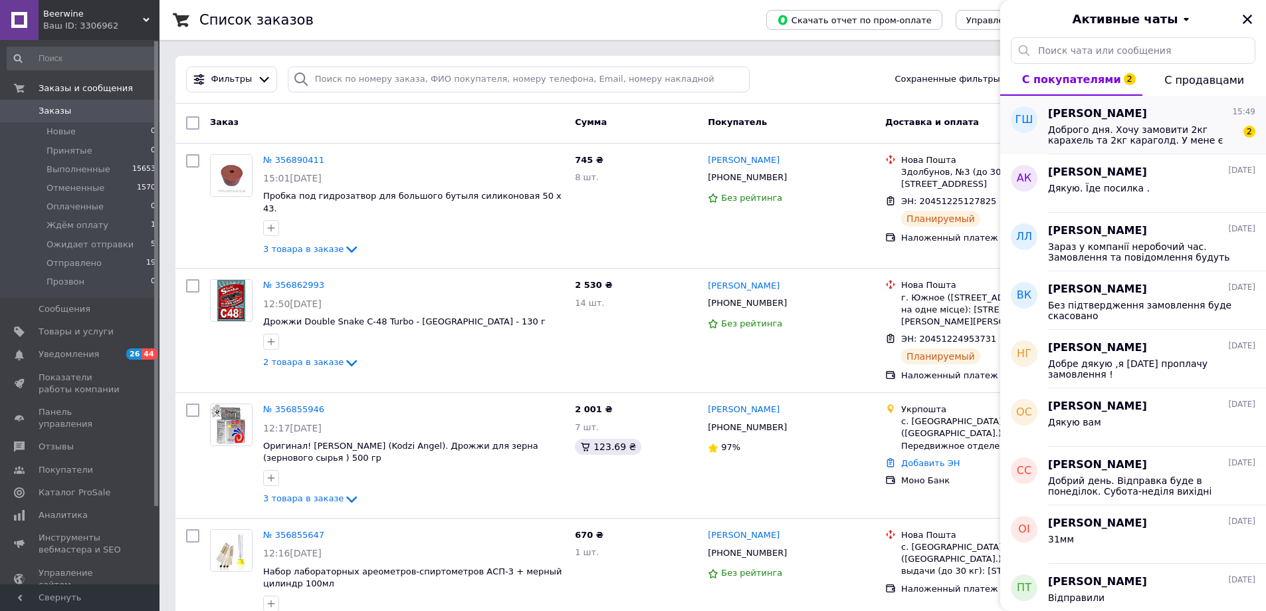
click at [1107, 131] on span "Доброго дня. Хочу замовити 2кг карахель та 2кг караголд. У мене є підписка для …" at bounding box center [1142, 134] width 189 height 21
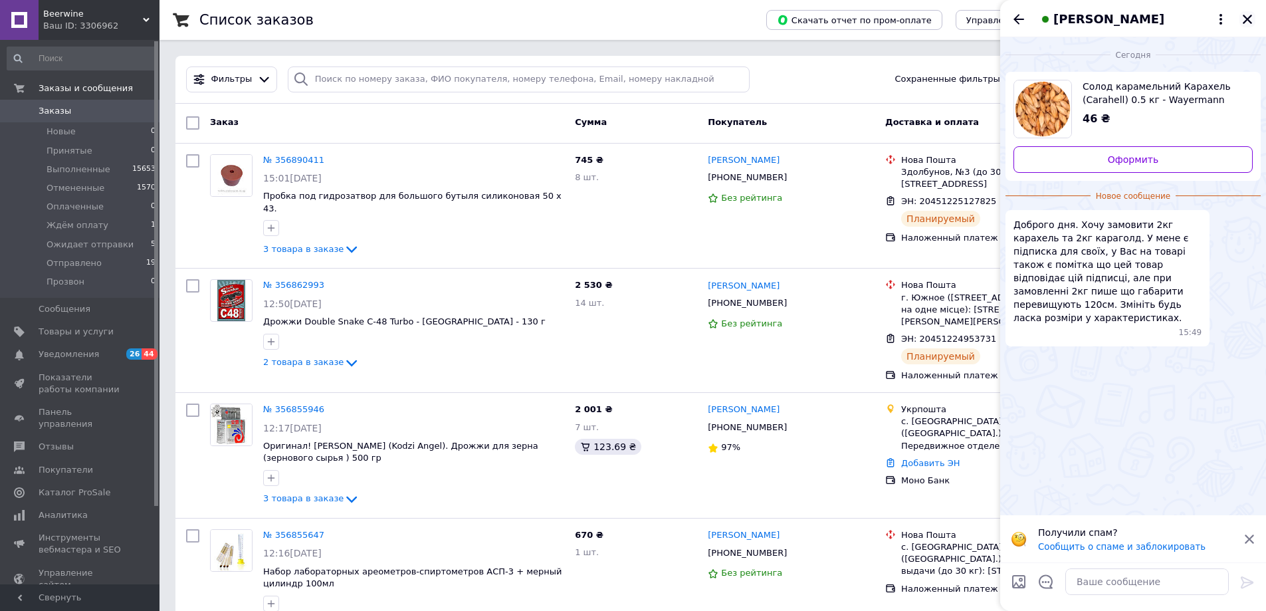
click at [1244, 18] on icon "Закрыть" at bounding box center [1248, 19] width 12 height 12
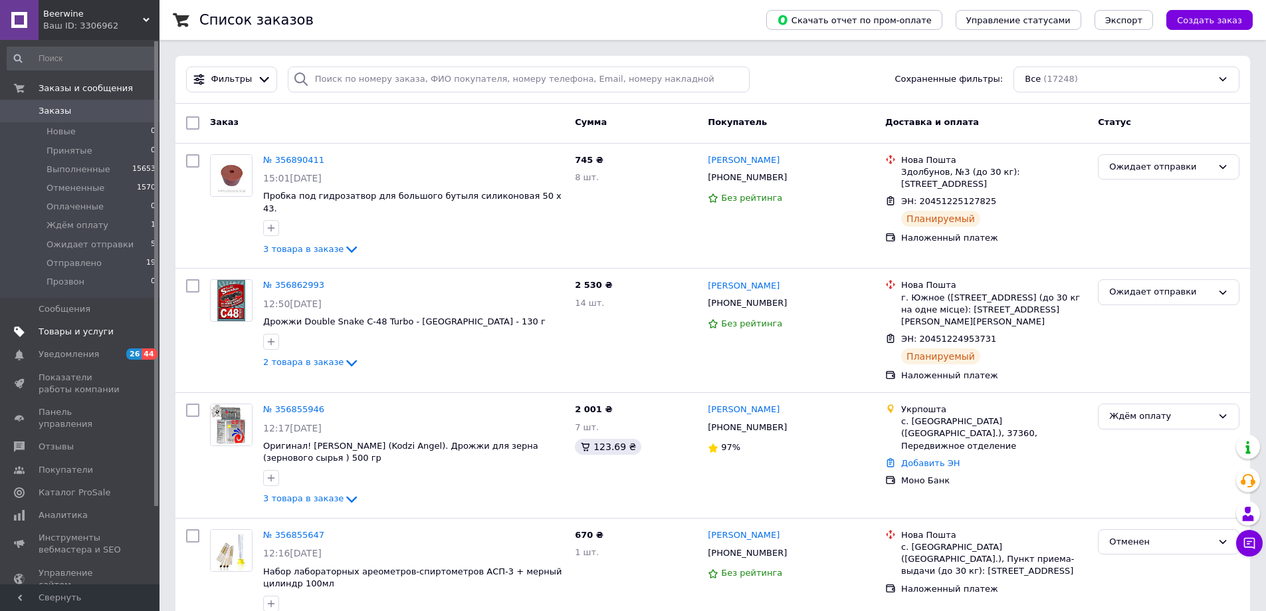
click at [76, 325] on link "Товары и услуги" at bounding box center [82, 331] width 164 height 23
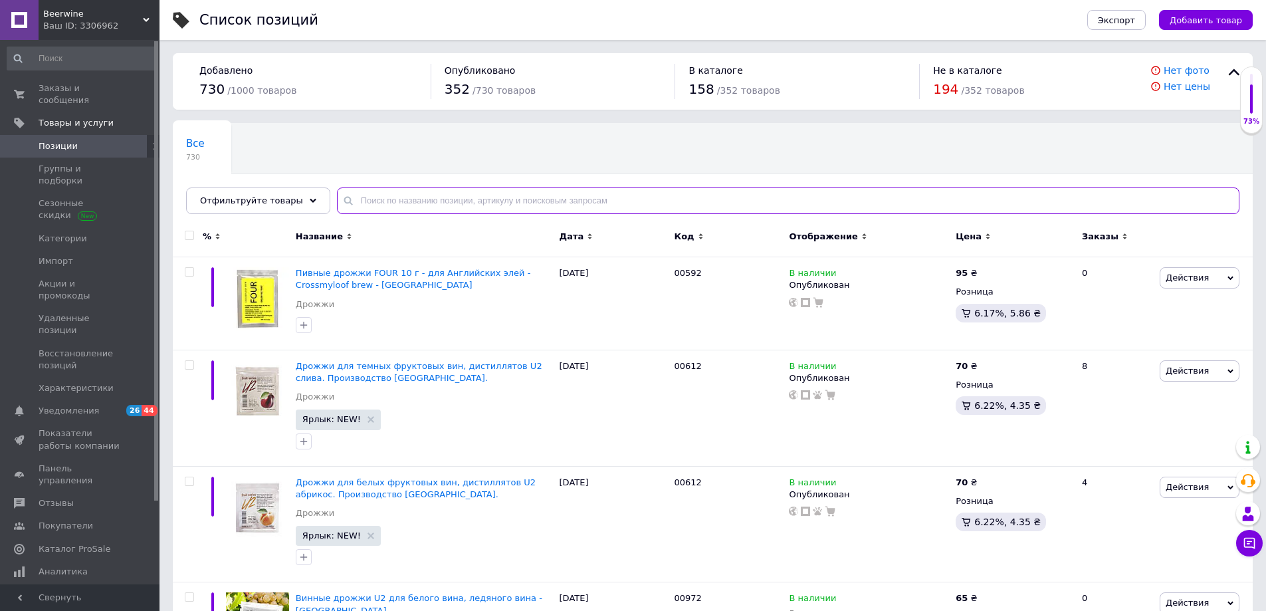
click at [454, 201] on input "text" at bounding box center [788, 200] width 903 height 27
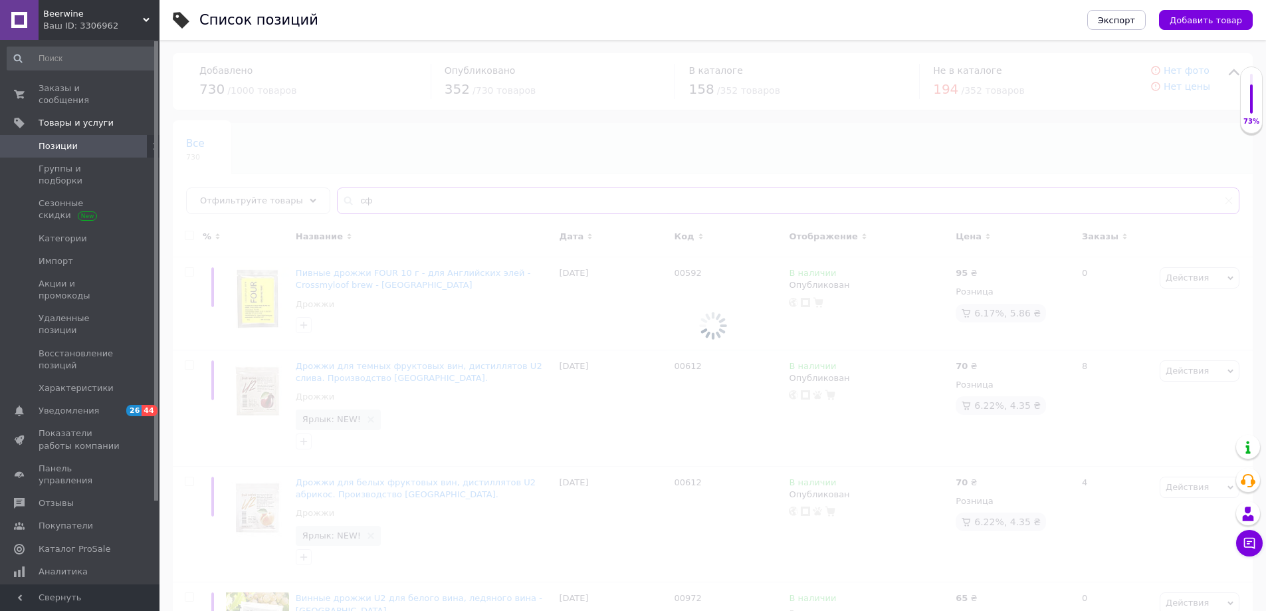
type input "с"
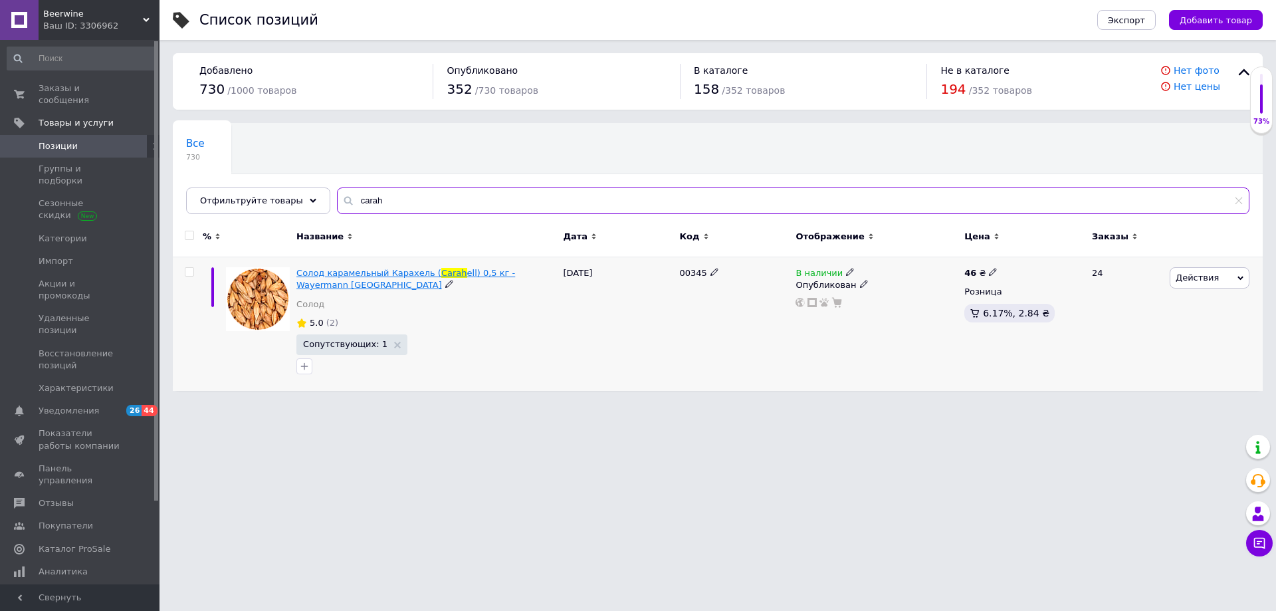
type input "carah"
click at [384, 273] on span "Солод карамельный Карахель (" at bounding box center [368, 273] width 145 height 10
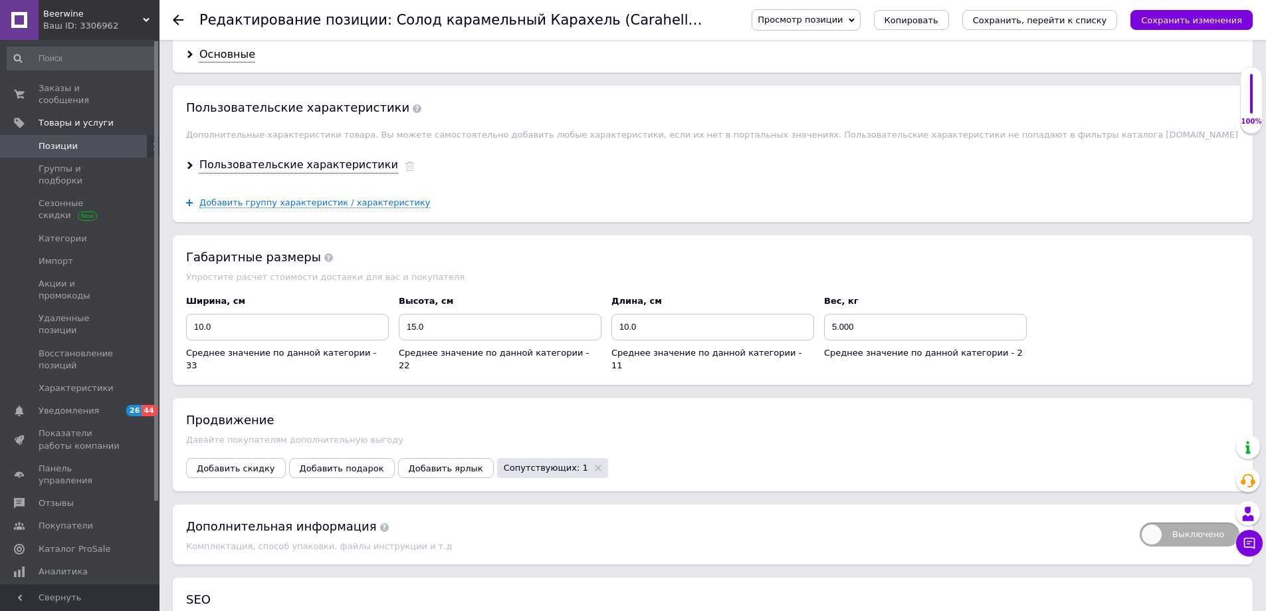
scroll to position [1130, 0]
drag, startPoint x: 872, startPoint y: 326, endPoint x: 828, endPoint y: 326, distance: 43.9
click at [828, 326] on input "5.000" at bounding box center [925, 325] width 203 height 27
type input "1"
click at [901, 285] on div "Габаритные размеры Упростите расчет стоимости доставки для вас и покупателя Шир…" at bounding box center [713, 308] width 1080 height 150
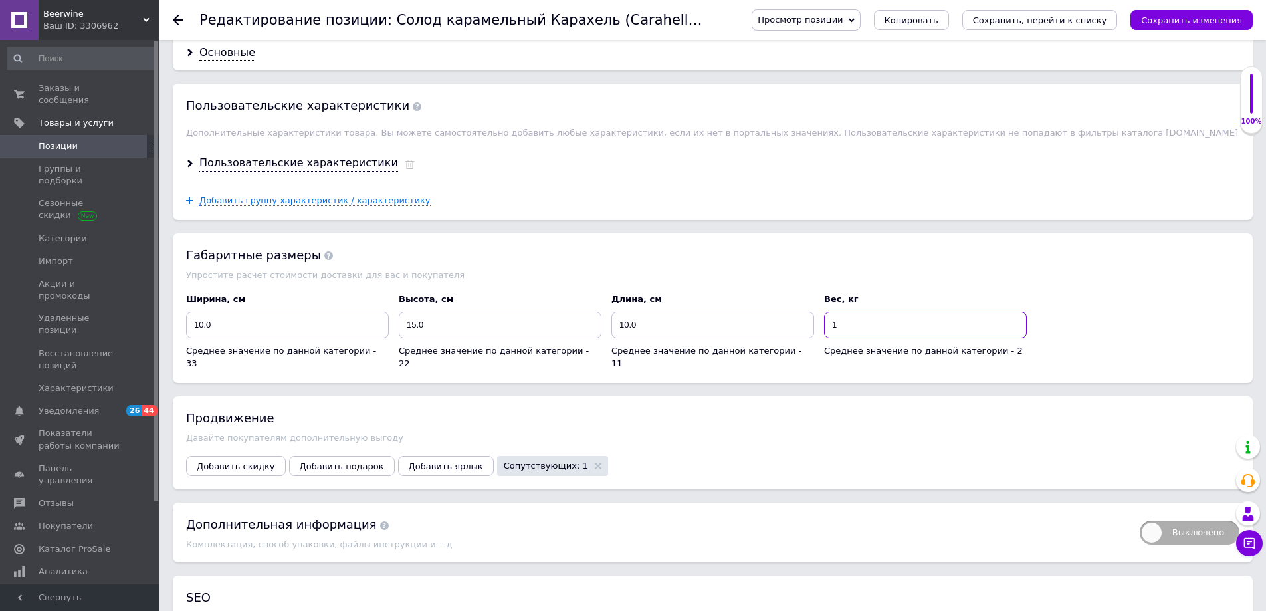
click at [856, 332] on input "1" at bounding box center [925, 325] width 203 height 27
type input "0.5"
drag, startPoint x: 445, startPoint y: 330, endPoint x: 389, endPoint y: 329, distance: 56.5
click at [389, 329] on div "Ширина, см 10.0 Среднее значение по данной категории - 33 Высота, см 15.0 Средн…" at bounding box center [713, 332] width 1064 height 86
type input "5"
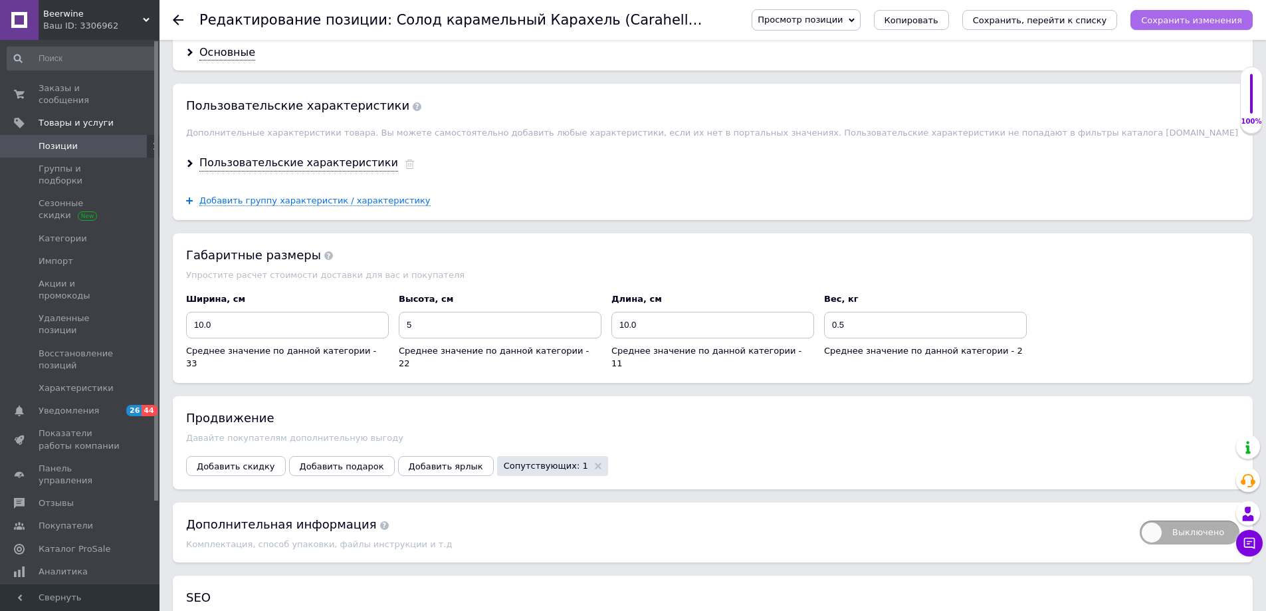
click at [1197, 23] on icon "Сохранить изменения" at bounding box center [1191, 20] width 101 height 10
click at [1211, 15] on icon "Сохранить изменения" at bounding box center [1191, 20] width 101 height 10
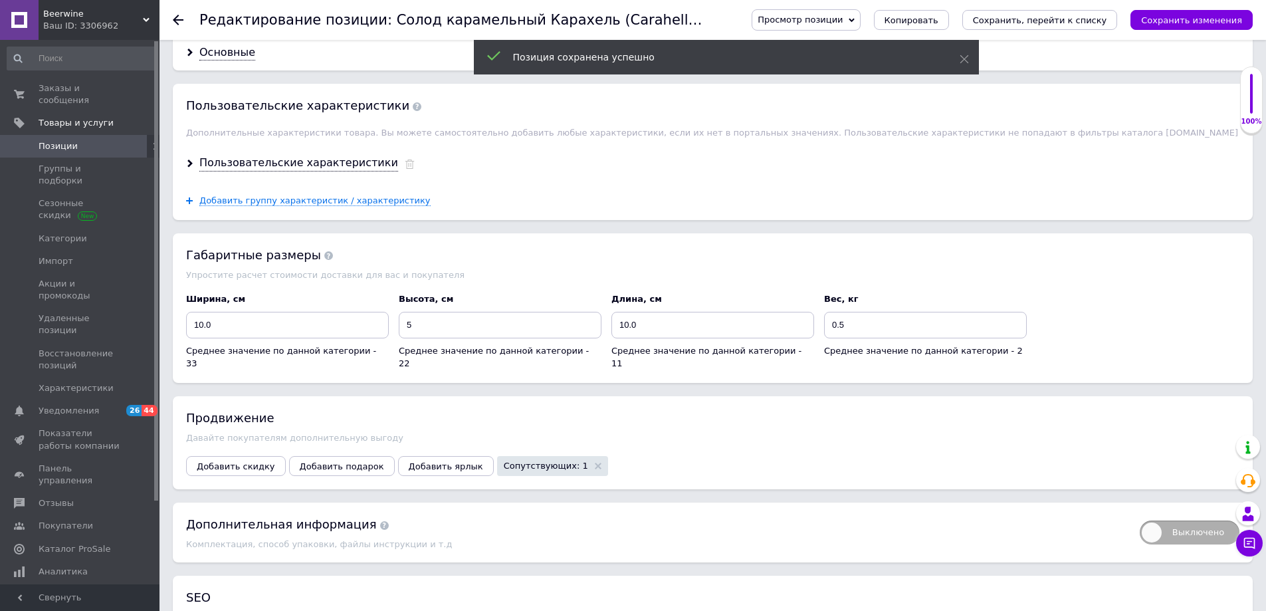
click at [177, 17] on use at bounding box center [178, 20] width 11 height 11
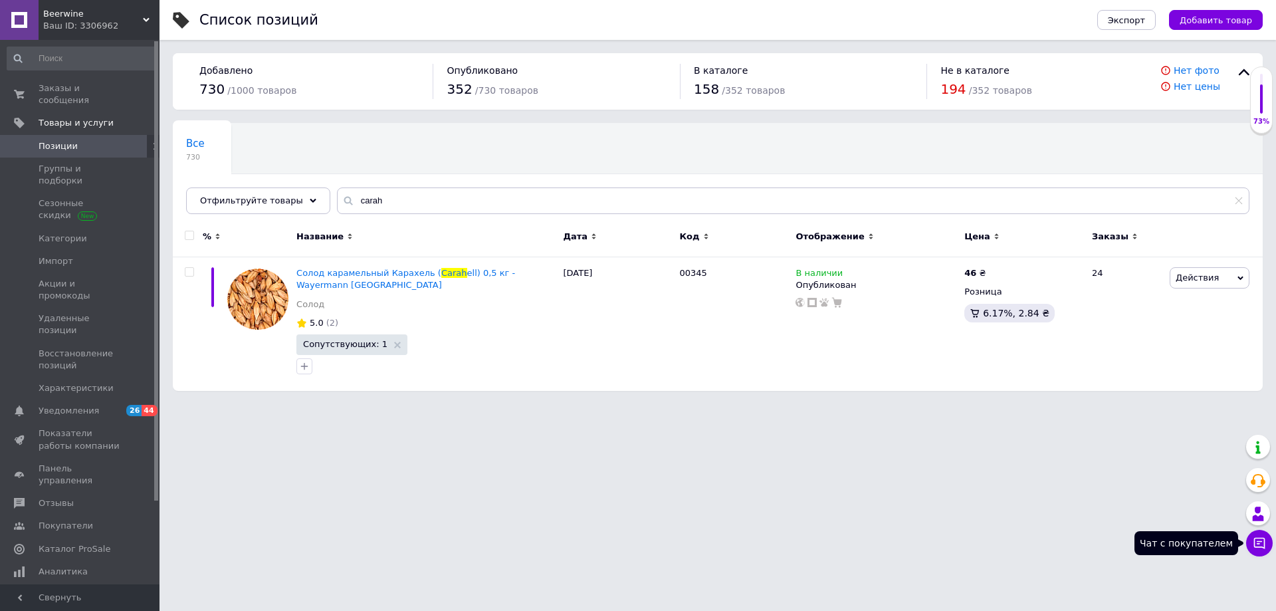
click at [1258, 544] on icon at bounding box center [1259, 542] width 13 height 13
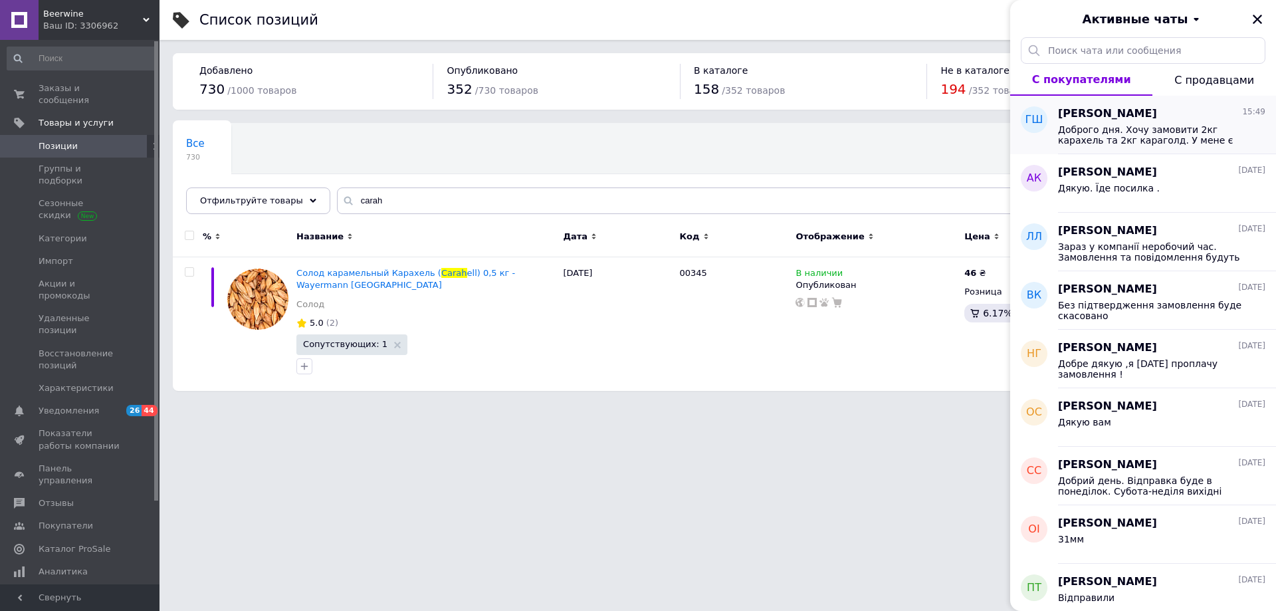
click at [1129, 134] on span "Доброго дня. Хочу замовити 2кг карахель та 2кг караголд. У мене є підписка для …" at bounding box center [1152, 134] width 189 height 21
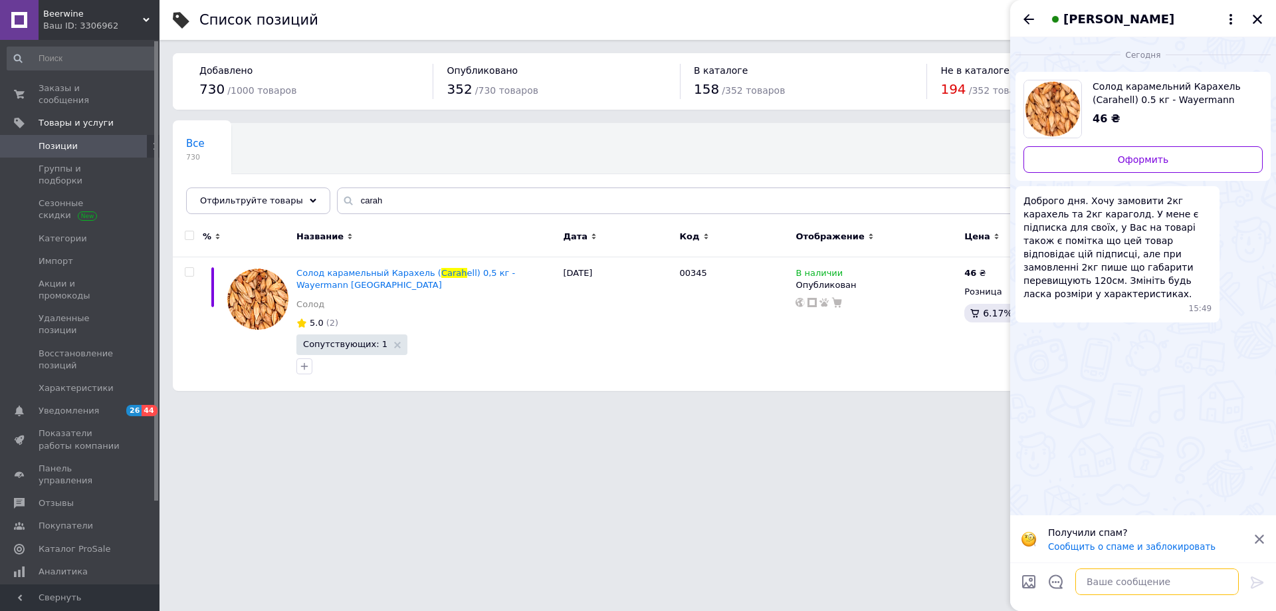
click at [1121, 579] on textarea at bounding box center [1158, 581] width 164 height 27
type textarea "L"
type textarea "Доброго дня. Спробуйте зараз"
click at [1261, 584] on icon at bounding box center [1258, 582] width 16 height 16
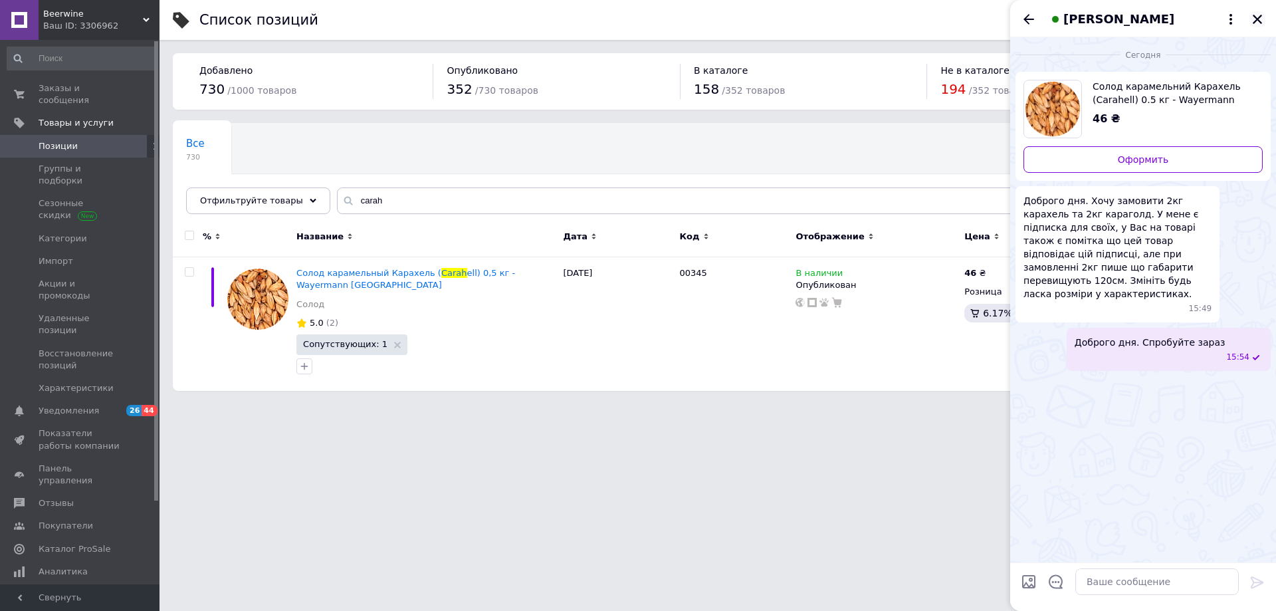
click at [1256, 19] on icon "Закрыть" at bounding box center [1257, 19] width 9 height 9
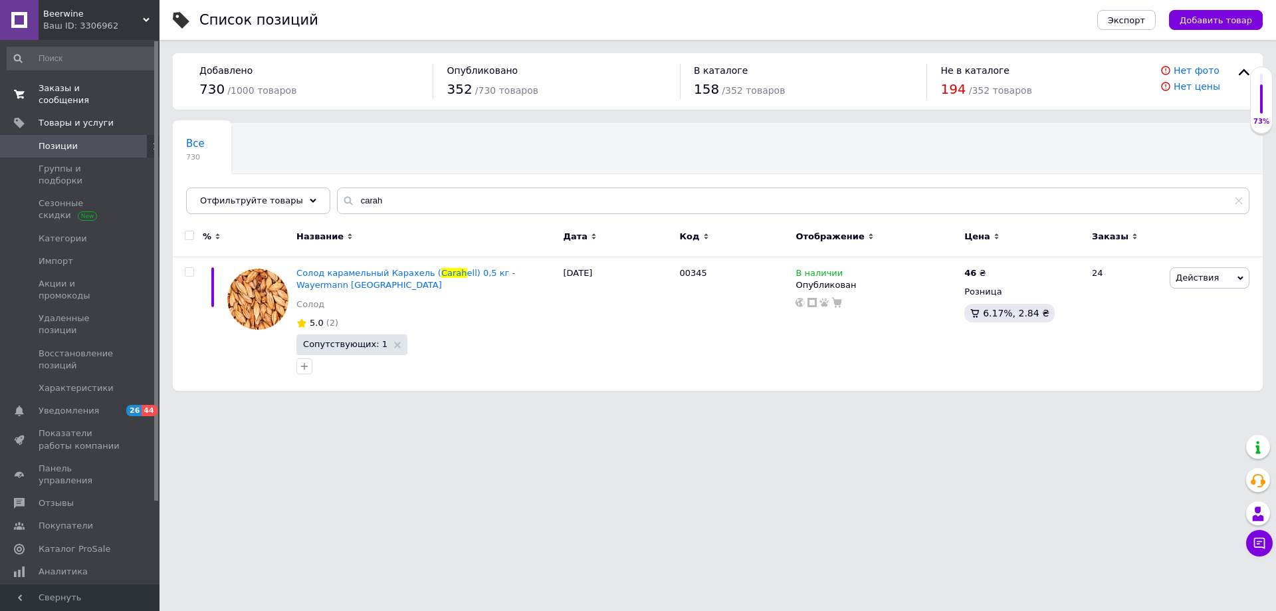
click at [88, 88] on span "Заказы и сообщения" at bounding box center [81, 94] width 84 height 24
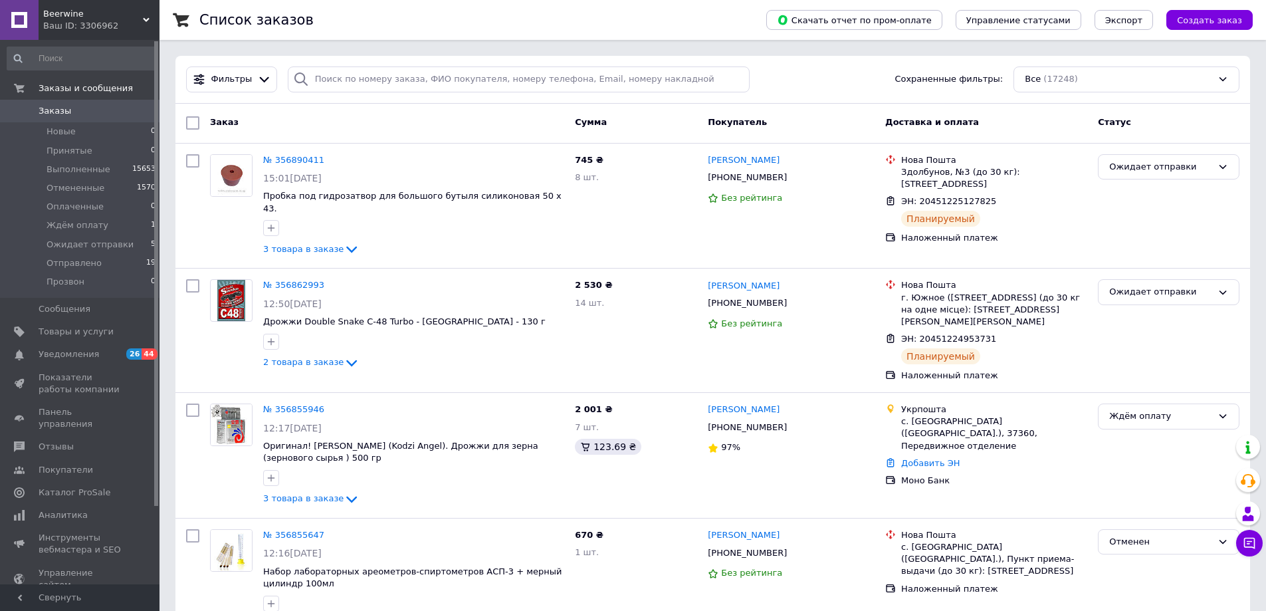
click at [120, 25] on div "Ваш ID: 3306962" at bounding box center [101, 26] width 116 height 12
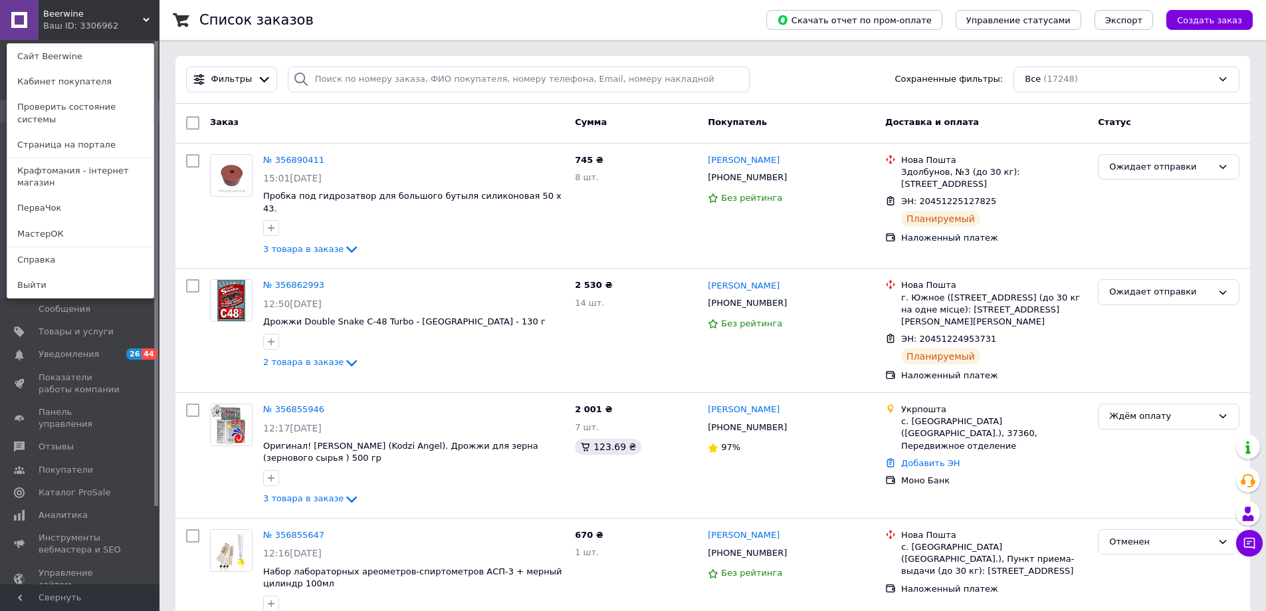
click at [117, 24] on div "Beerwine Ваш ID: 3306962 Сайт Beerwine Кабинет покупателя Проверить состояние с…" at bounding box center [80, 20] width 160 height 40
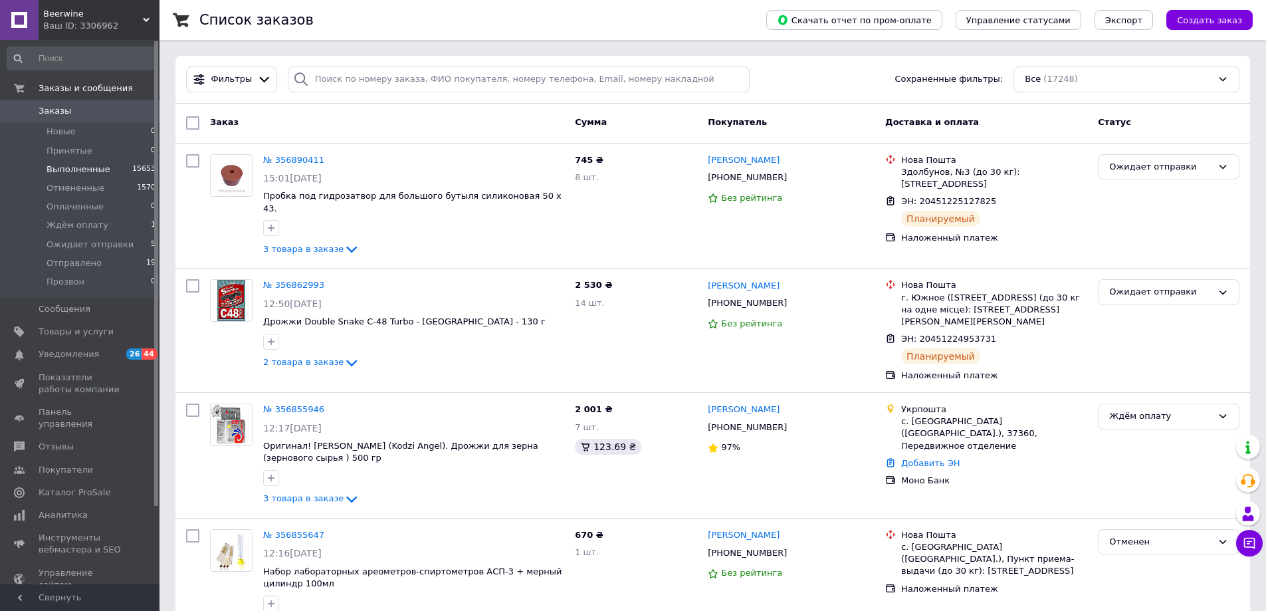
click at [75, 166] on span "Выполненные" at bounding box center [79, 170] width 64 height 12
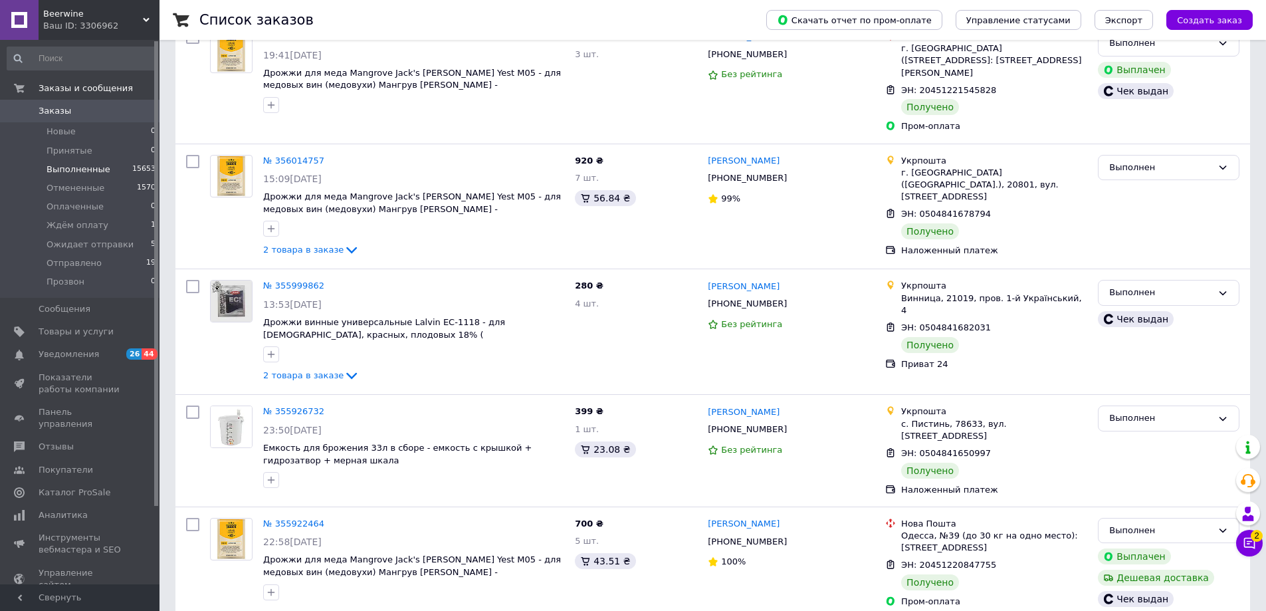
scroll to position [465, 0]
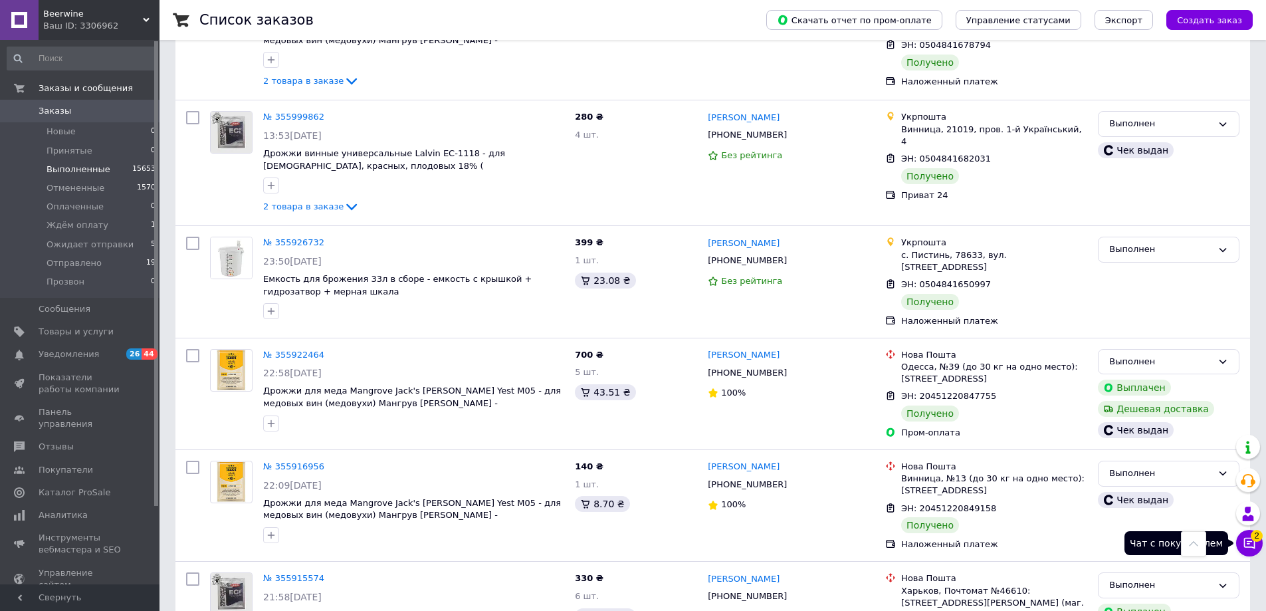
click at [1248, 541] on icon at bounding box center [1249, 543] width 11 height 11
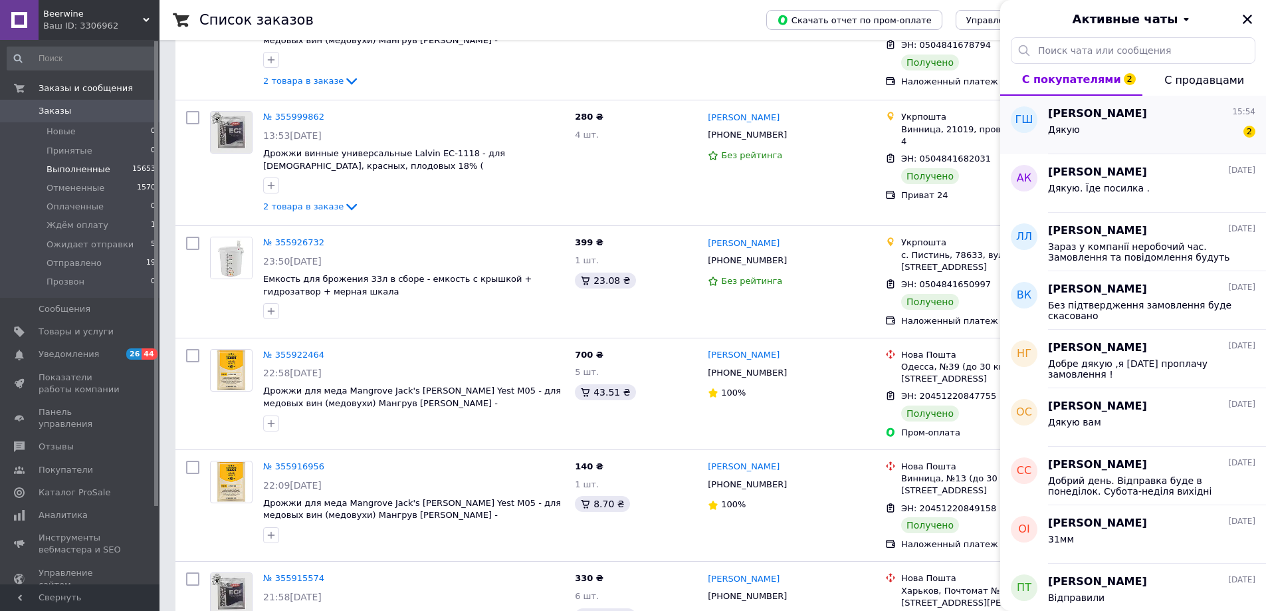
click at [1098, 116] on span "Галина Шевченко" at bounding box center [1097, 113] width 99 height 15
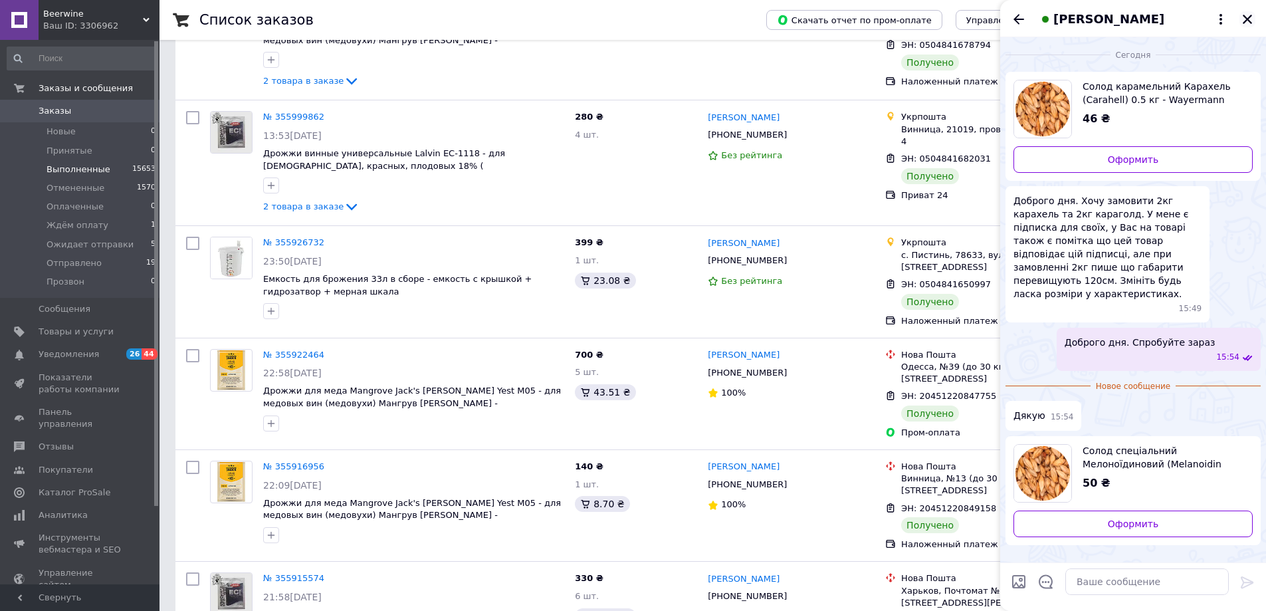
click at [1247, 21] on icon "Закрыть" at bounding box center [1248, 19] width 12 height 12
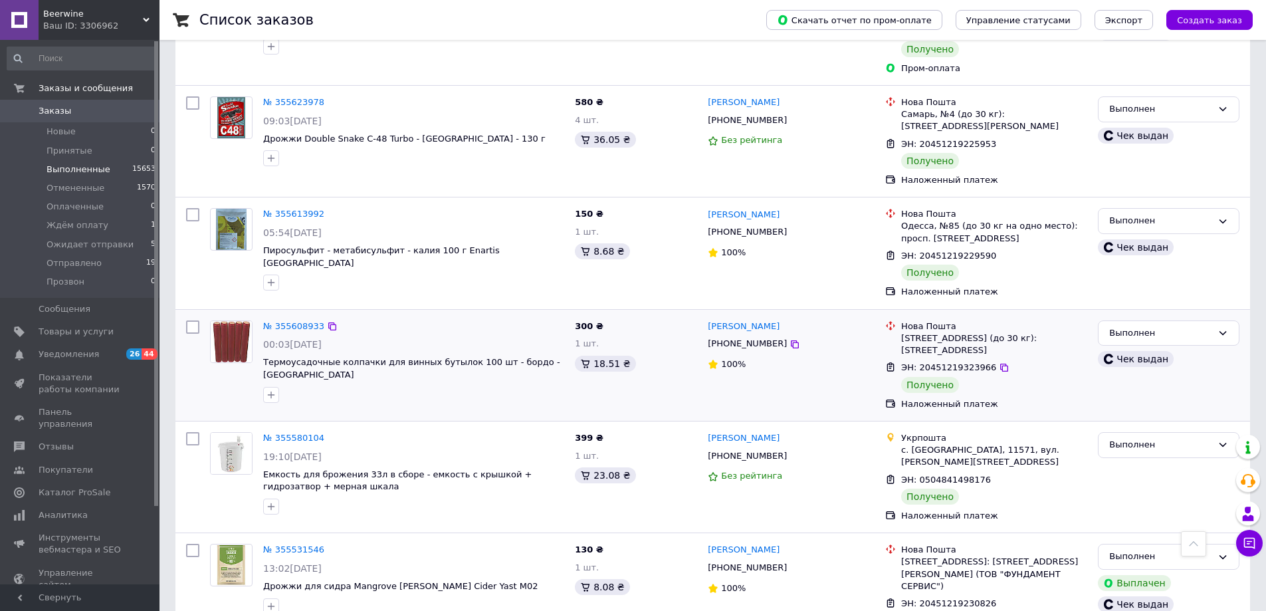
scroll to position [2393, 0]
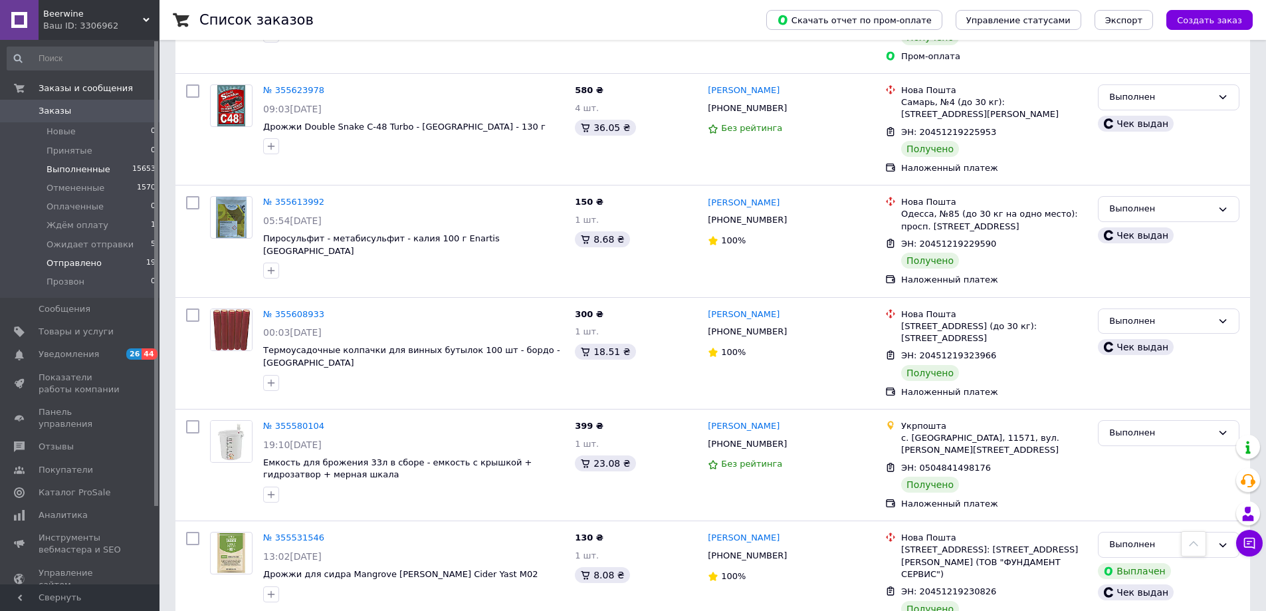
click at [78, 259] on span "Отправлено" at bounding box center [74, 263] width 55 height 12
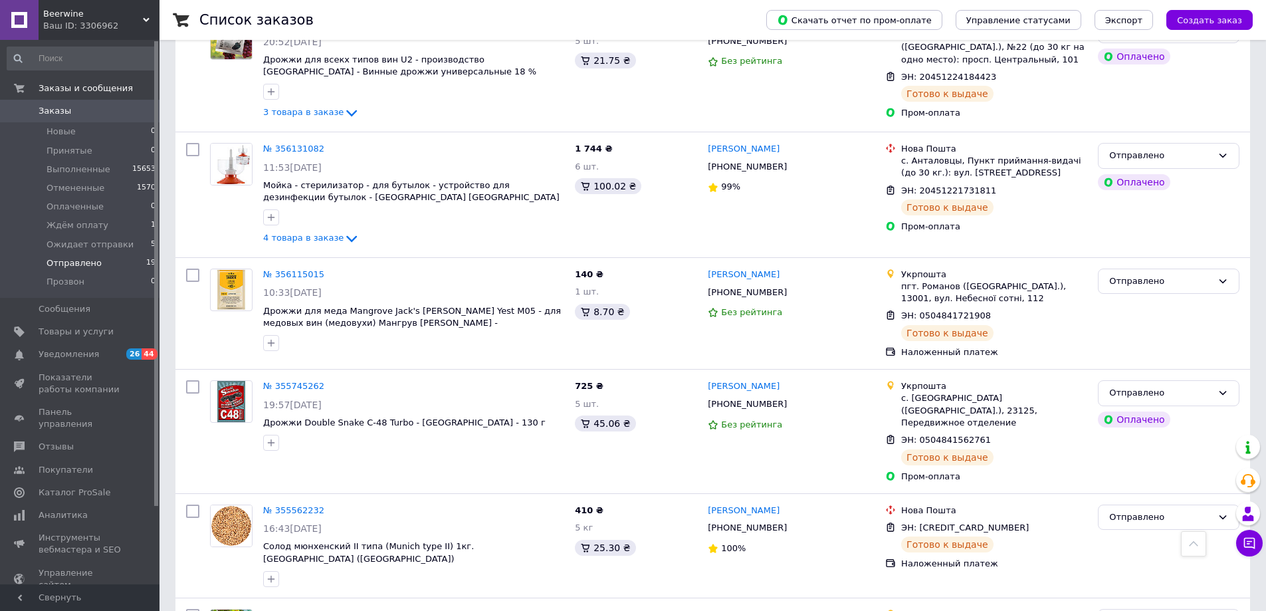
scroll to position [1829, 0]
click at [118, 17] on span "Beerwine" at bounding box center [93, 14] width 100 height 12
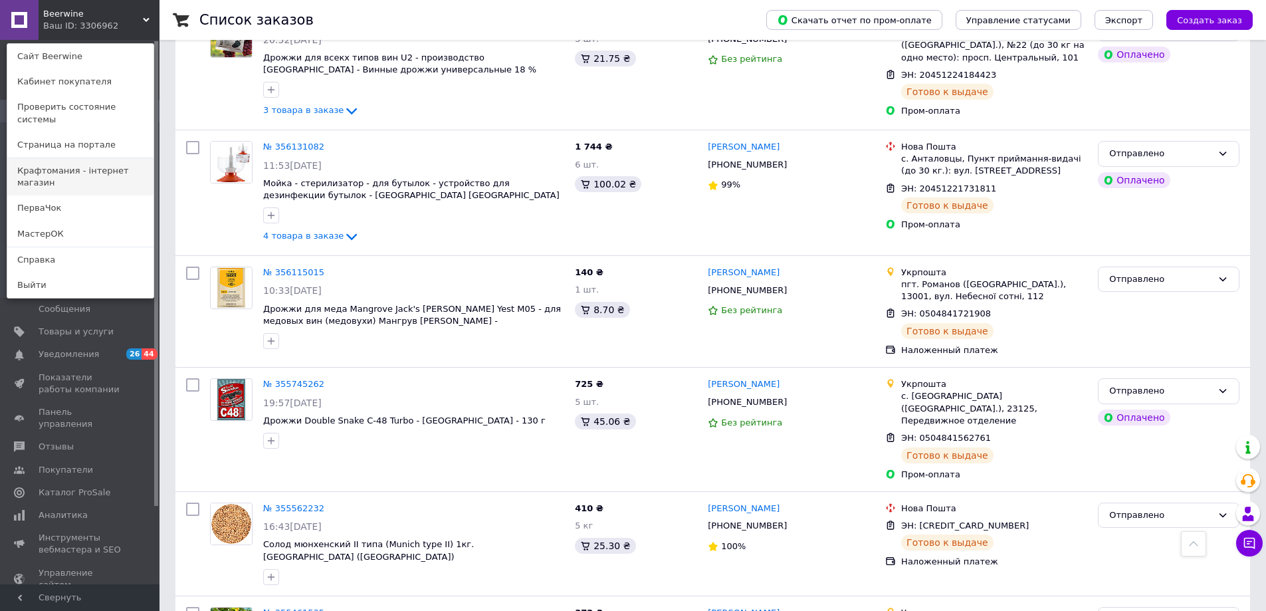
click at [114, 158] on link "Крафтомания - інтернет магазин" at bounding box center [80, 176] width 146 height 37
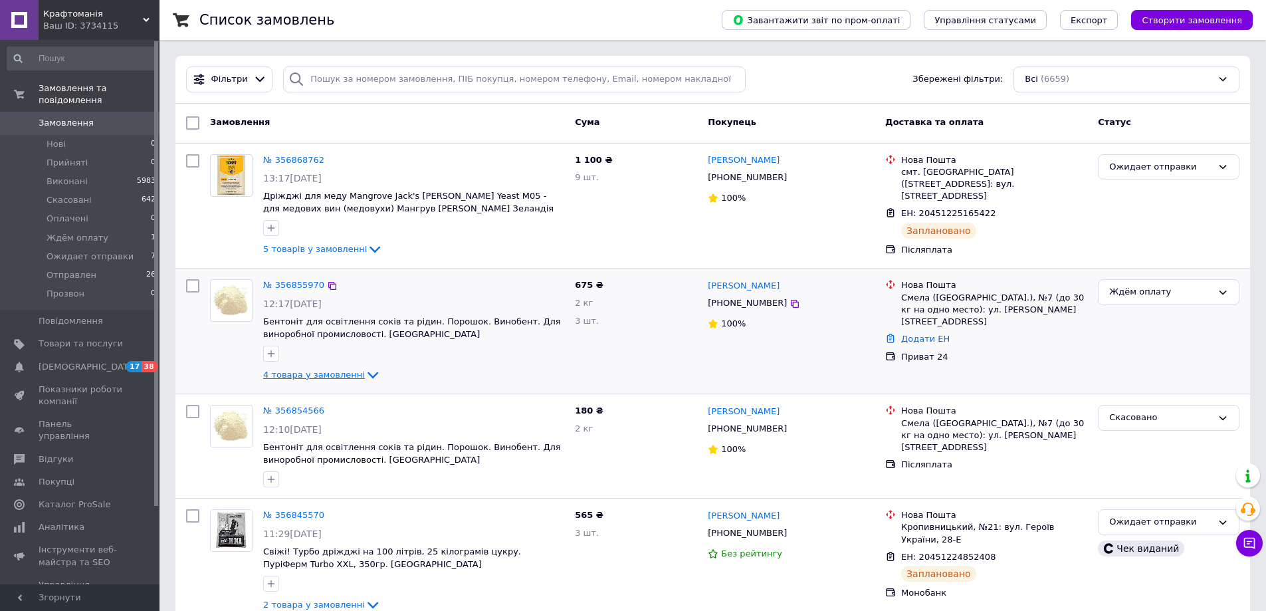
click at [338, 372] on span "4 товара у замовленні" at bounding box center [314, 375] width 102 height 10
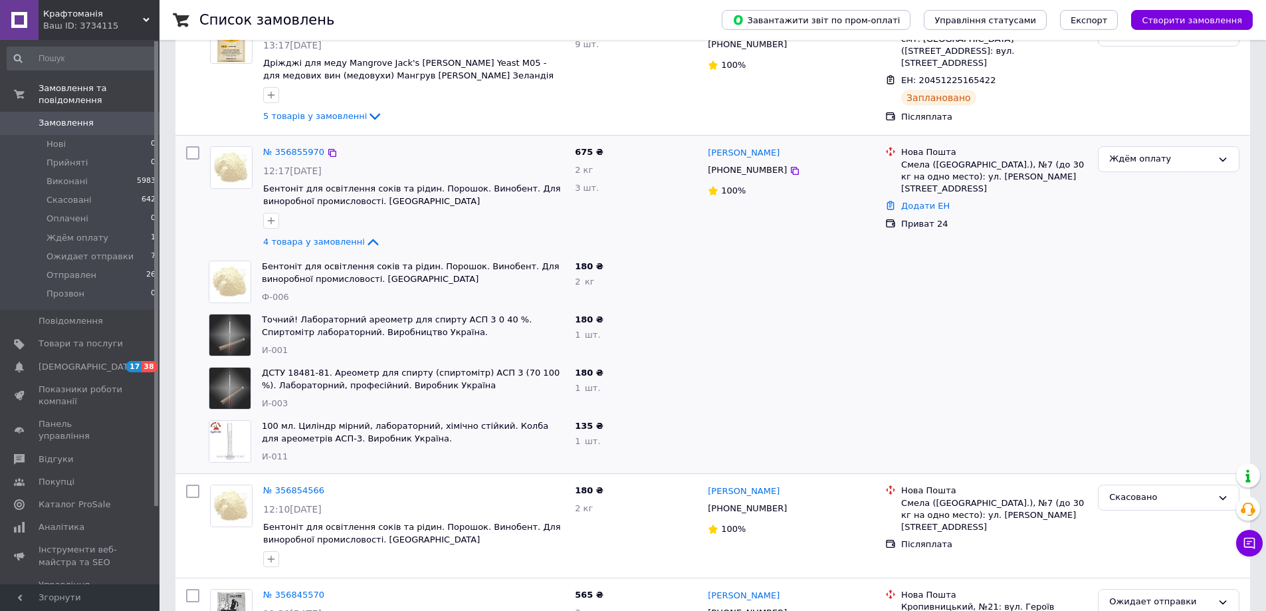
scroll to position [66, 0]
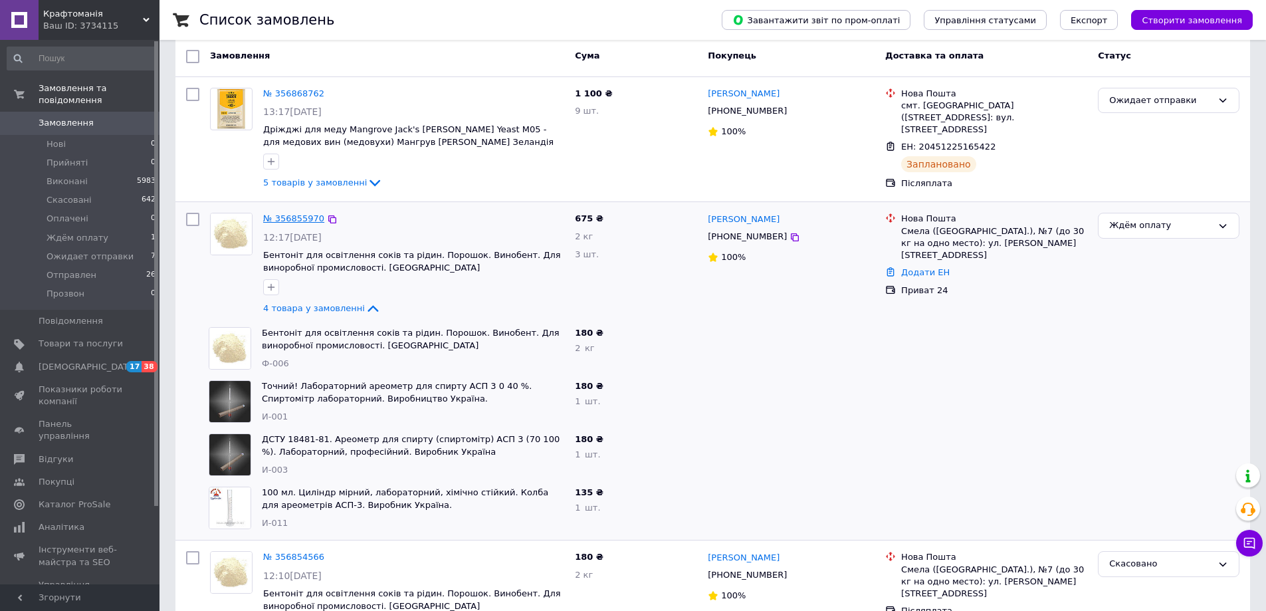
click at [288, 217] on link "№ 356855970" at bounding box center [293, 218] width 61 height 10
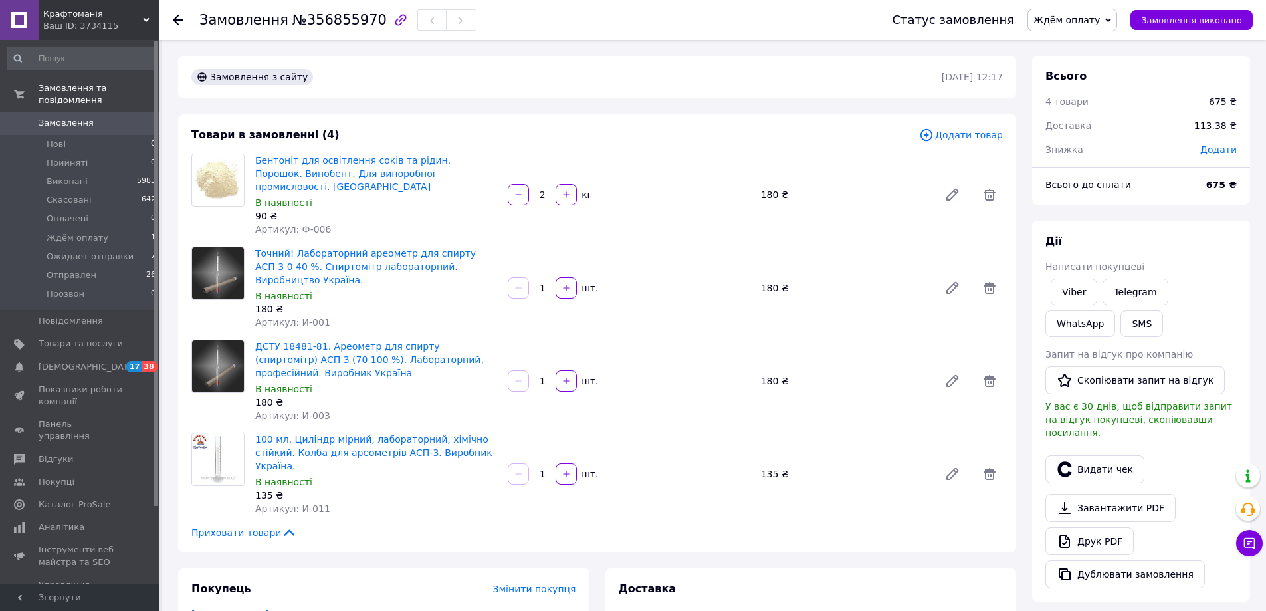
click at [1079, 20] on span "Ждём оплату" at bounding box center [1067, 20] width 66 height 11
click at [1079, 46] on li "Прийнято" at bounding box center [1078, 47] width 100 height 20
click at [1098, 457] on button "Видати чек" at bounding box center [1095, 469] width 99 height 28
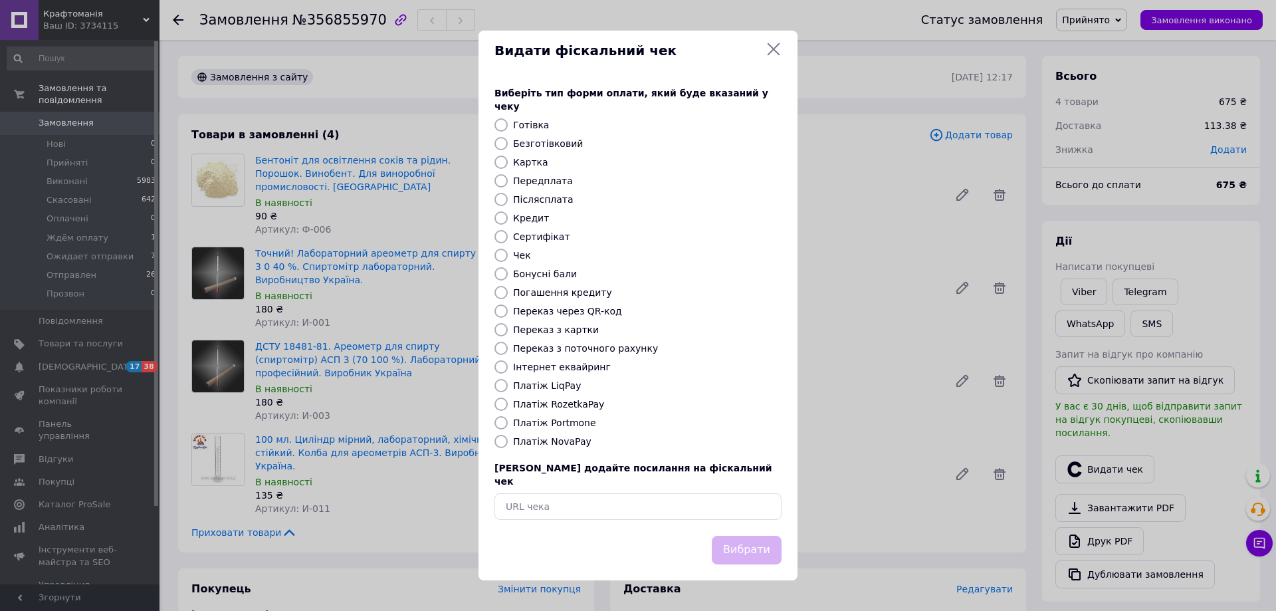
click at [554, 147] on label "Безготівковий" at bounding box center [548, 143] width 70 height 11
click at [508, 147] on input "Безготівковий" at bounding box center [501, 143] width 13 height 13
radio input "true"
click at [773, 544] on button "Вибрати" at bounding box center [747, 550] width 70 height 29
click at [747, 536] on button "Вибрати" at bounding box center [747, 550] width 70 height 29
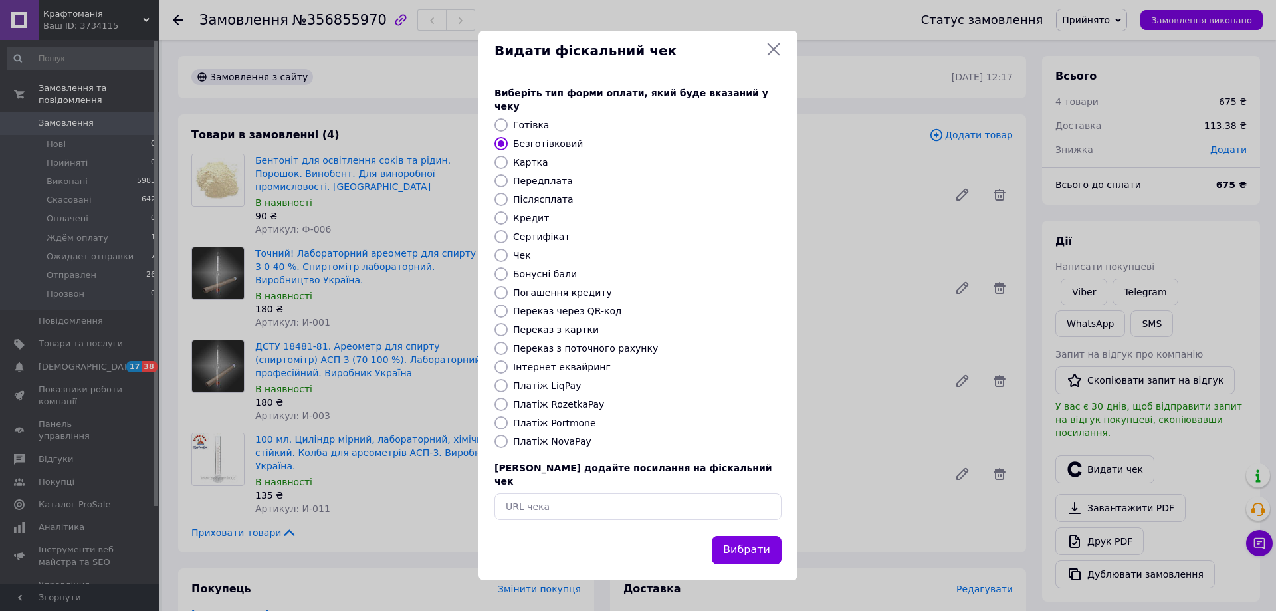
click at [881, 248] on div "Видати фіскальний чек Виберіть тип форми оплати, який буде вказаний у чеку Готі…" at bounding box center [638, 305] width 1276 height 611
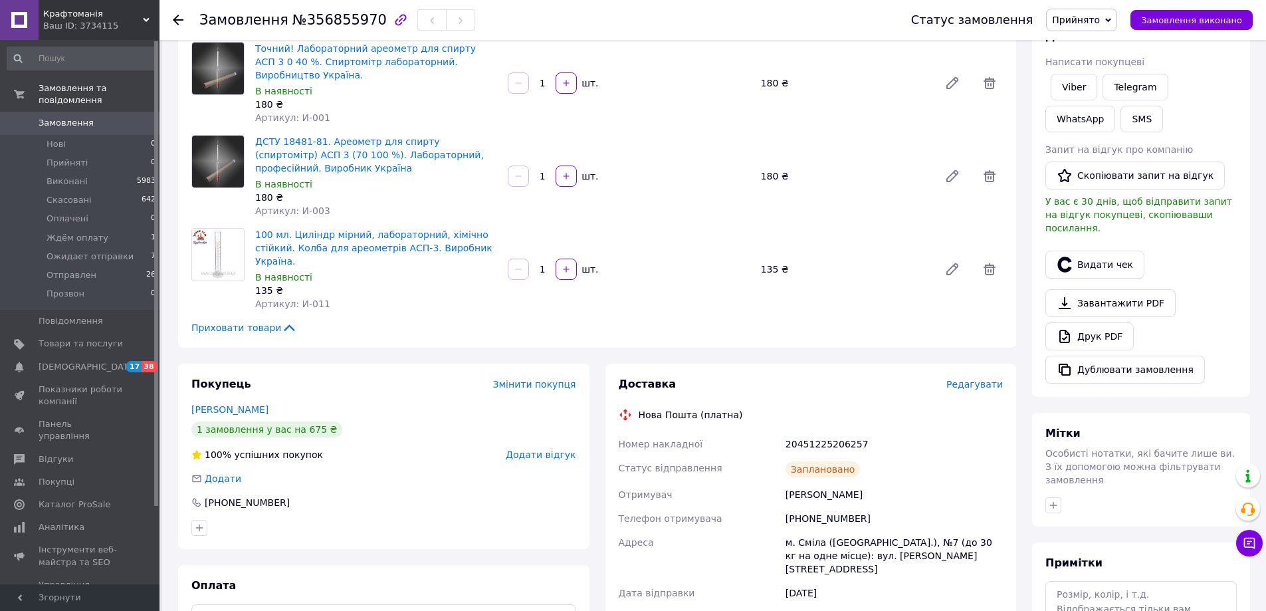
scroll to position [199, 0]
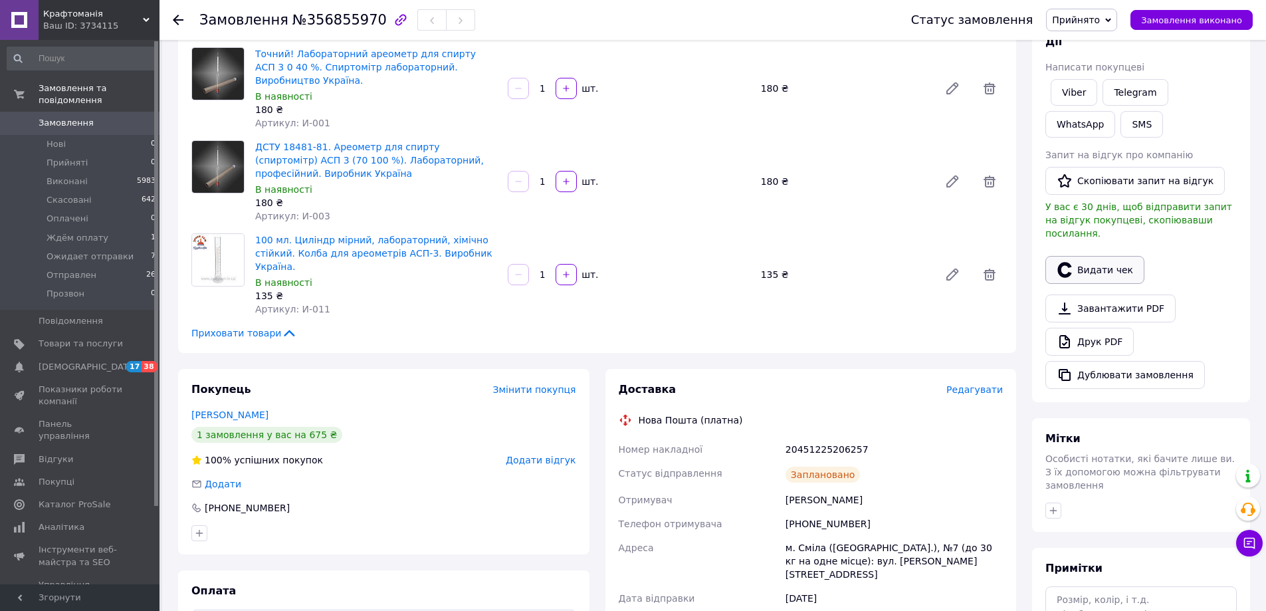
click at [1096, 256] on button "Видати чек" at bounding box center [1095, 270] width 99 height 28
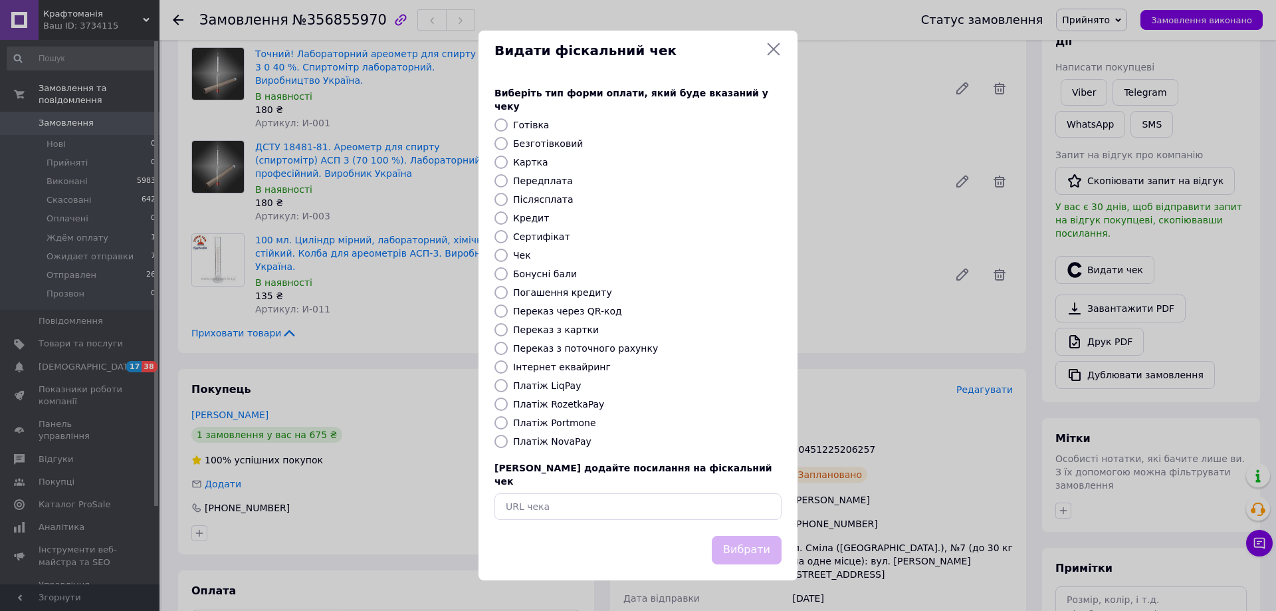
click at [537, 142] on label "Безготівковий" at bounding box center [548, 143] width 70 height 11
click at [508, 142] on input "Безготівковий" at bounding box center [501, 143] width 13 height 13
radio input "true"
click at [745, 536] on button "Вибрати" at bounding box center [747, 550] width 70 height 29
click at [771, 57] on icon at bounding box center [774, 49] width 16 height 16
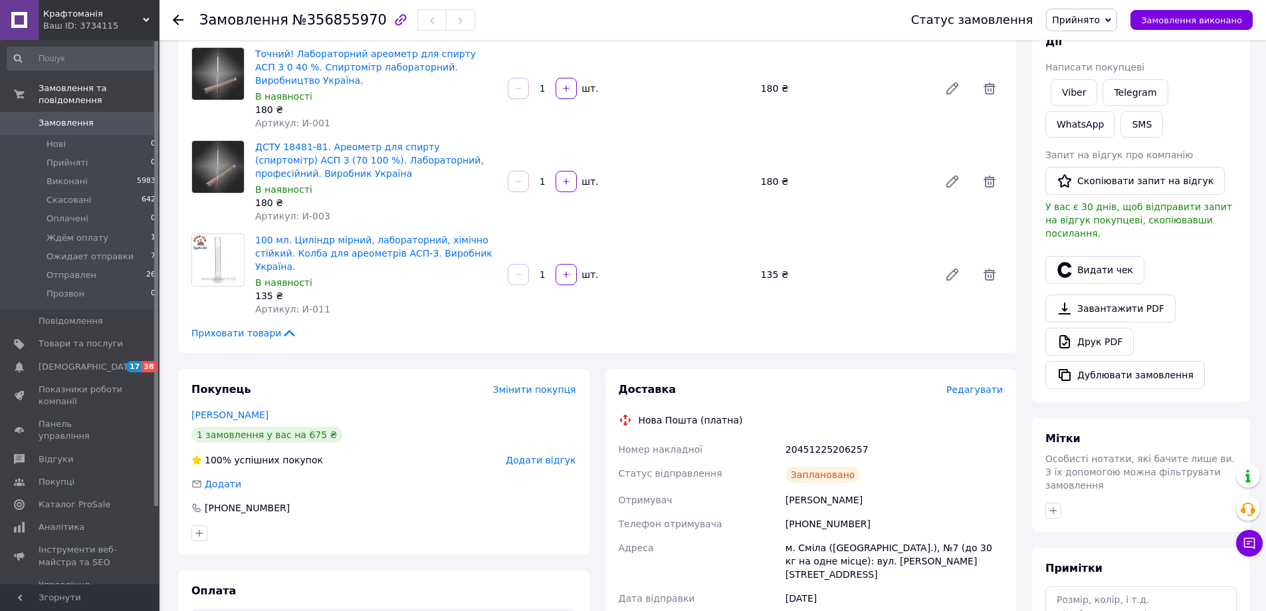
click at [172, 17] on div "Замовлення №356855970 Статус замовлення Прийнято Виконано Скасовано Оплачено Жд…" at bounding box center [713, 20] width 1107 height 40
click at [180, 17] on icon at bounding box center [178, 20] width 11 height 11
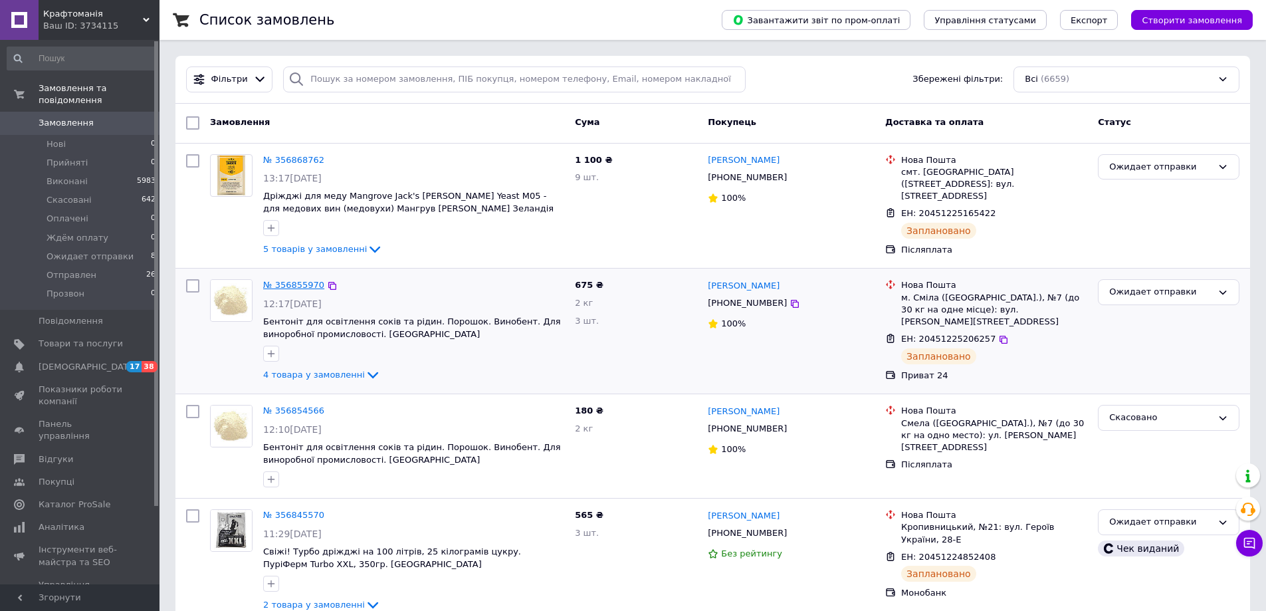
click at [293, 283] on link "№ 356855970" at bounding box center [293, 285] width 61 height 10
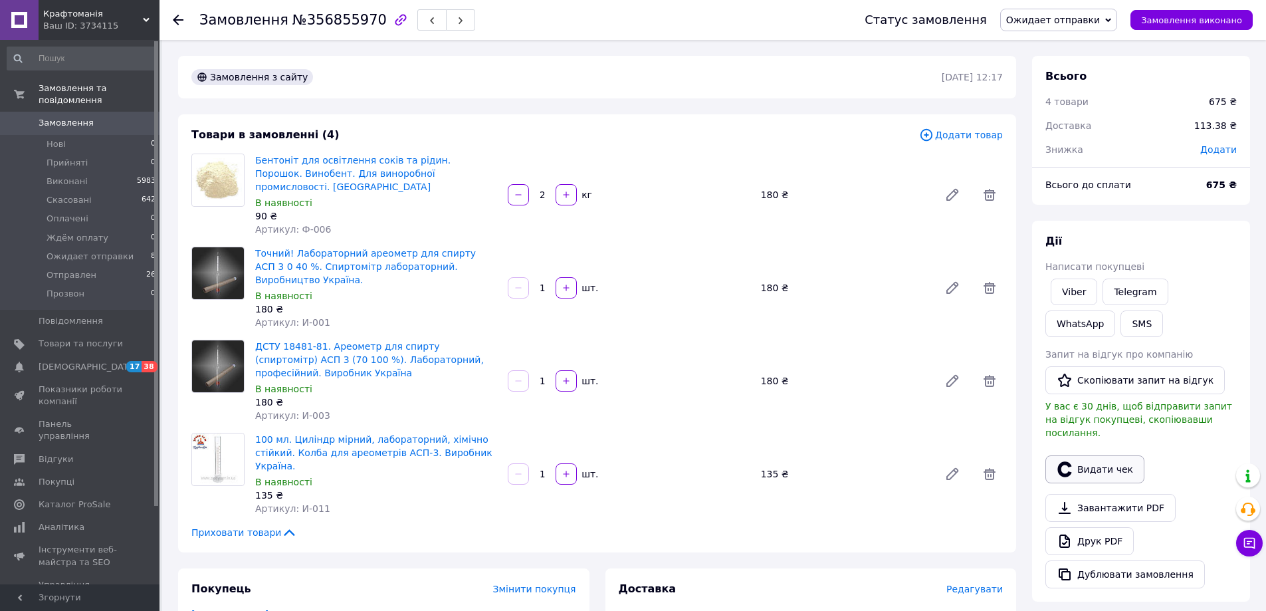
click at [1096, 455] on button "Видати чек" at bounding box center [1095, 469] width 99 height 28
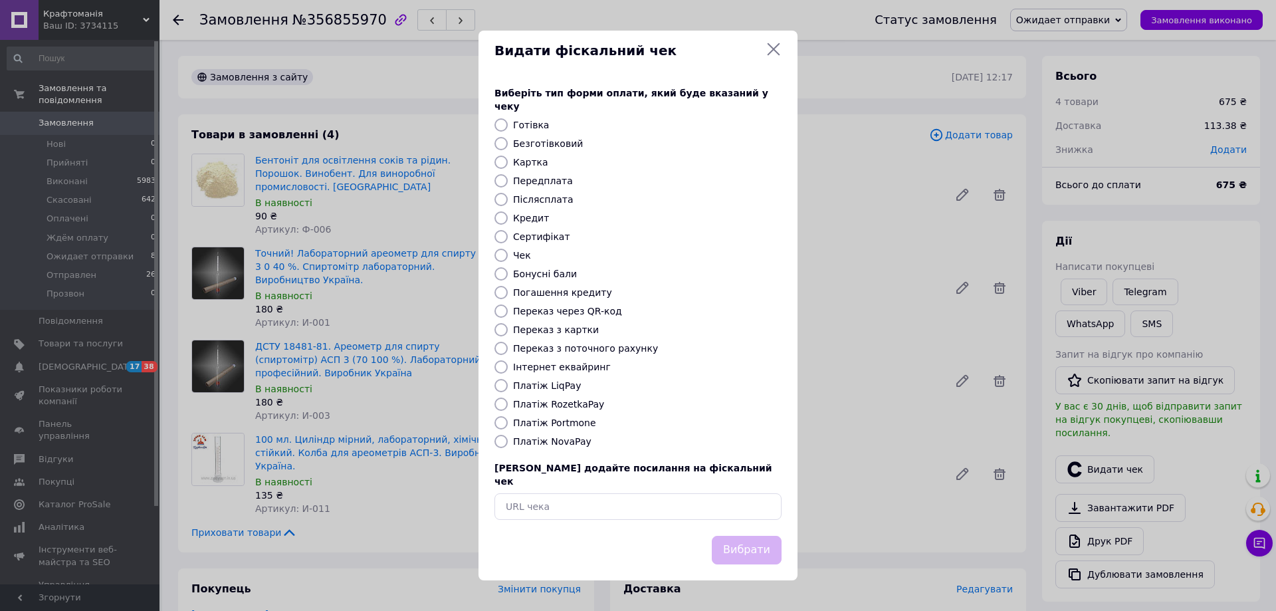
click at [549, 143] on label "Безготівковий" at bounding box center [548, 143] width 70 height 11
click at [508, 143] on input "Безготівковий" at bounding box center [501, 143] width 13 height 13
radio input "true"
click at [753, 536] on button "Вибрати" at bounding box center [747, 550] width 70 height 29
click at [743, 536] on button "Вибрати" at bounding box center [747, 550] width 70 height 29
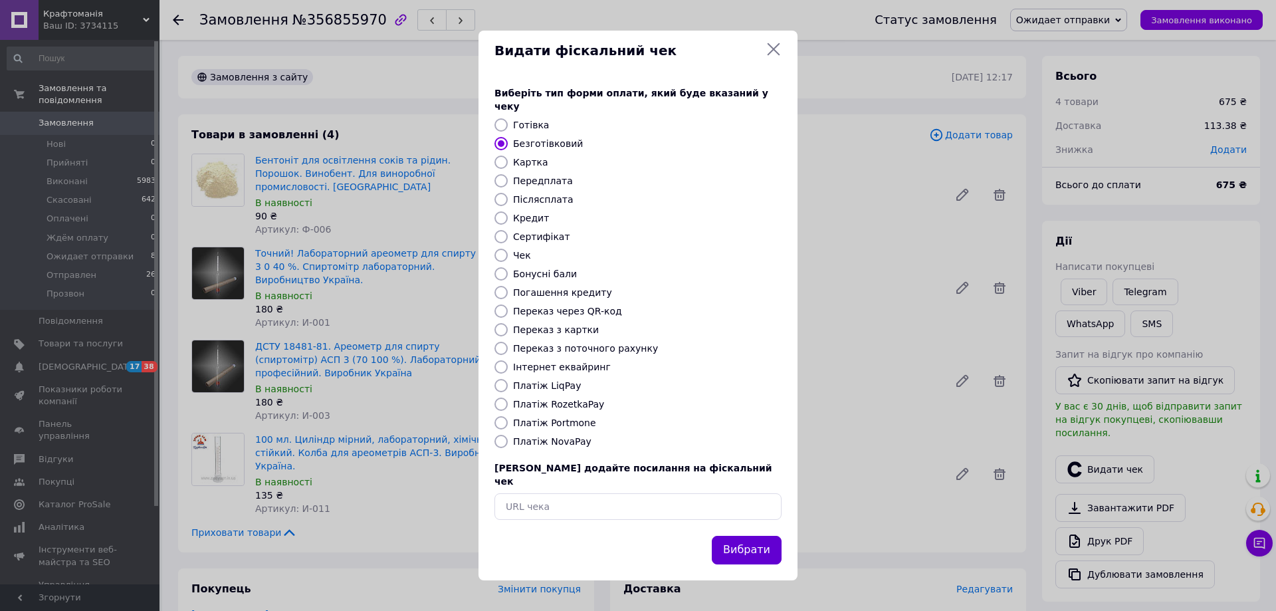
click at [749, 540] on button "Вибрати" at bounding box center [747, 550] width 70 height 29
click at [771, 57] on icon at bounding box center [774, 49] width 16 height 16
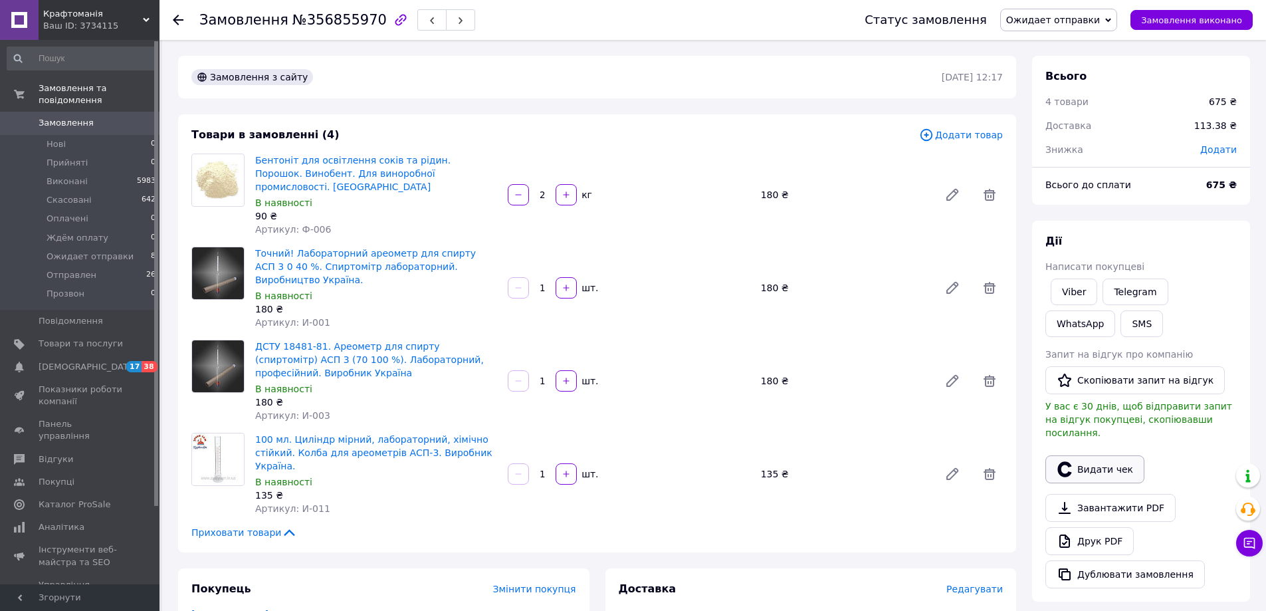
click at [1108, 460] on button "Видати чек" at bounding box center [1095, 469] width 99 height 28
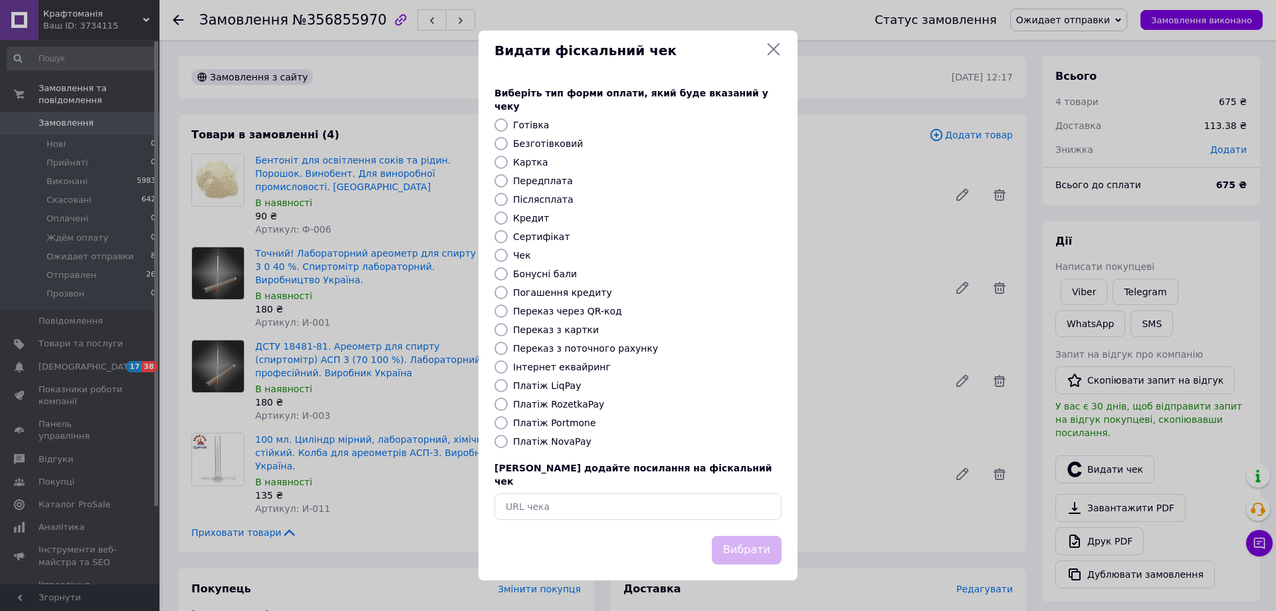
click at [546, 146] on label "Безготівковий" at bounding box center [548, 143] width 70 height 11
click at [508, 146] on input "Безготівковий" at bounding box center [501, 143] width 13 height 13
radio input "true"
click at [765, 536] on button "Вибрати" at bounding box center [747, 550] width 70 height 29
click at [773, 56] on icon at bounding box center [774, 49] width 13 height 13
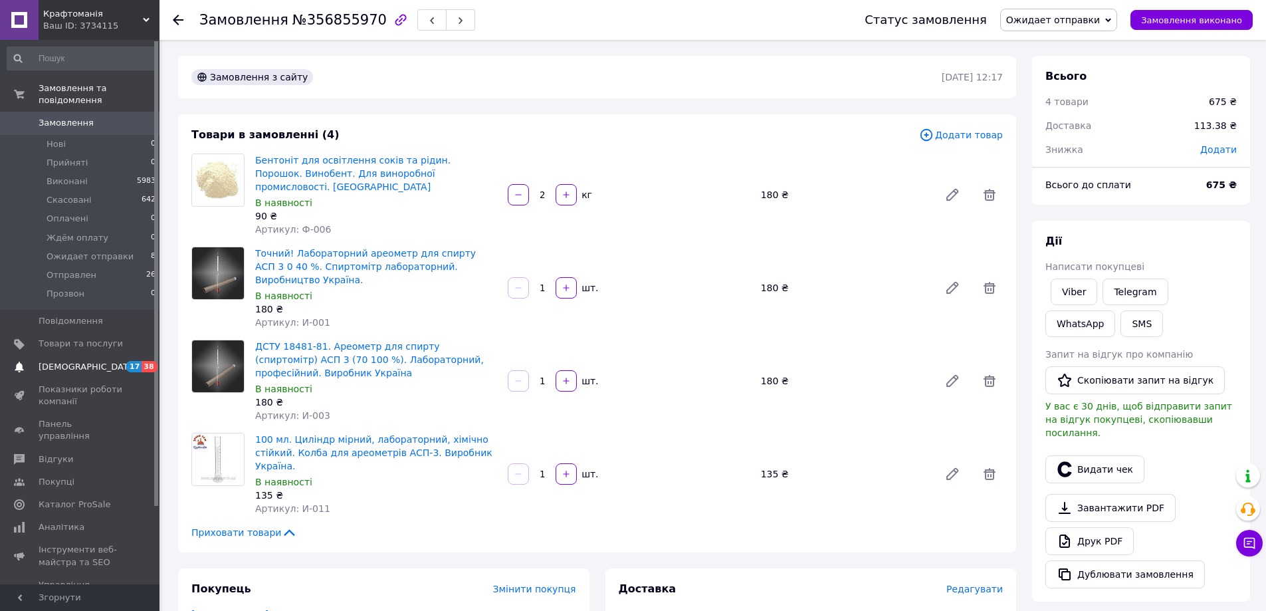
click at [76, 361] on span "[DEMOGRAPHIC_DATA]" at bounding box center [88, 367] width 98 height 12
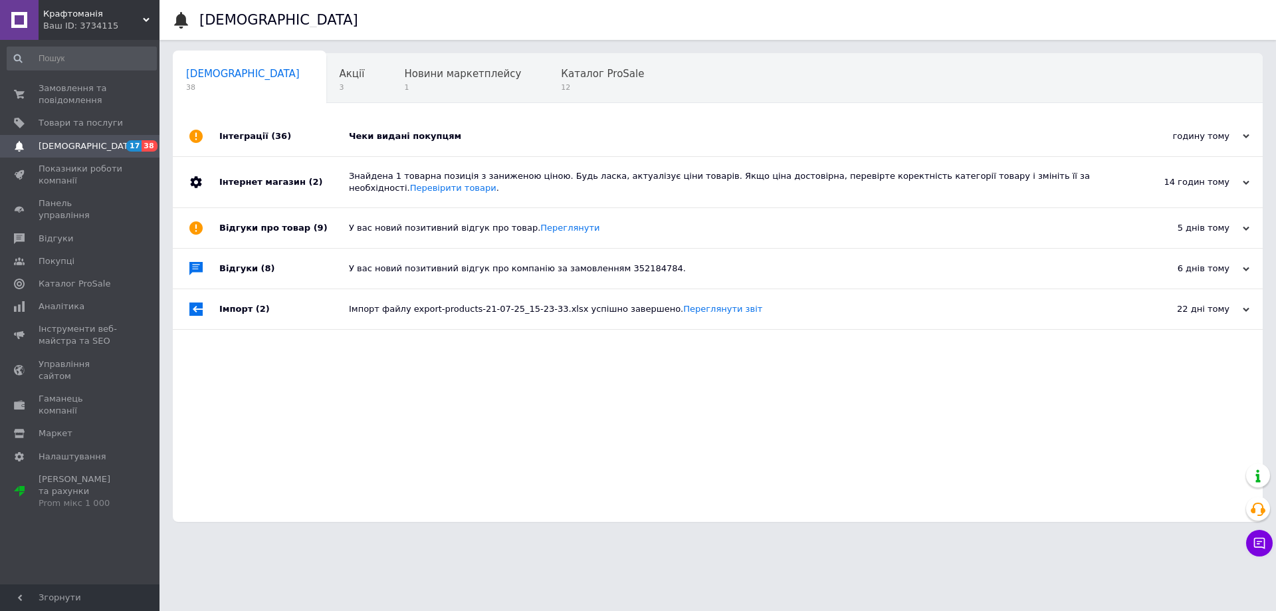
click at [411, 136] on div "Чеки видані покупцям" at bounding box center [733, 136] width 768 height 12
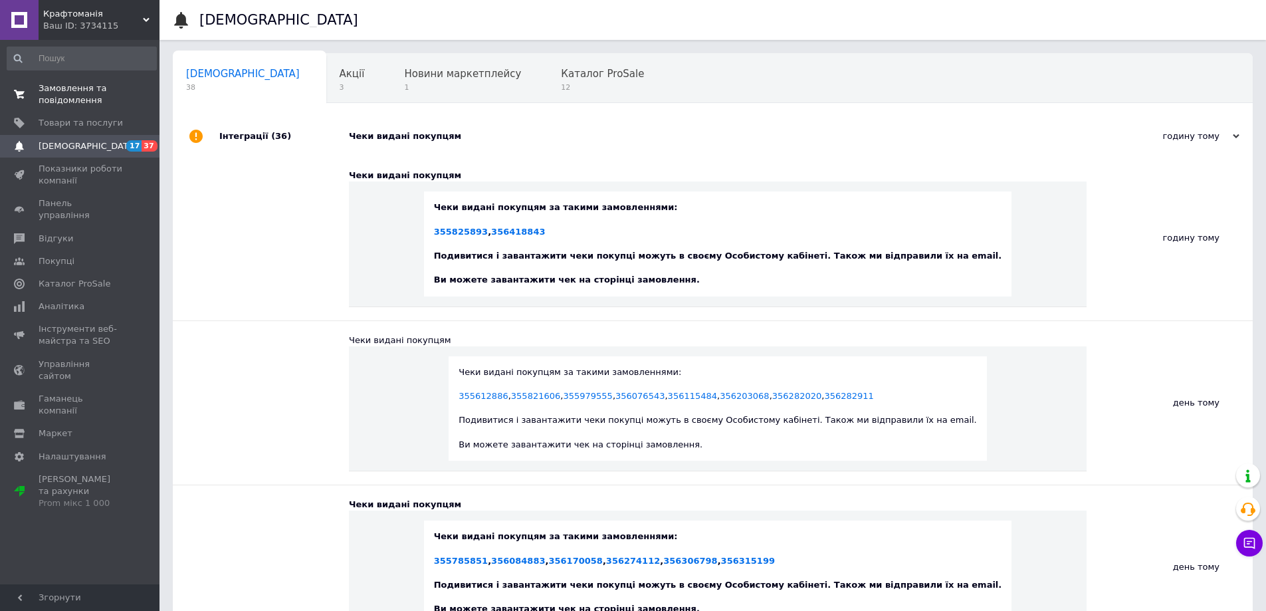
click at [68, 92] on span "Замовлення та повідомлення" at bounding box center [81, 94] width 84 height 24
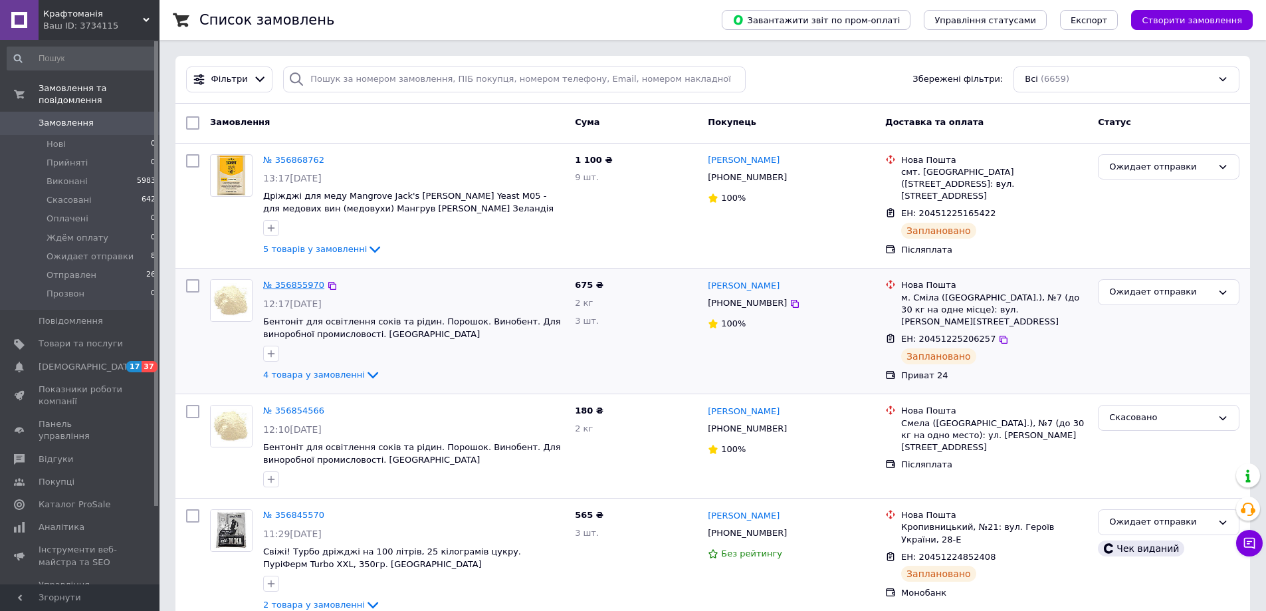
click at [305, 283] on link "№ 356855970" at bounding box center [293, 285] width 61 height 10
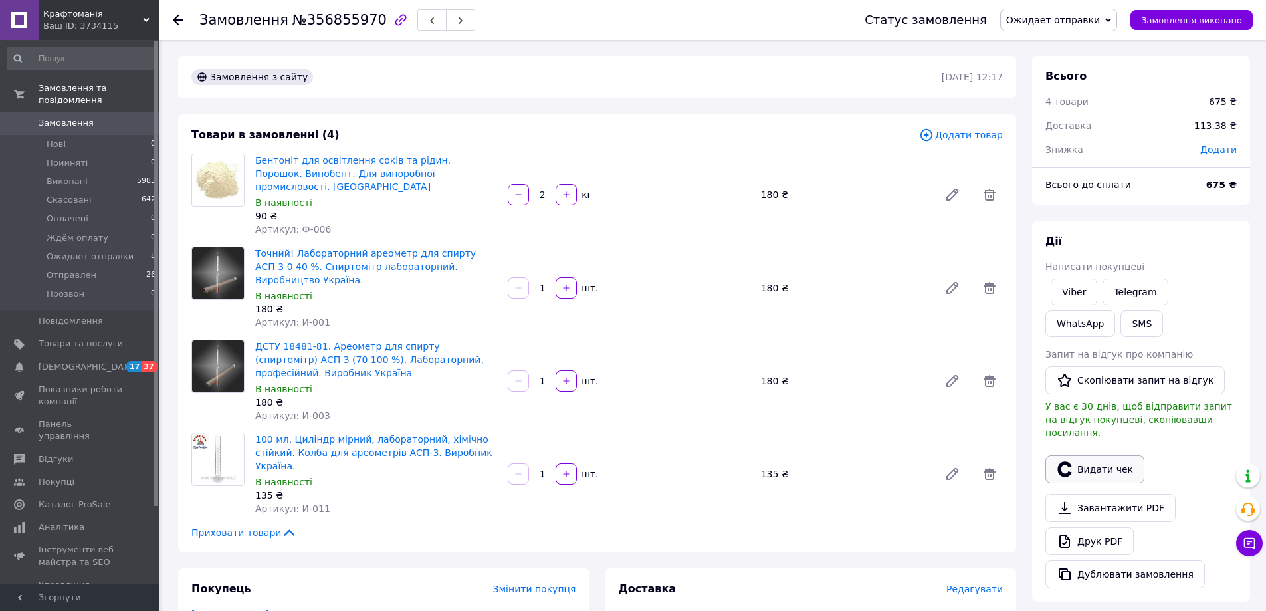
click at [1094, 457] on button "Видати чек" at bounding box center [1095, 469] width 99 height 28
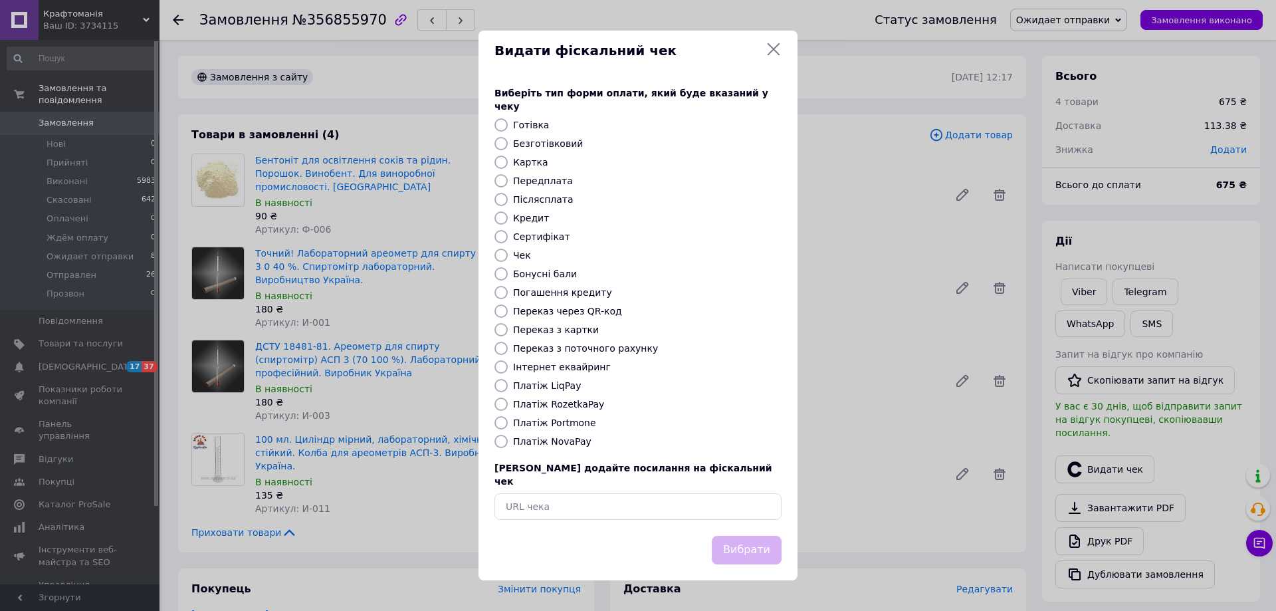
click at [546, 142] on label "Безготівковий" at bounding box center [548, 143] width 70 height 11
click at [508, 142] on input "Безготівковий" at bounding box center [501, 143] width 13 height 13
radio input "true"
click at [745, 540] on button "Вибрати" at bounding box center [747, 550] width 70 height 29
click at [772, 56] on icon at bounding box center [774, 49] width 13 height 13
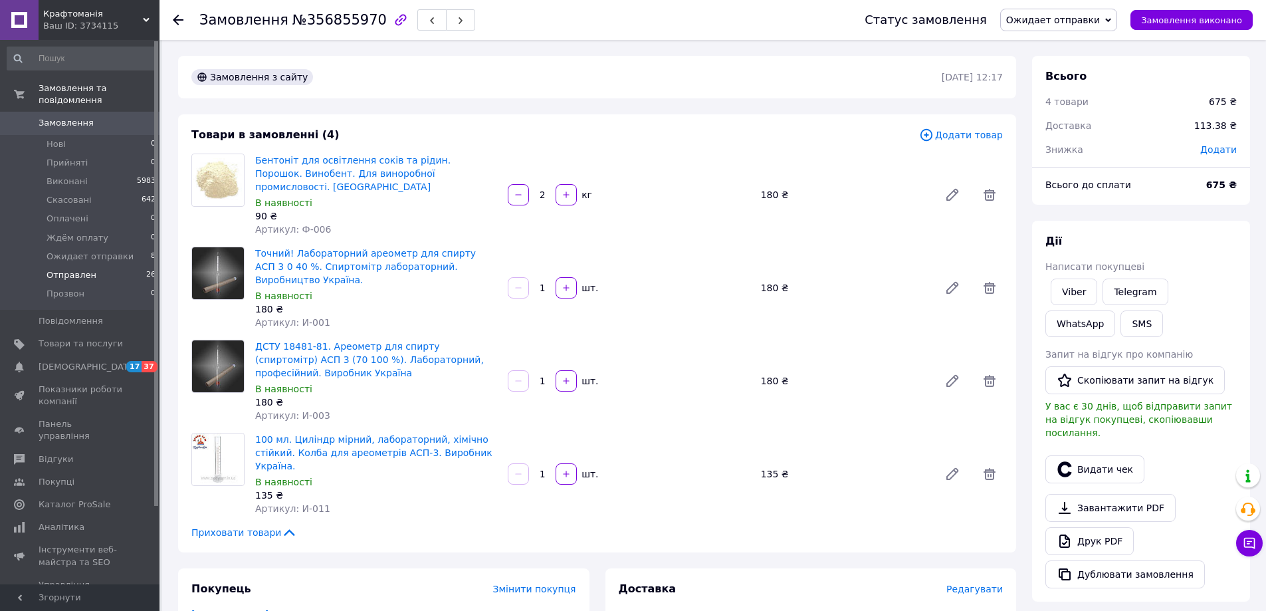
click at [79, 269] on span "Отправлен" at bounding box center [72, 275] width 50 height 12
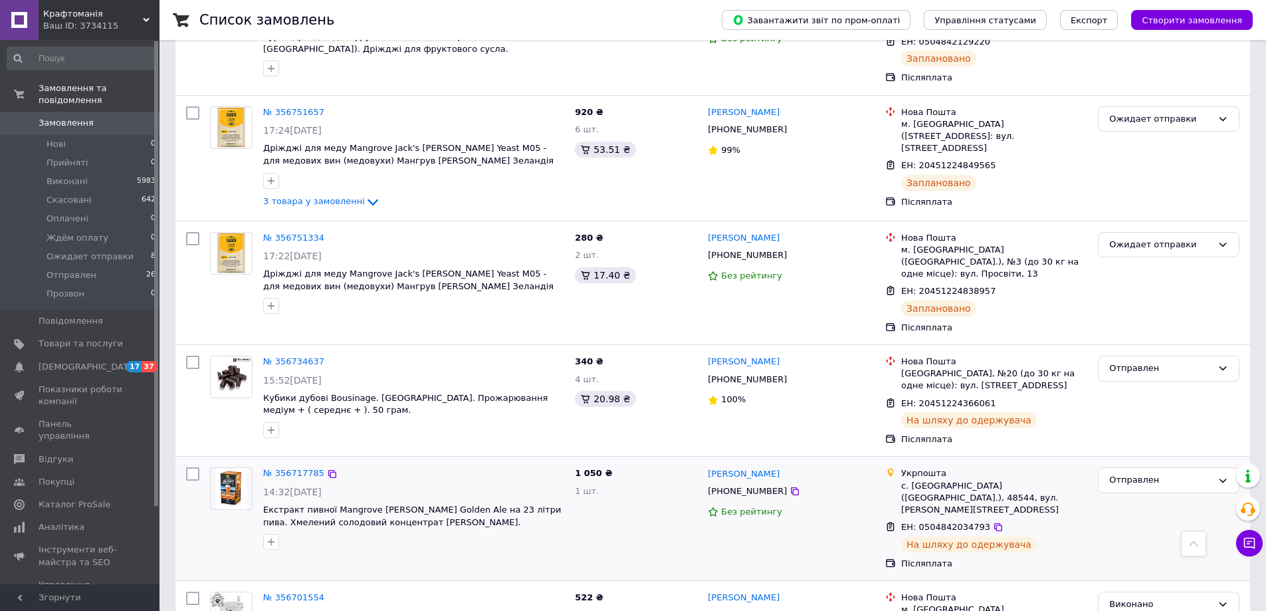
scroll to position [1197, 0]
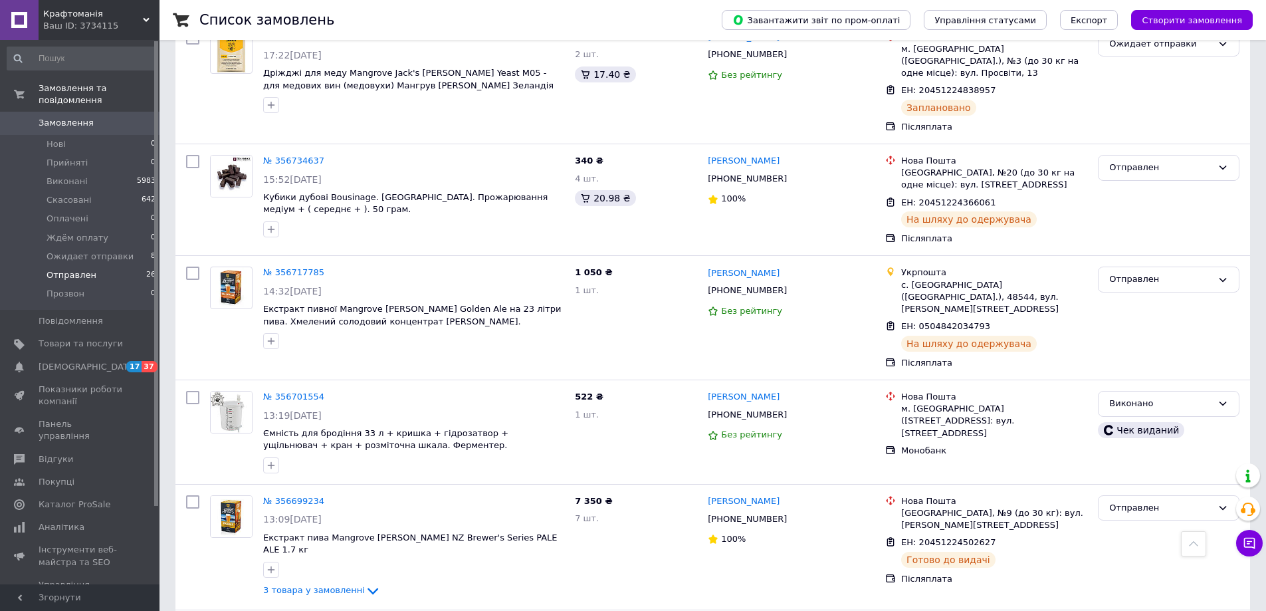
click at [62, 269] on span "Отправлен" at bounding box center [72, 275] width 50 height 12
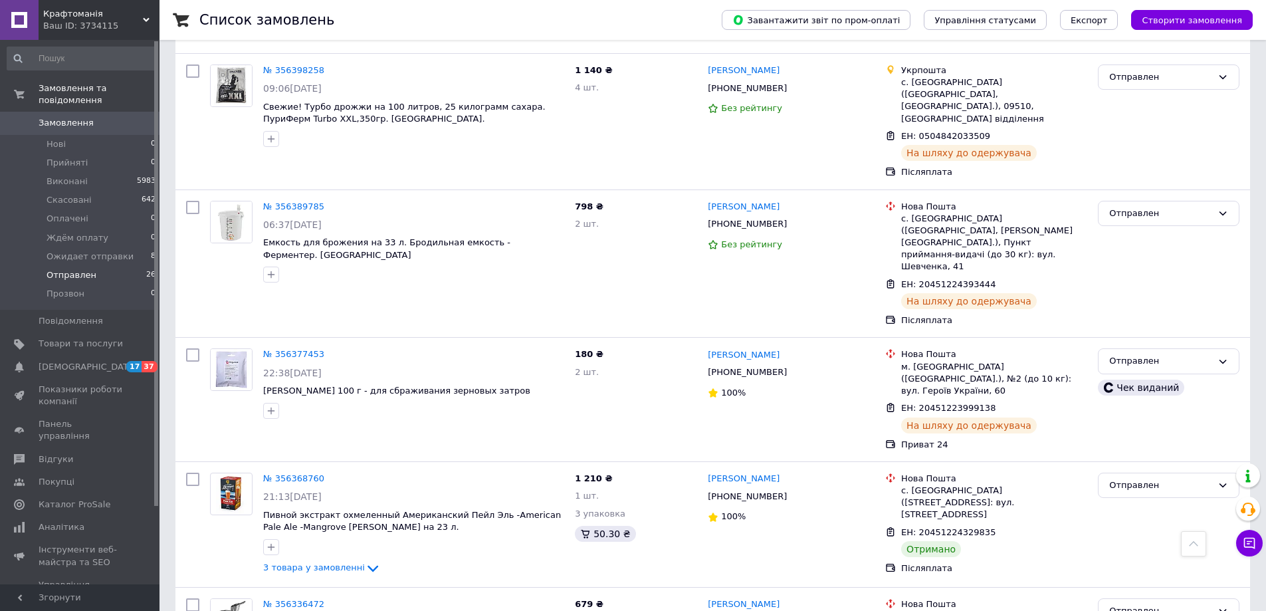
scroll to position [2555, 0]
click at [294, 475] on link "№ 356368760" at bounding box center [293, 480] width 61 height 10
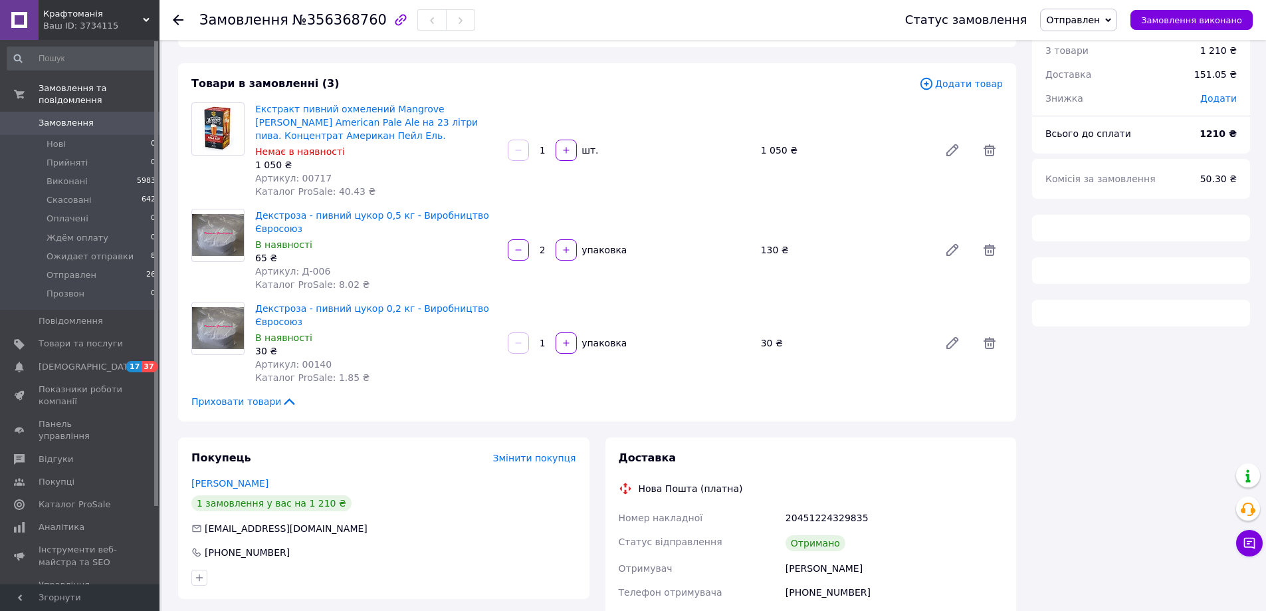
scroll to position [66, 0]
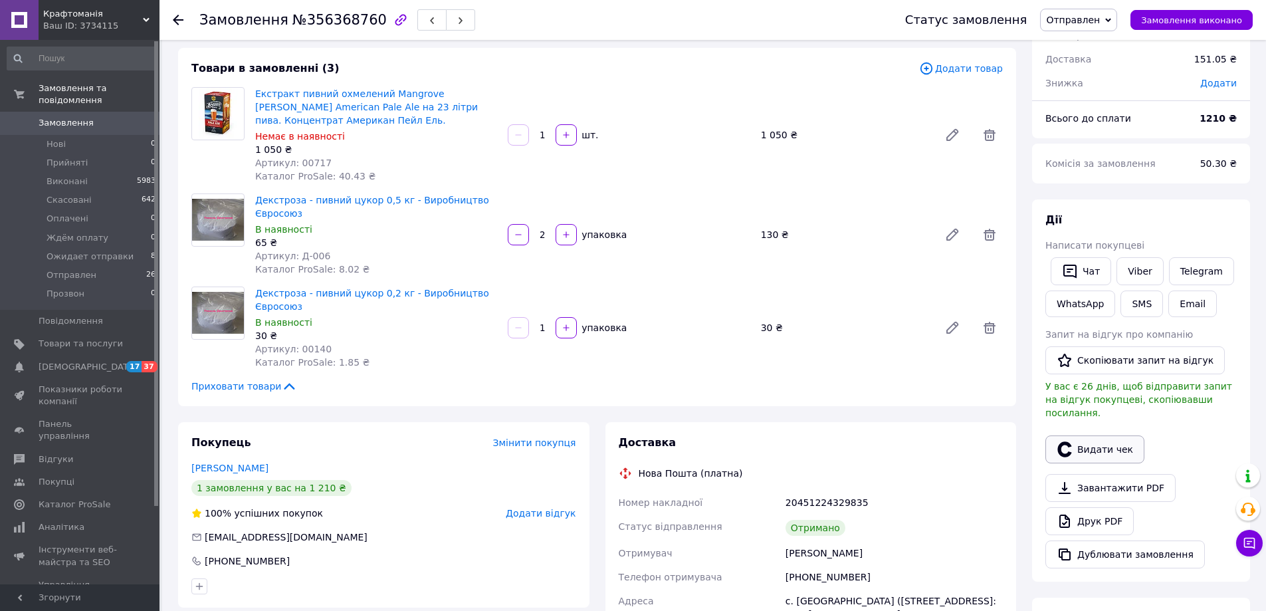
click at [1096, 435] on button "Видати чек" at bounding box center [1095, 449] width 99 height 28
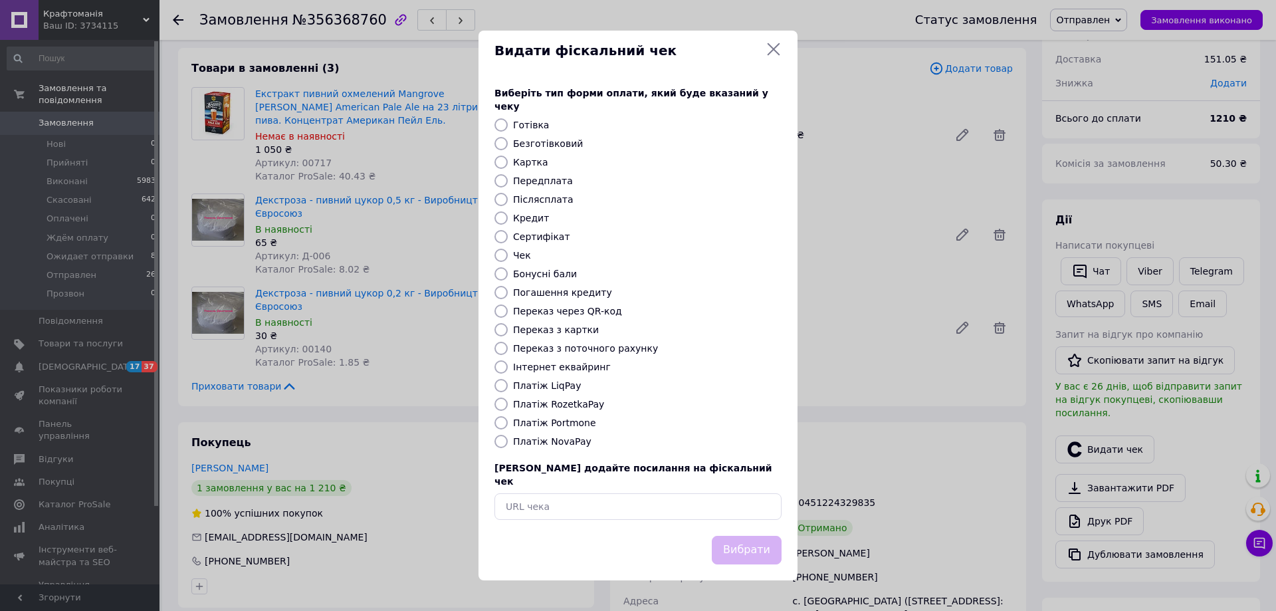
click at [538, 439] on label "Платіж NovaPay" at bounding box center [552, 441] width 78 height 11
click at [508, 439] on input "Платіж NovaPay" at bounding box center [501, 441] width 13 height 13
radio input "true"
click at [755, 536] on button "Вибрати" at bounding box center [747, 550] width 70 height 29
click at [774, 57] on icon at bounding box center [774, 49] width 16 height 16
